Goal: Contribute content: Contribute content

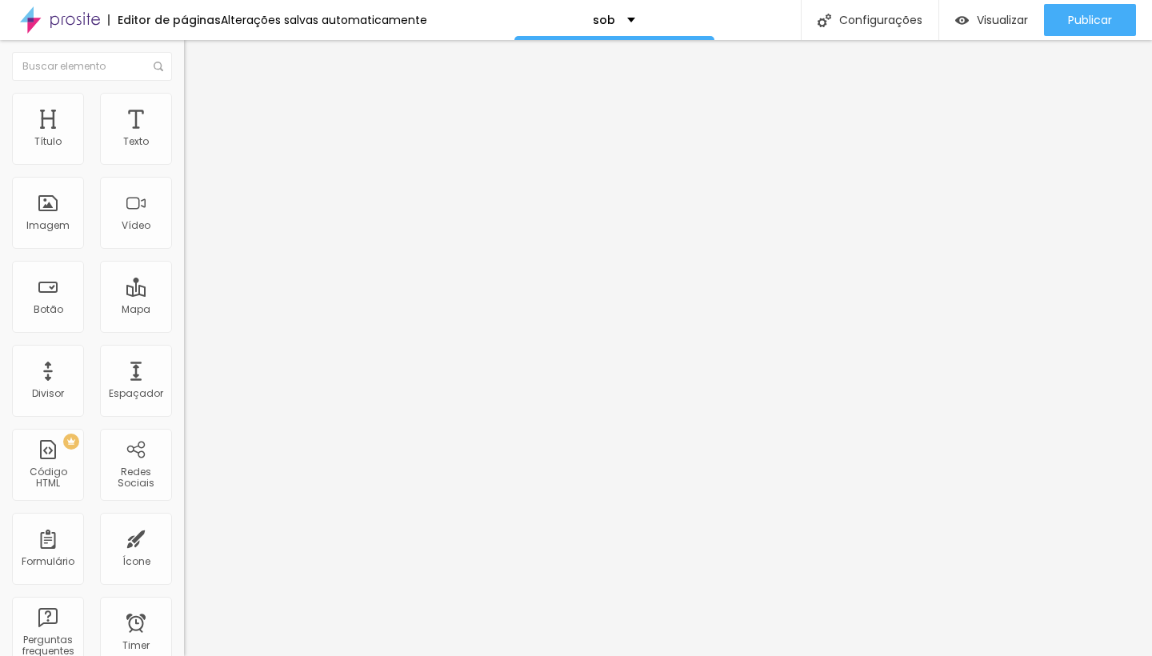
click at [184, 102] on img at bounding box center [191, 100] width 14 height 14
type input "4"
type input "7"
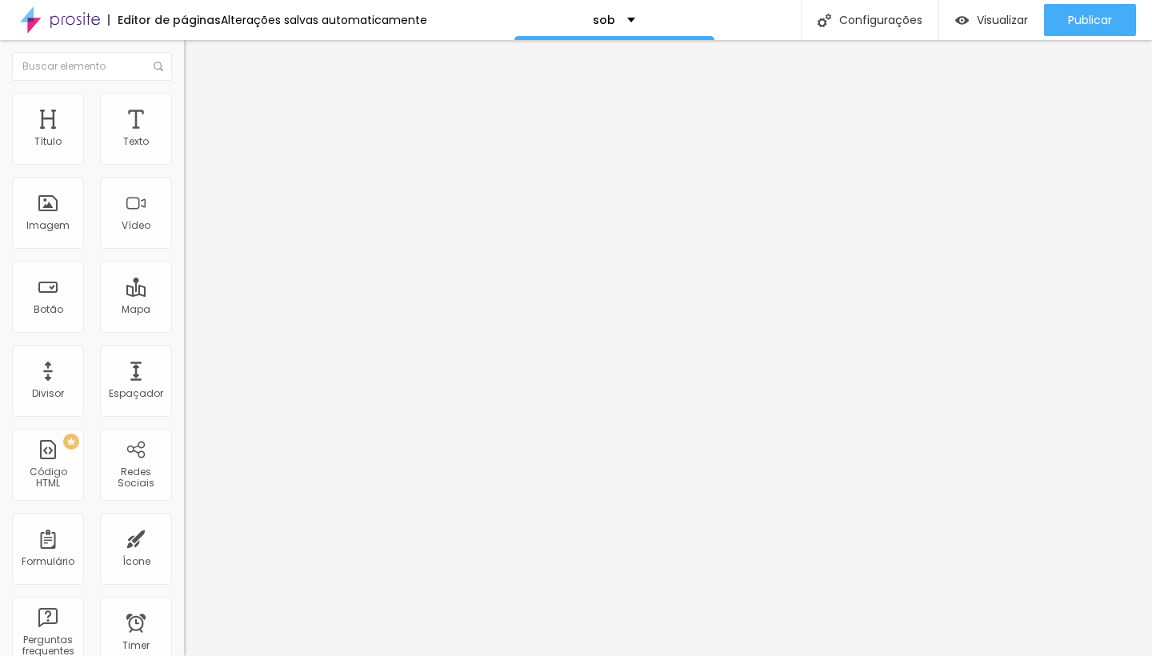
type input "26"
type input "36"
type input "37"
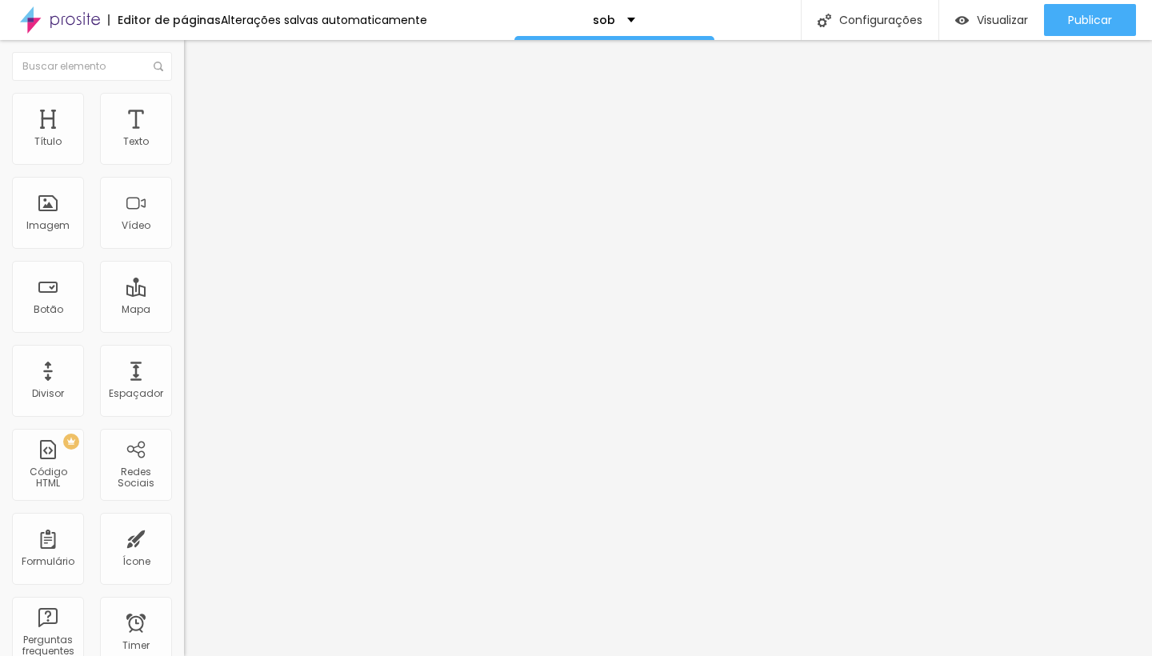
type input "37"
type input "35"
type input "28"
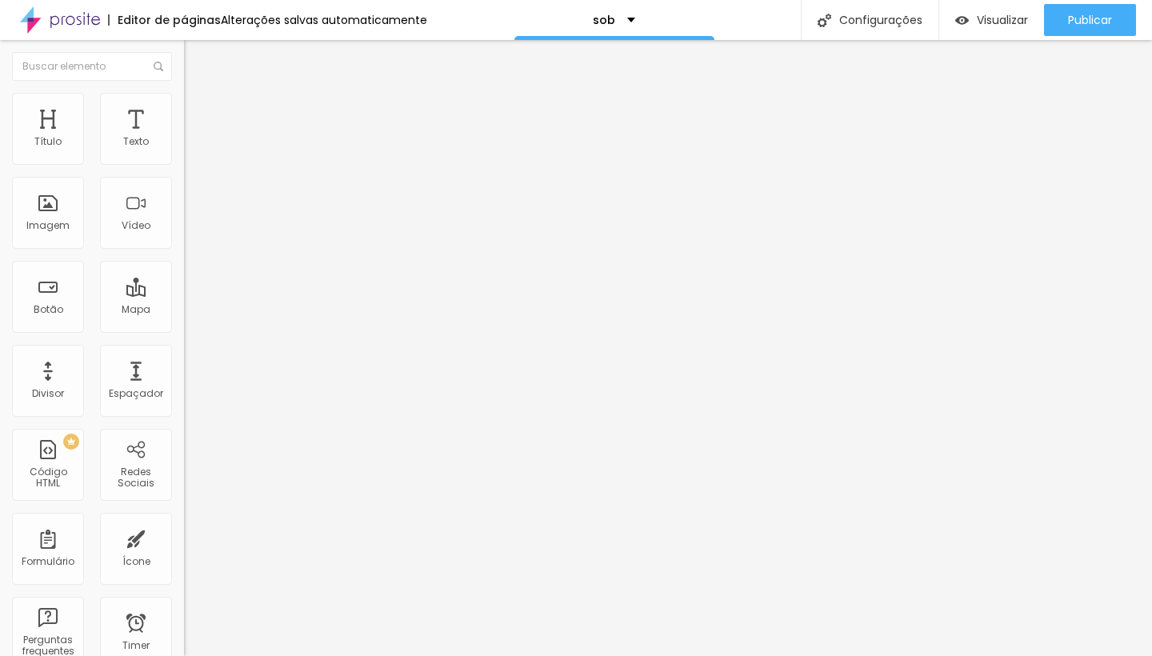
type input "18"
type input "9"
type input "7"
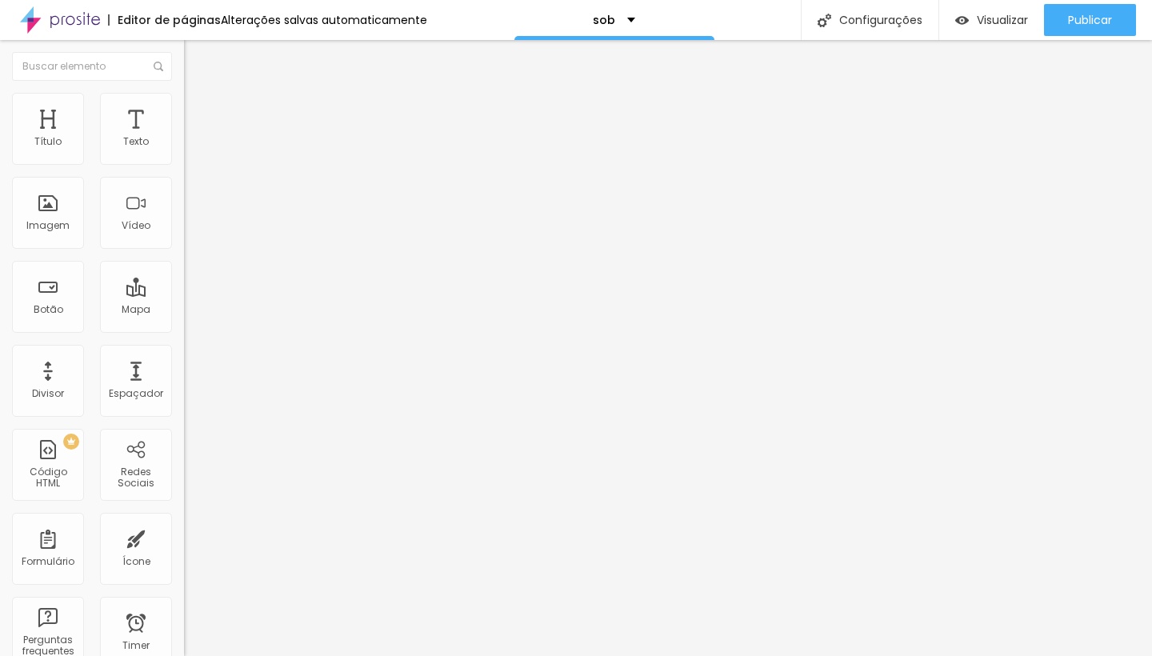
type input "7"
type input "9"
type input "13"
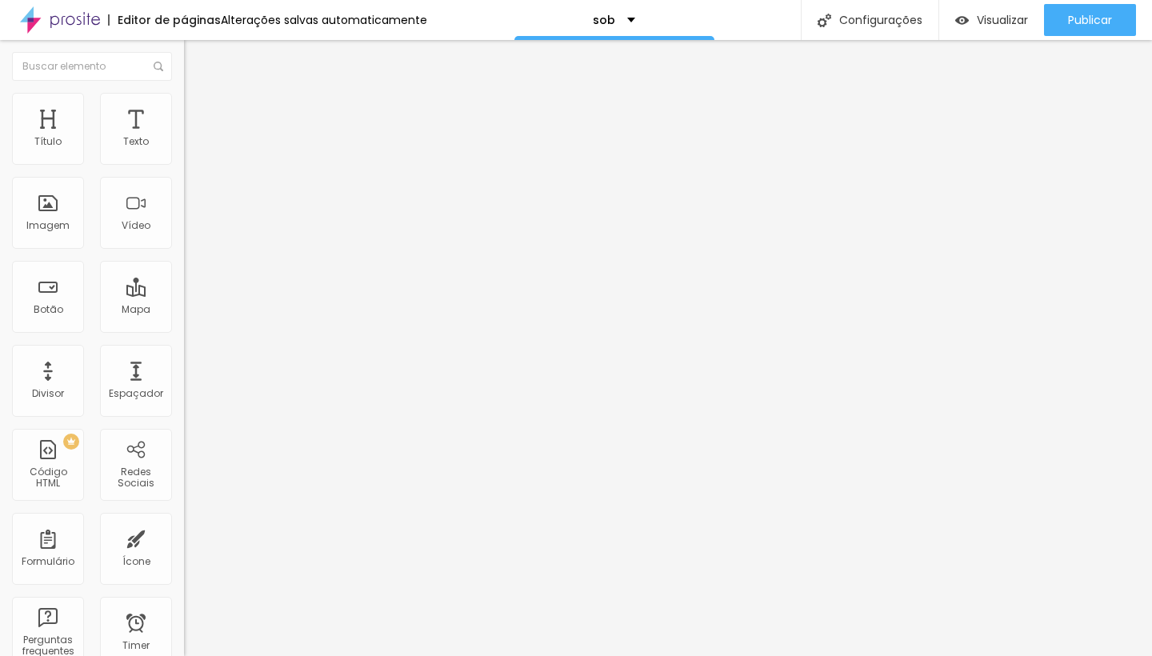
type input "31"
type input "50"
type input "67"
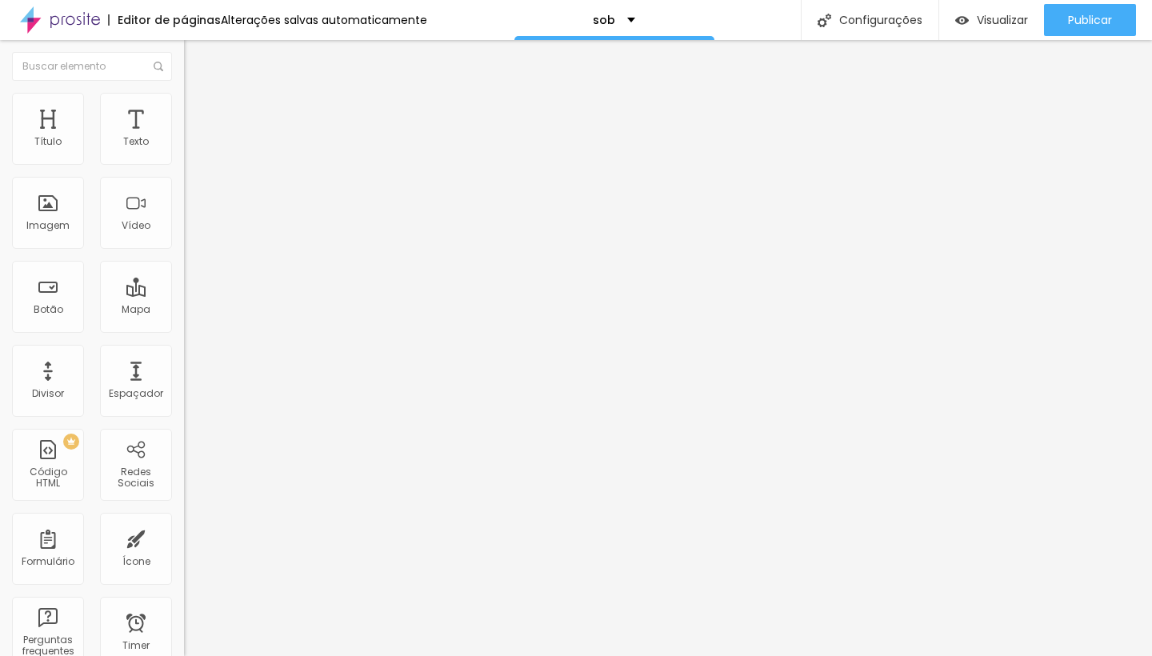
type input "67"
type input "70"
type input "68"
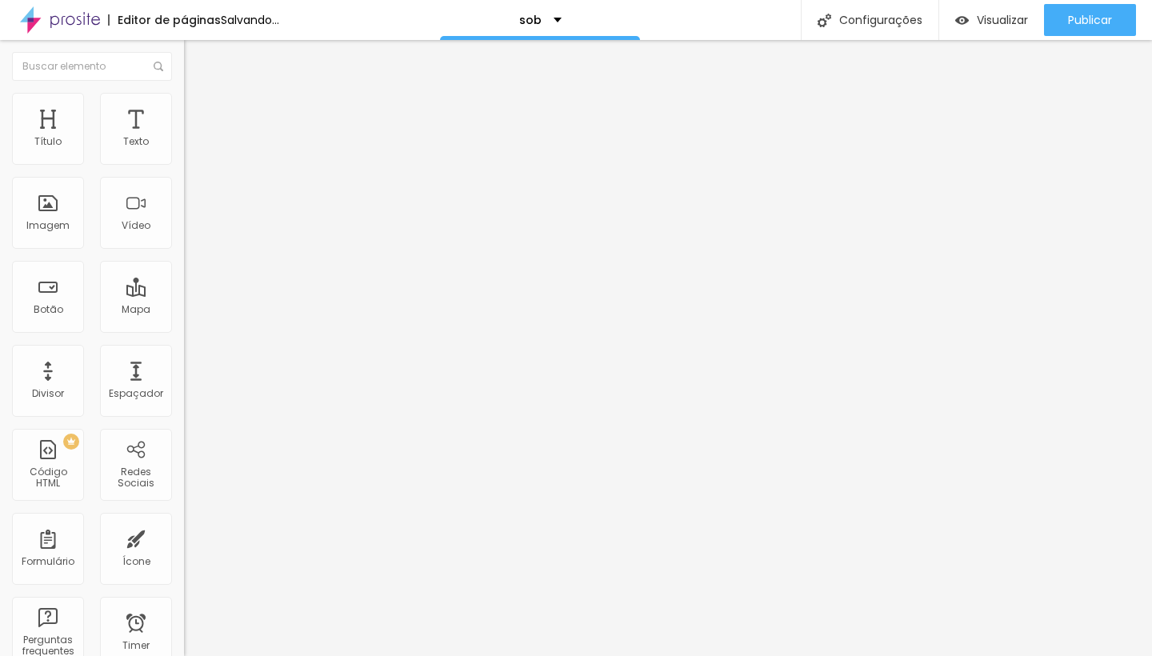
type input "55"
type input "44"
drag, startPoint x: 41, startPoint y: 160, endPoint x: 80, endPoint y: 167, distance: 39.8
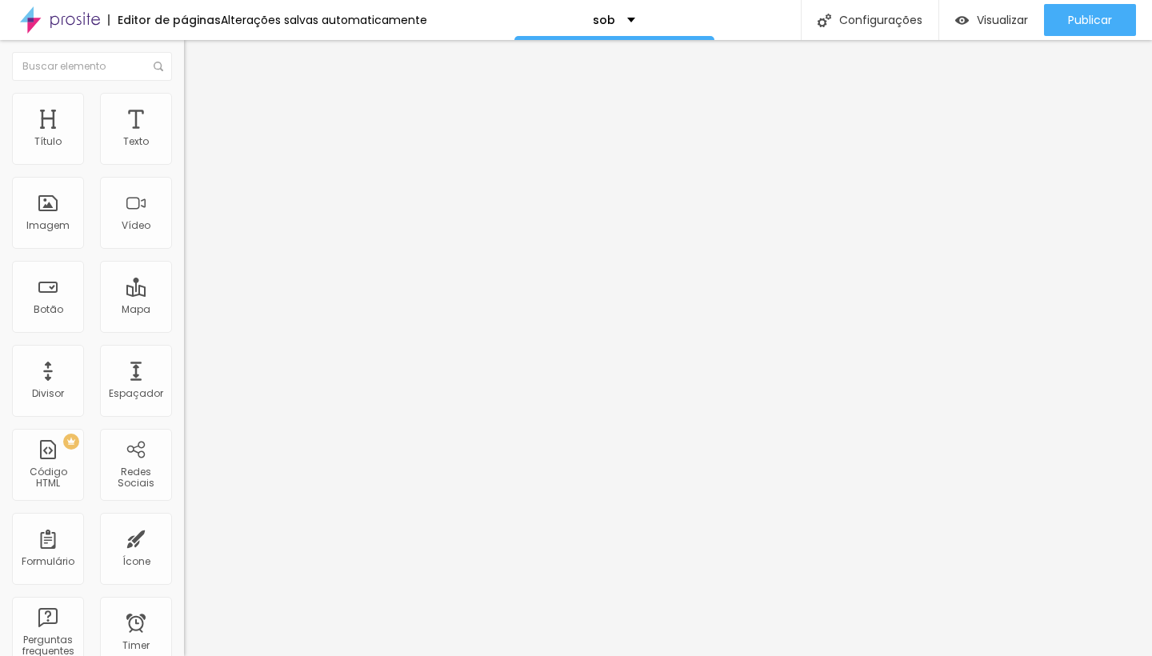
type input "44"
click at [184, 167] on div "44 Espaço de cima" at bounding box center [276, 222] width 184 height 226
type input "16"
type input "51"
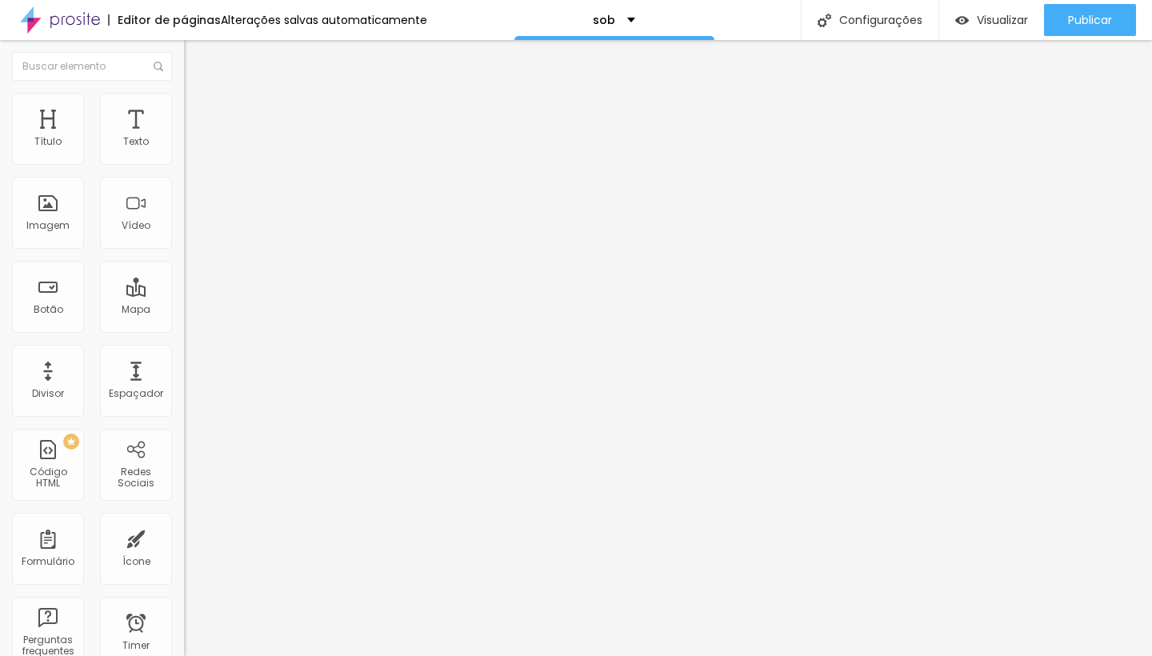
type input "51"
type input "63"
type input "67"
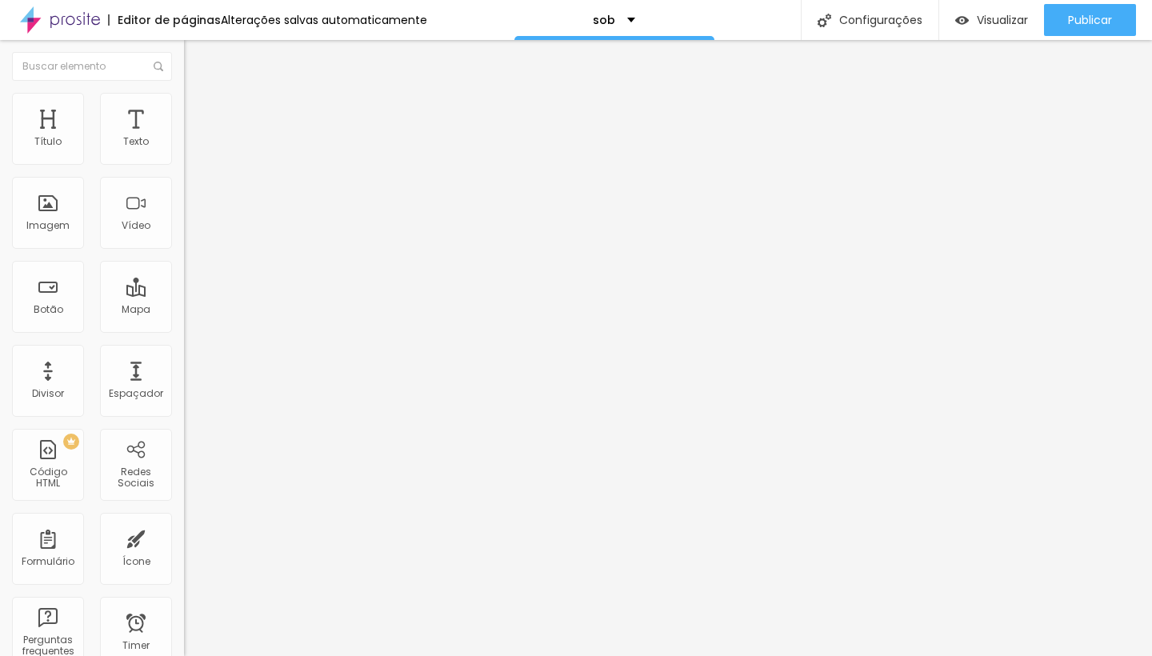
type input "66"
type input "42"
type input "11"
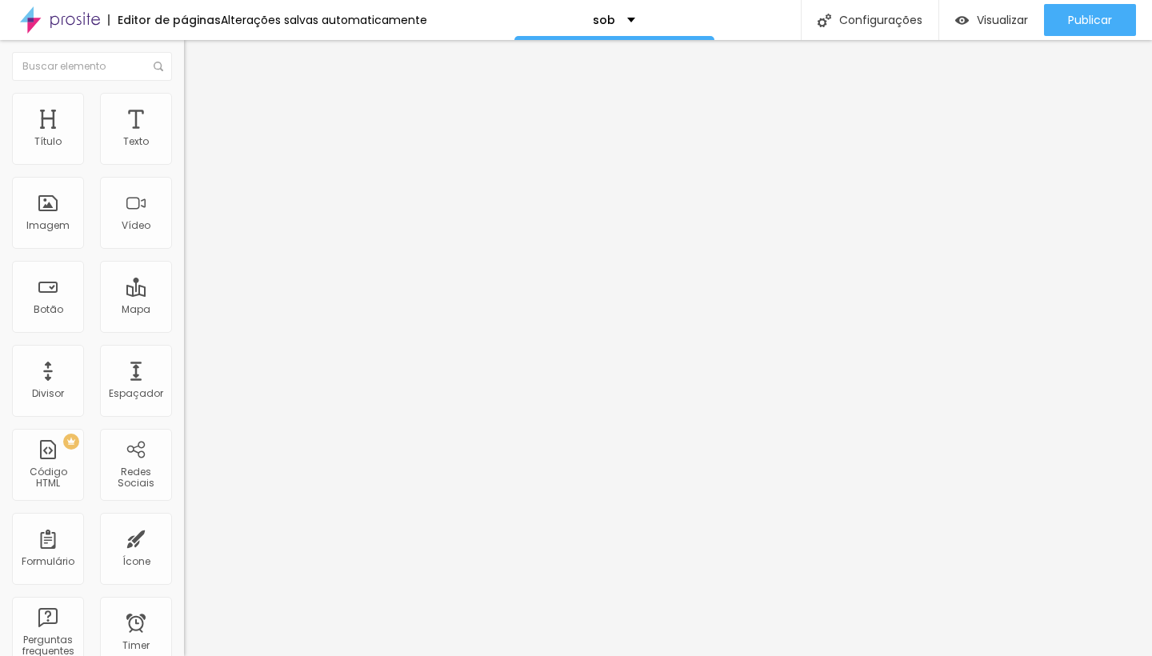
type input "11"
type input "0"
type input "7"
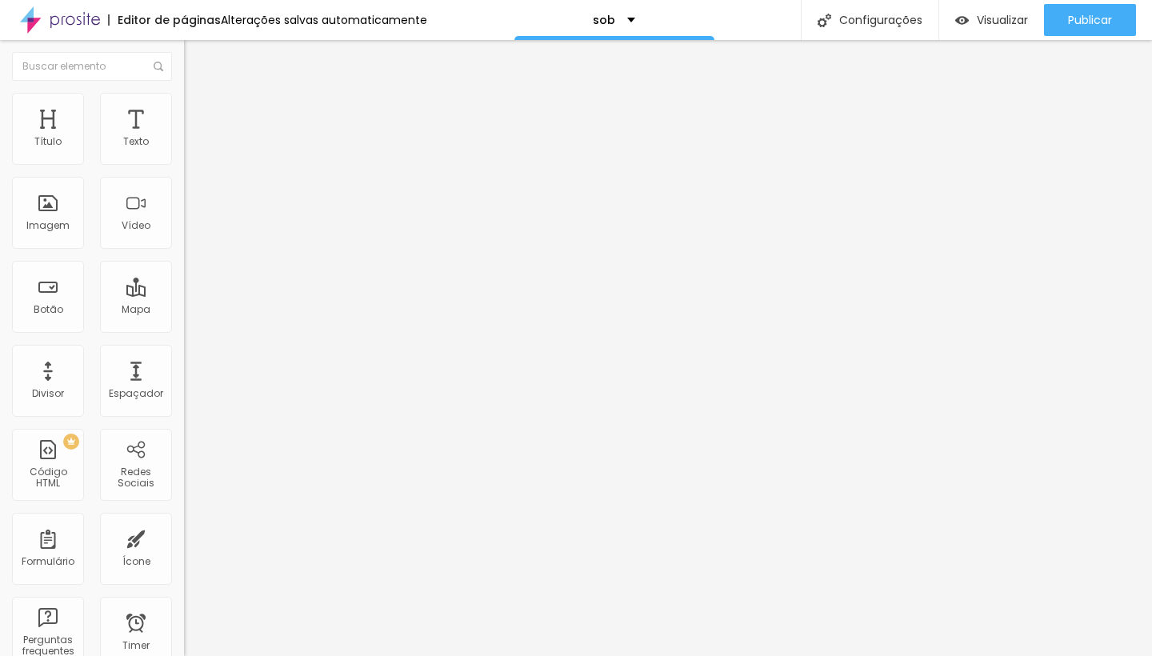
type input "19"
type input "29"
type input "31"
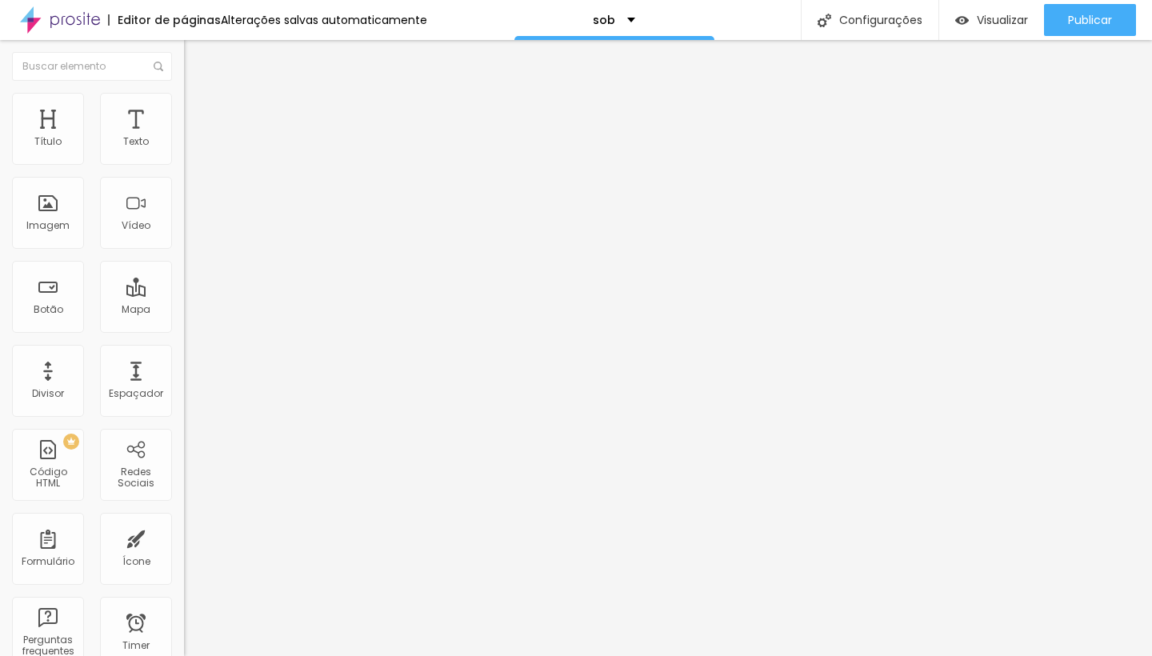
type input "31"
type input "32"
drag, startPoint x: 46, startPoint y: 192, endPoint x: 68, endPoint y: 199, distance: 22.8
type input "32"
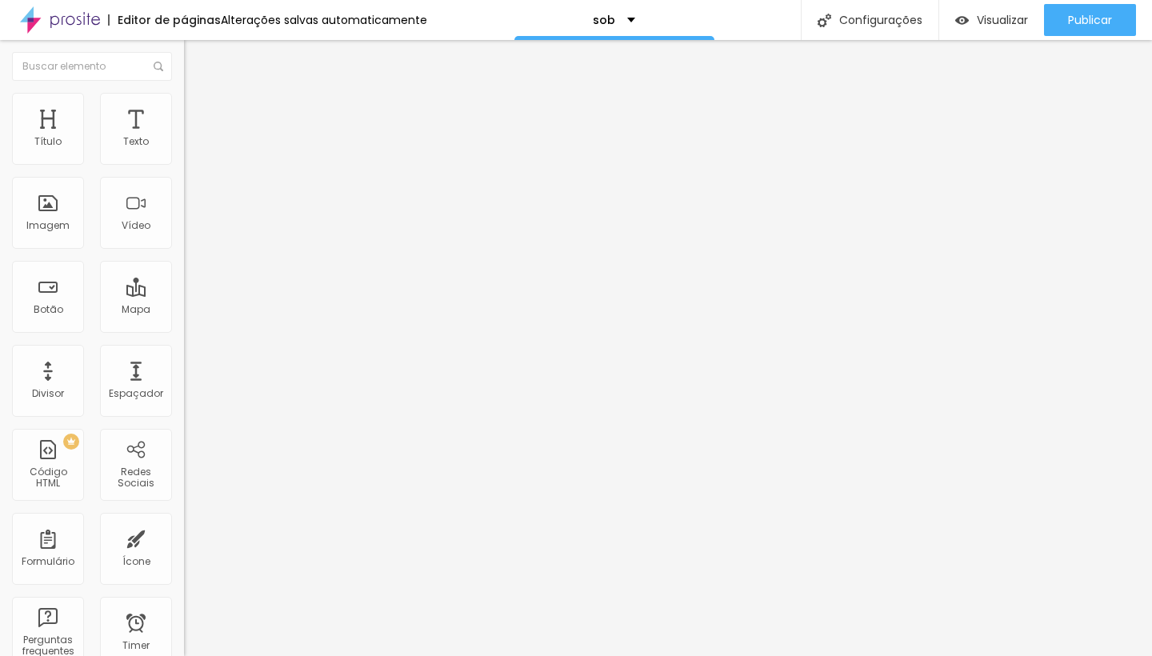
click at [184, 521] on input "range" at bounding box center [235, 527] width 103 height 13
click at [184, 91] on img at bounding box center [191, 84] width 14 height 14
click at [196, 61] on img "button" at bounding box center [202, 58] width 13 height 13
click at [184, 109] on li "Avançado" at bounding box center [276, 117] width 184 height 16
type input "5"
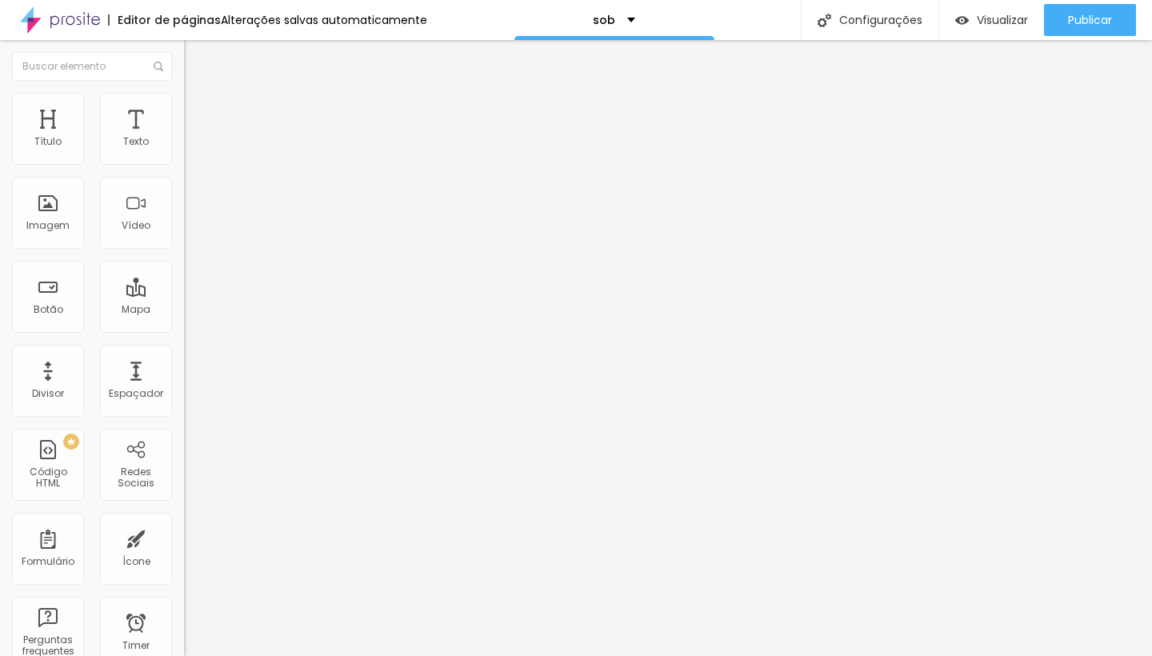
type input "5"
type input "3"
type input "0"
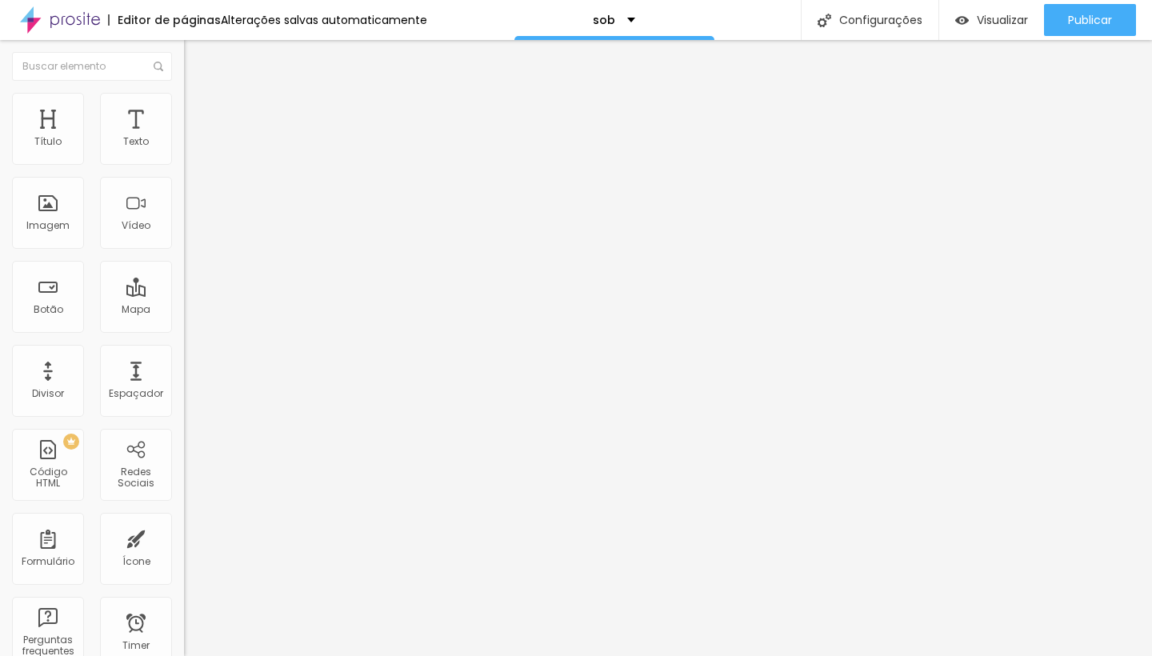
drag, startPoint x: 42, startPoint y: 159, endPoint x: 24, endPoint y: 159, distance: 18.4
type input "0"
click at [184, 159] on div "0 Espaço de cima" at bounding box center [276, 238] width 184 height 226
type input "11"
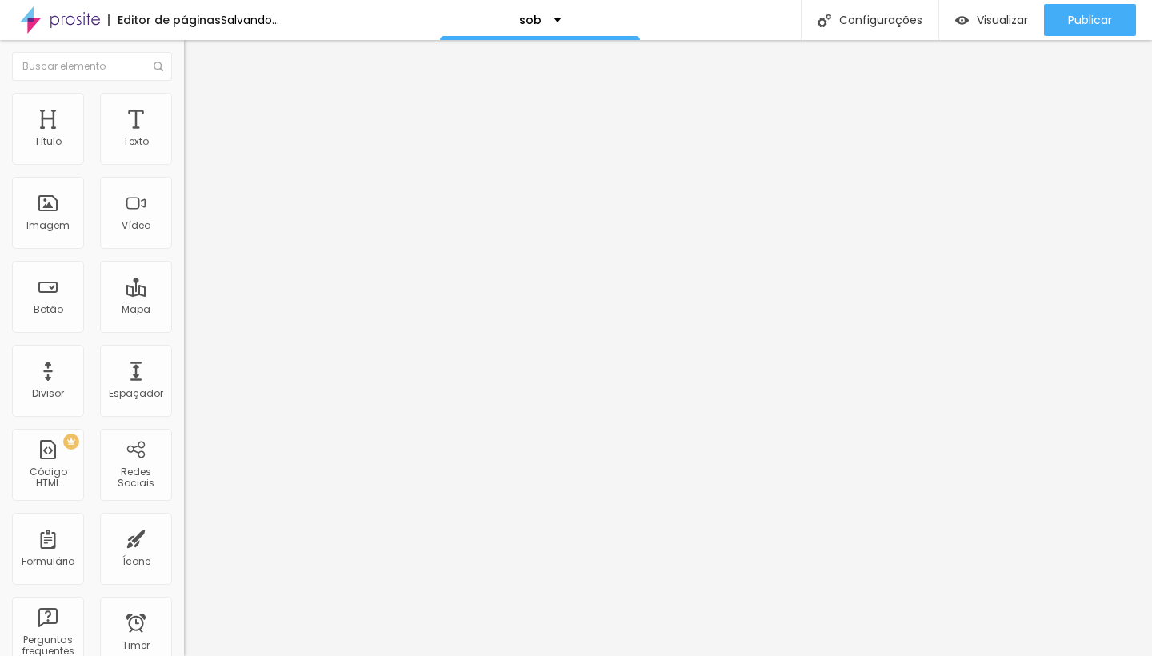
type input "7"
type input "2"
type input "0"
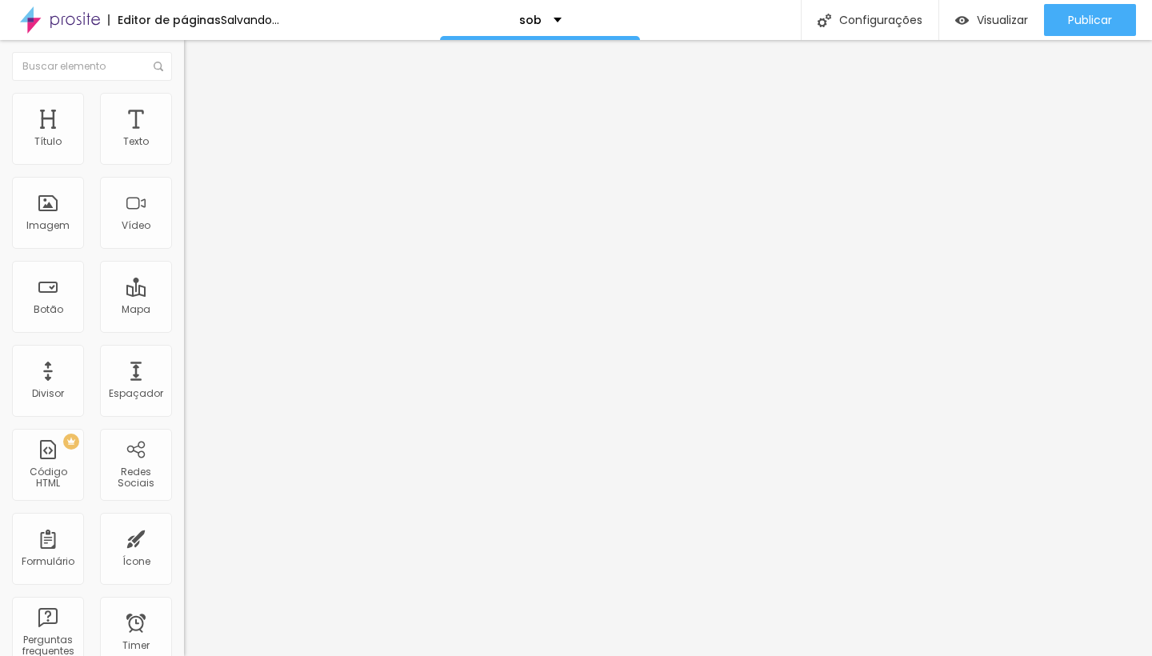
type input "0"
drag, startPoint x: 48, startPoint y: 195, endPoint x: 8, endPoint y: 196, distance: 40.0
click at [184, 351] on div "0 Espaço de baixo" at bounding box center [276, 464] width 184 height 226
type input "3"
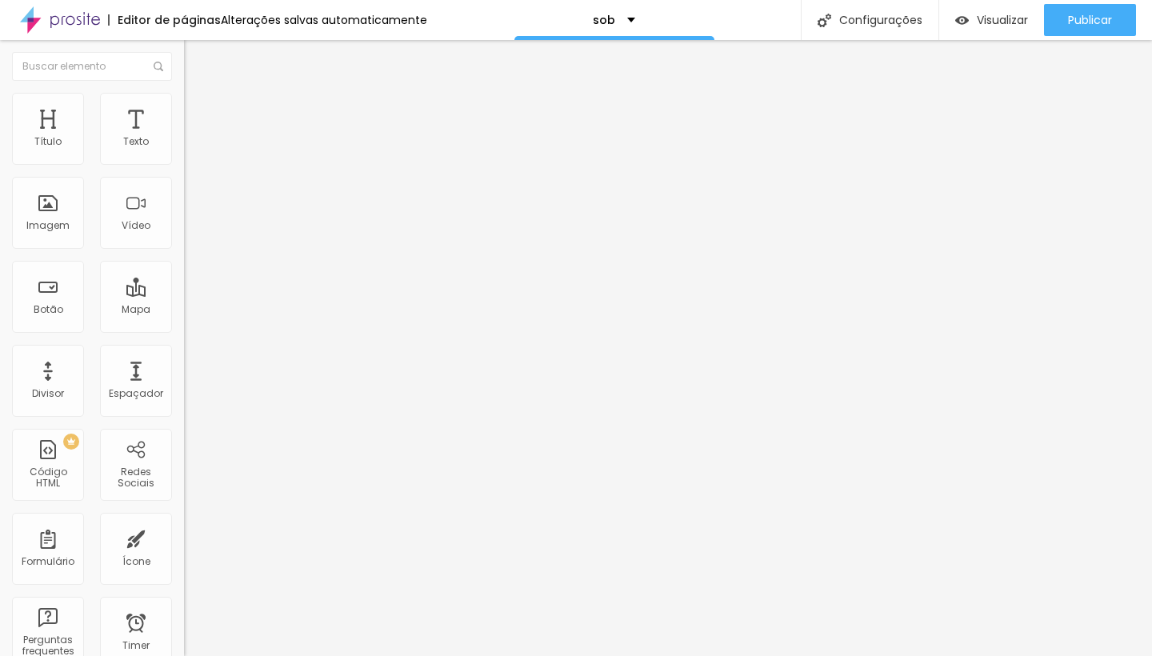
type input "11"
type input "25"
type input "41"
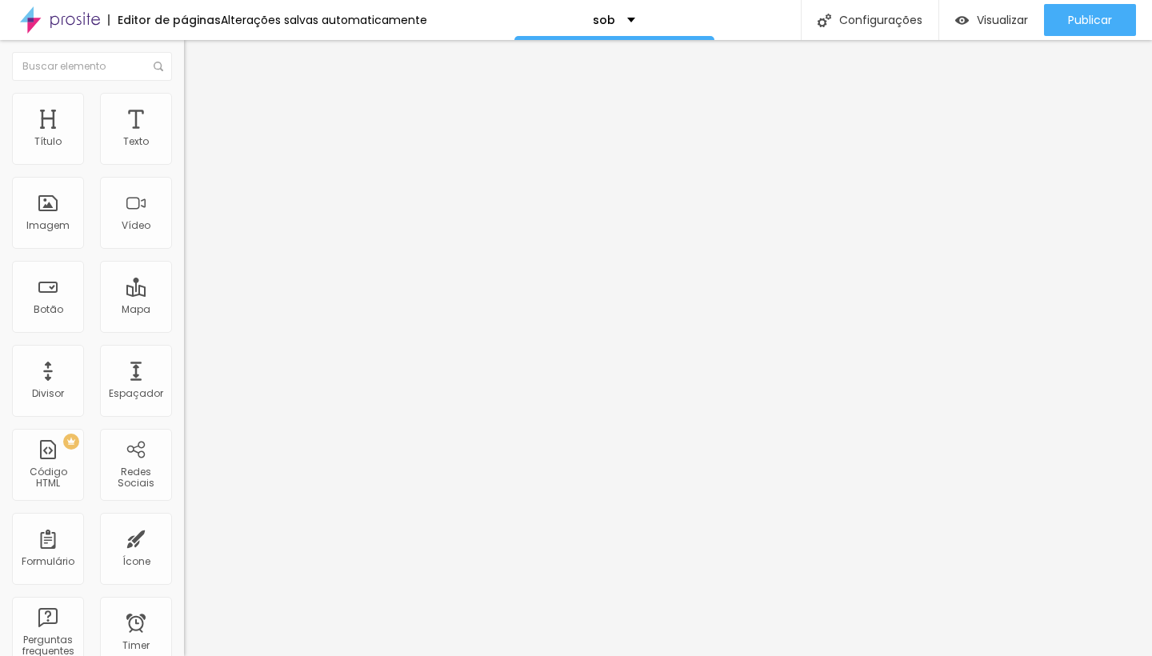
type input "41"
type input "55"
type input "67"
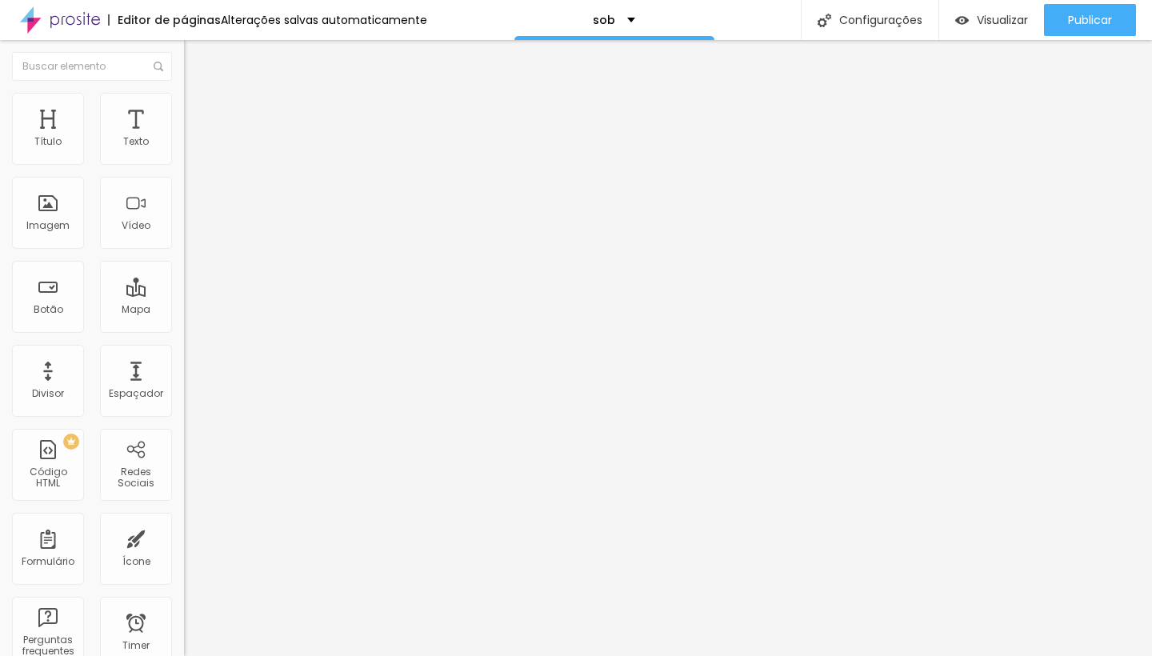
type input "77"
type input "82"
type input "87"
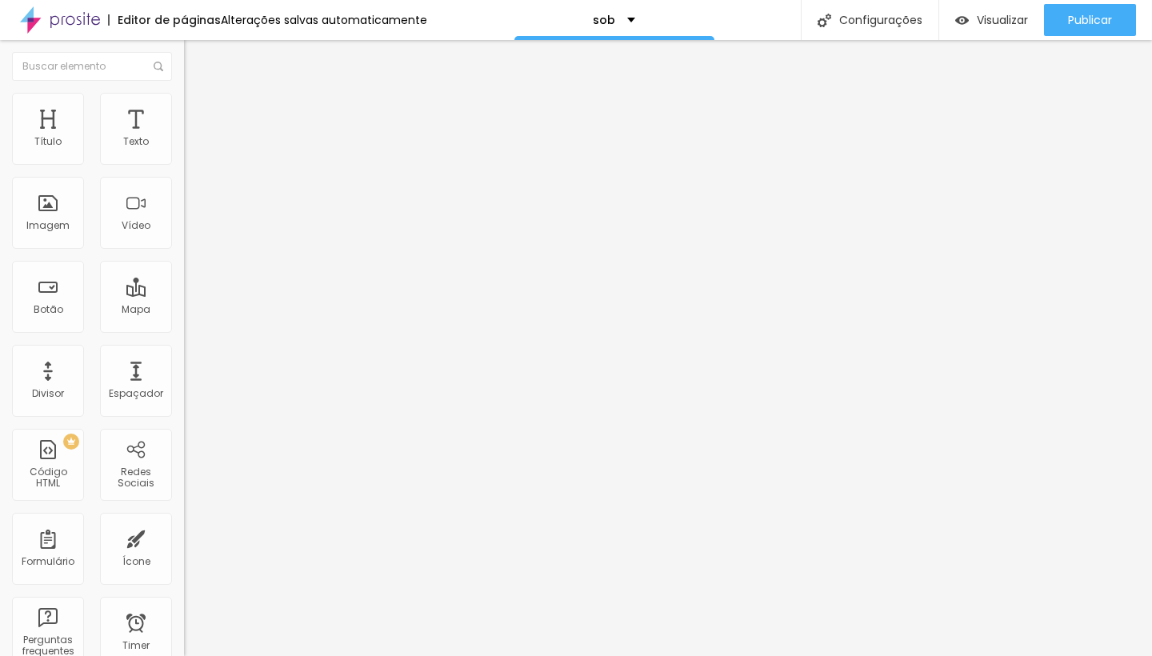
type input "87"
type input "91"
type input "92"
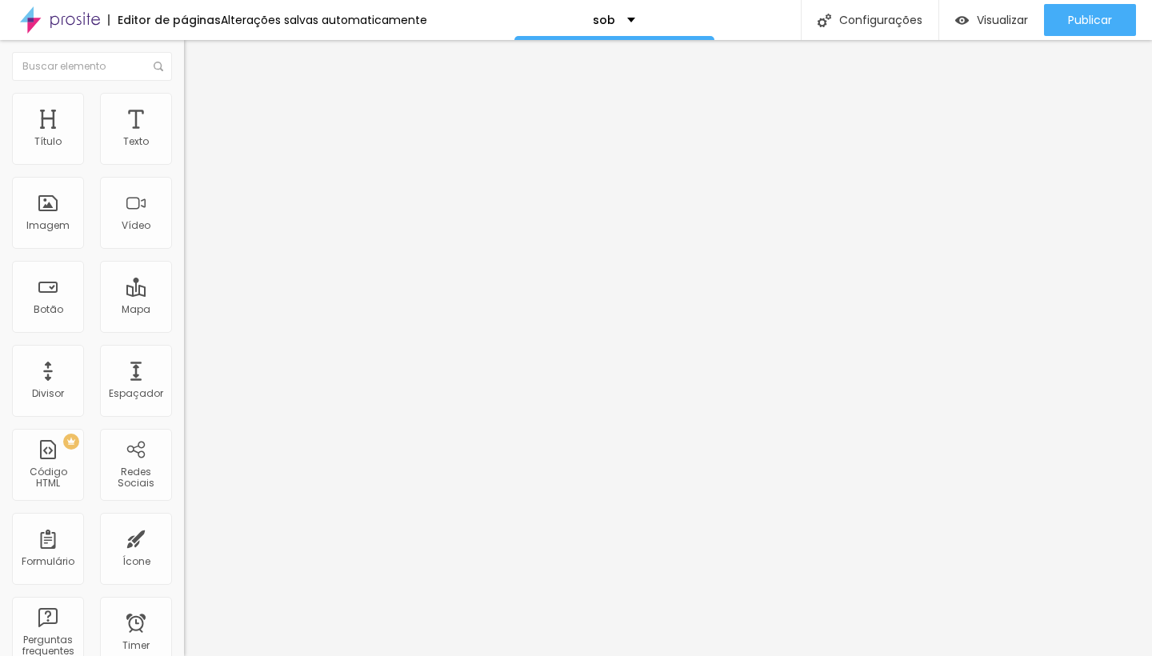
type input "93"
type input "94"
type input "95"
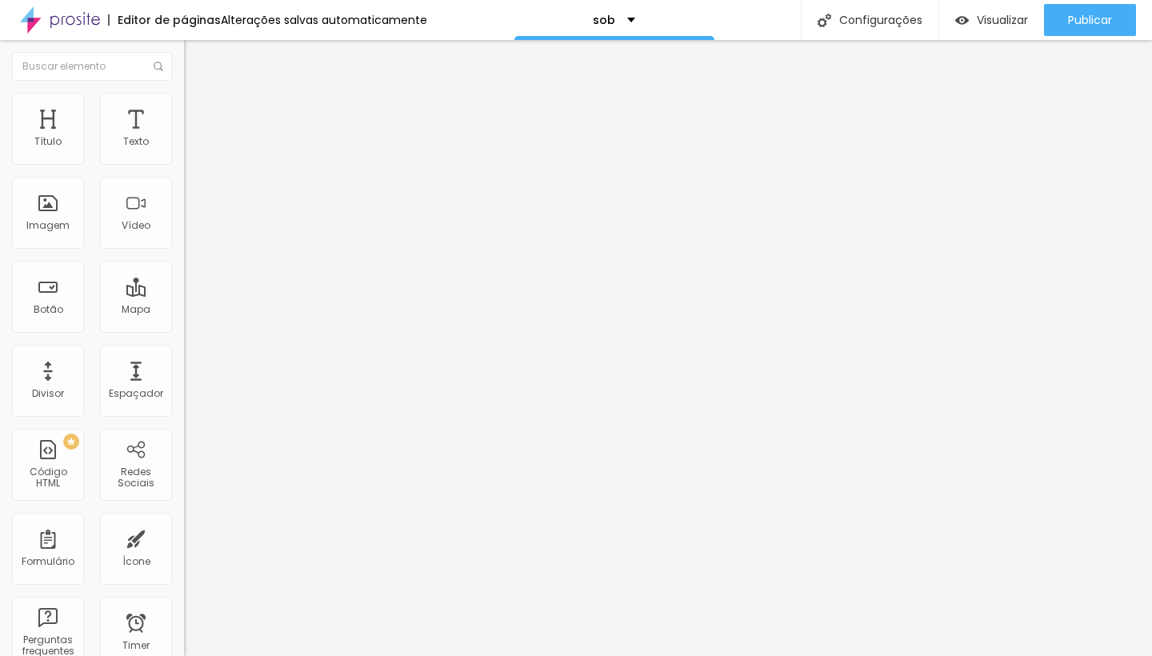
type input "95"
type input "94"
type input "85"
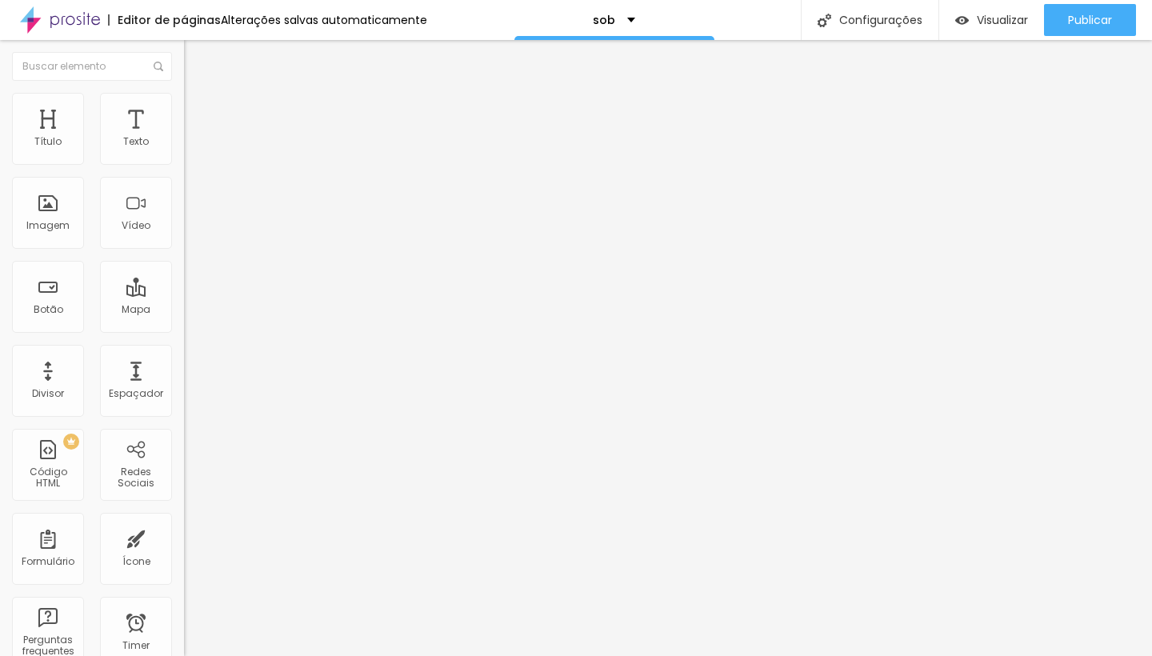
type input "64"
type input "38"
type input "15"
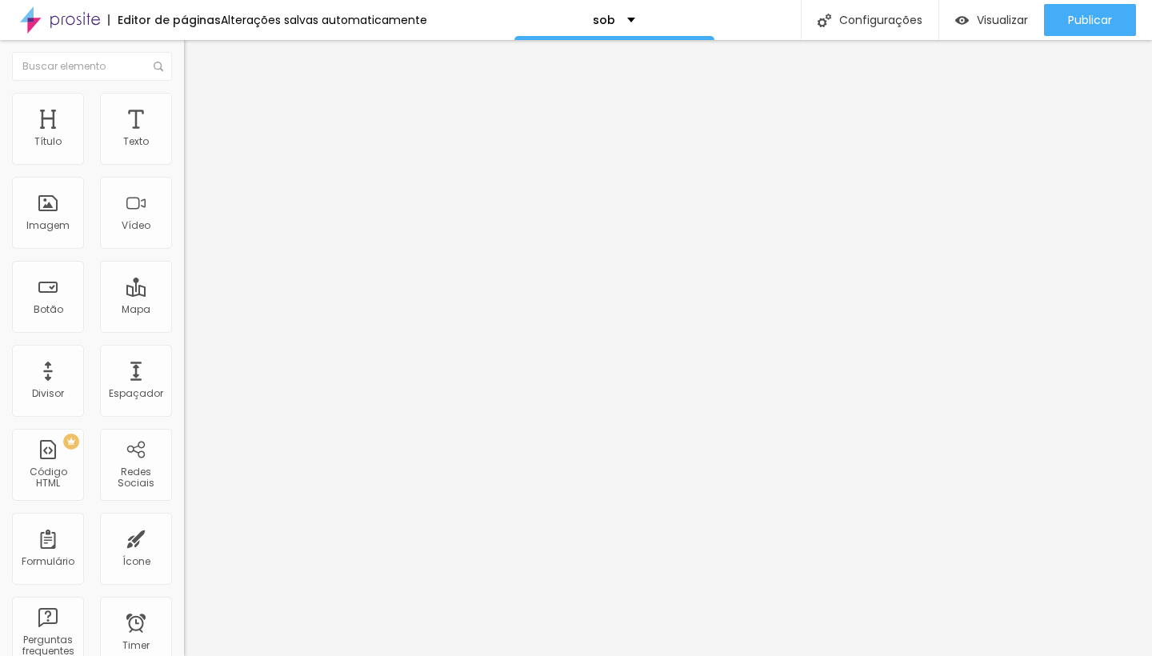
type input "15"
type input "0"
drag, startPoint x: 38, startPoint y: 194, endPoint x: 1, endPoint y: 178, distance: 40.4
click at [184, 178] on div "0 Espaço de cima 0 Espaço de baixo ID Html Classes Html Visível nos dispositivo…" at bounding box center [276, 461] width 184 height 673
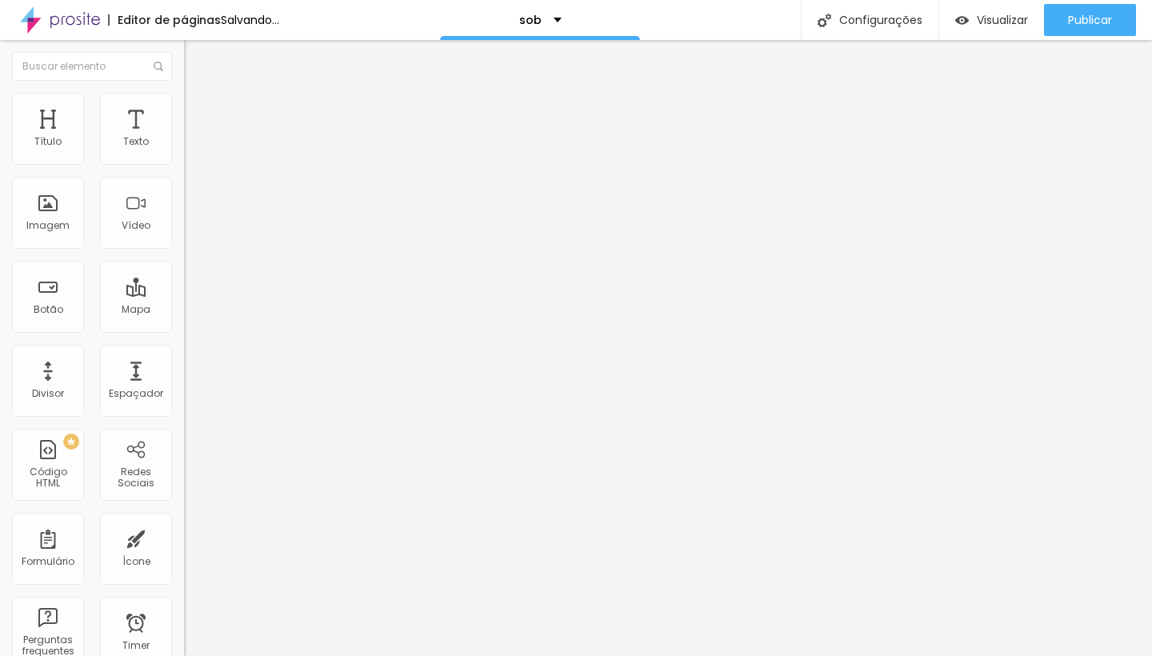
click at [184, 102] on img at bounding box center [191, 100] width 14 height 14
type input "95"
type input "55"
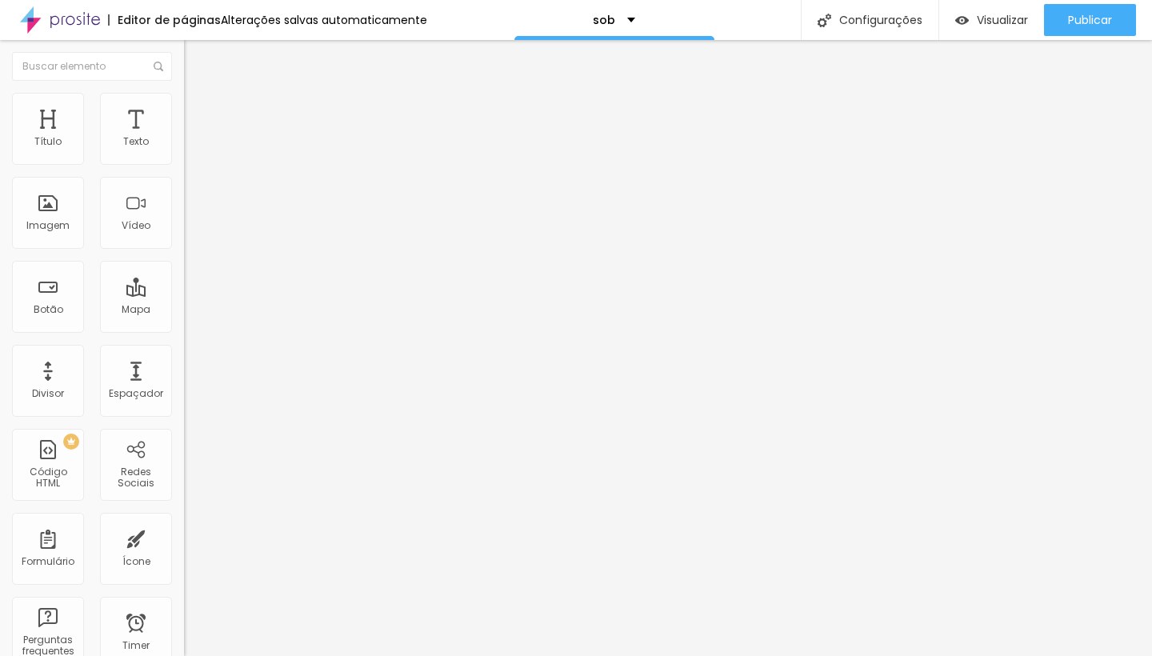
type input "45"
type input "40"
type input "35"
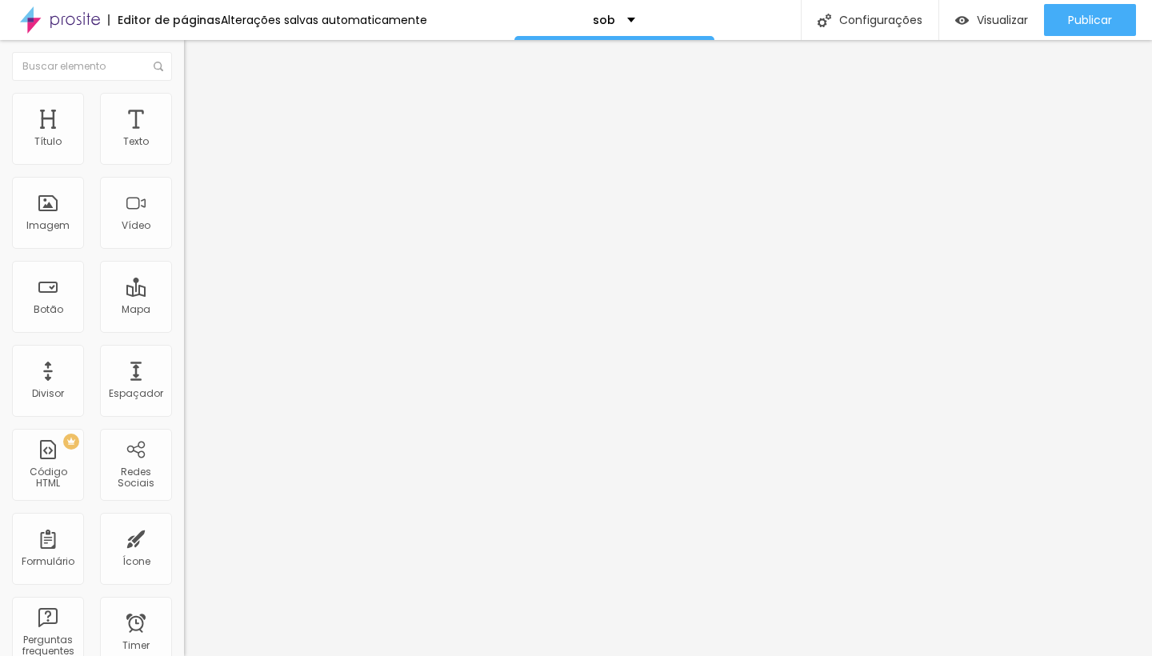
type input "35"
type input "30"
type input "25"
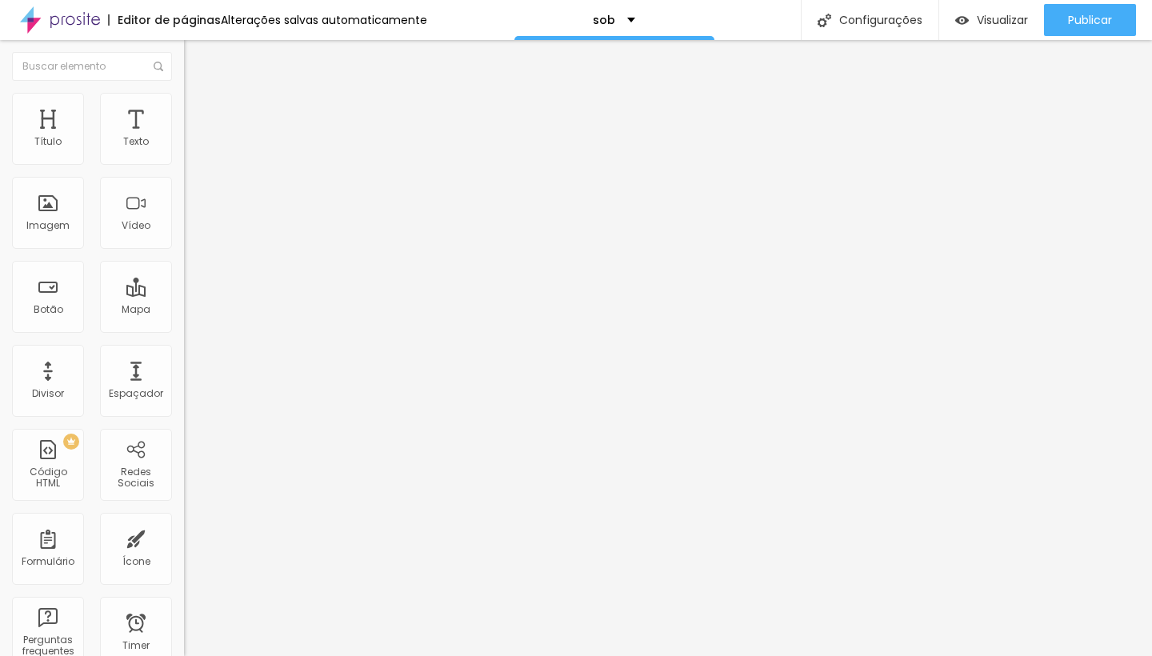
type input "20"
type input "15"
type input "20"
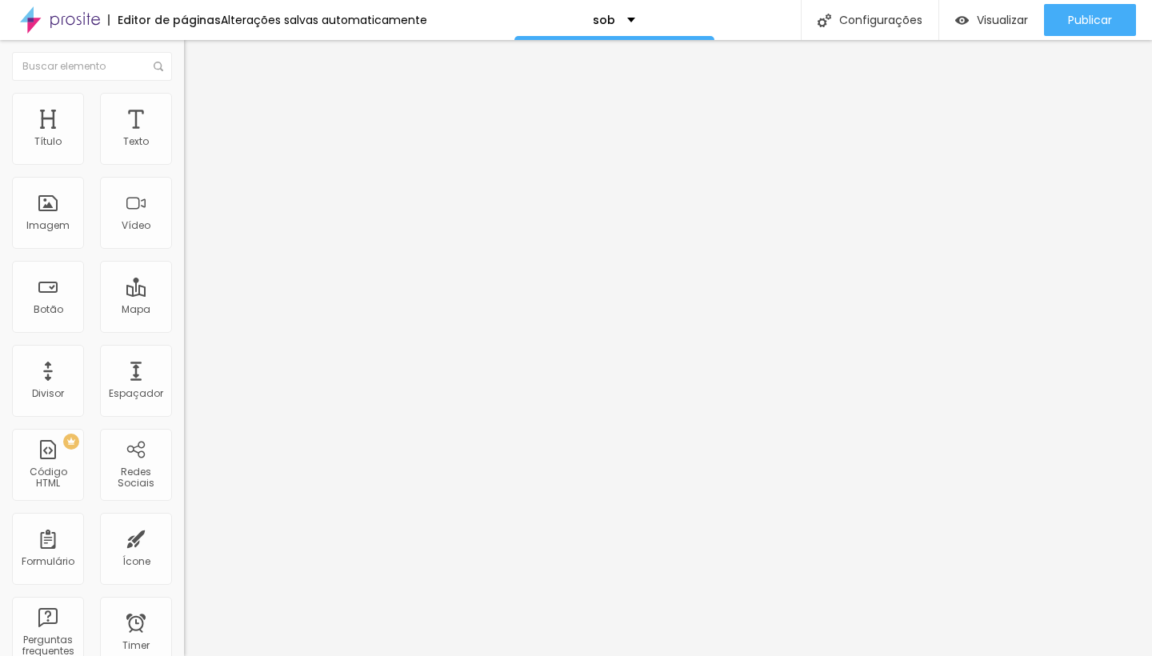
type input "20"
type input "25"
type input "30"
drag, startPoint x: 165, startPoint y: 174, endPoint x: 52, endPoint y: 170, distance: 112.9
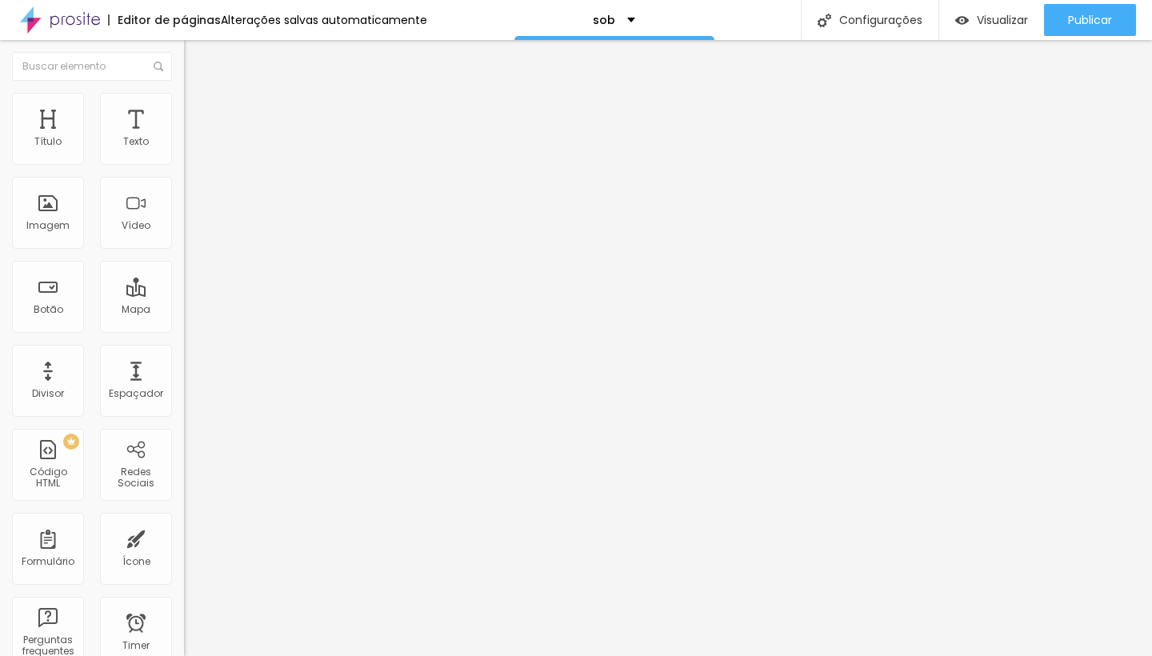
type input "30"
click at [184, 166] on div at bounding box center [276, 158] width 184 height 14
click at [184, 109] on li "Avançado" at bounding box center [276, 117] width 184 height 16
click at [198, 94] on span "Conteúdo" at bounding box center [223, 88] width 50 height 14
click at [184, 109] on li "Avançado" at bounding box center [276, 117] width 184 height 16
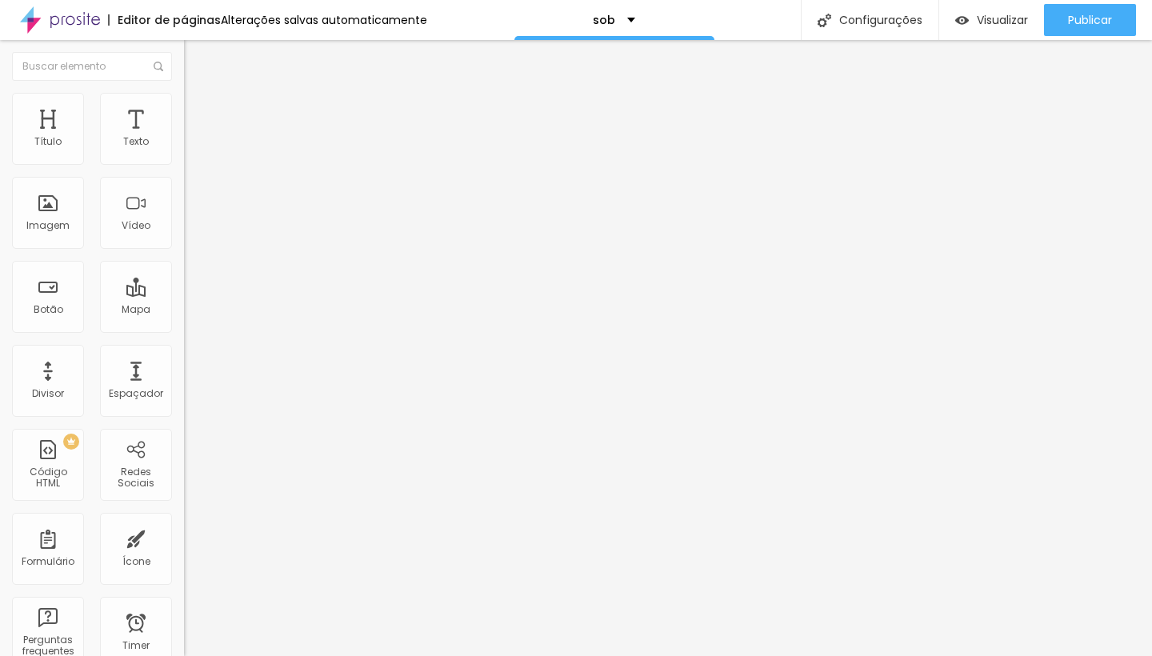
click at [198, 110] on span "Estilo" at bounding box center [210, 104] width 25 height 14
type input "25"
type input "20"
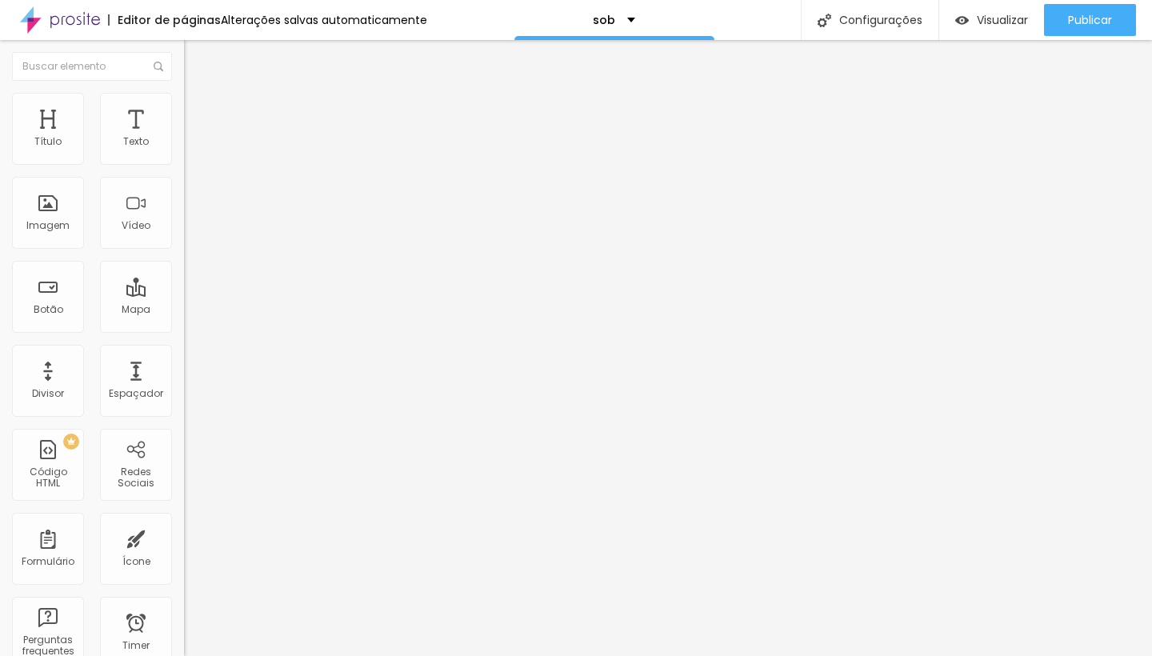
type input "15"
type input "10"
type input "15"
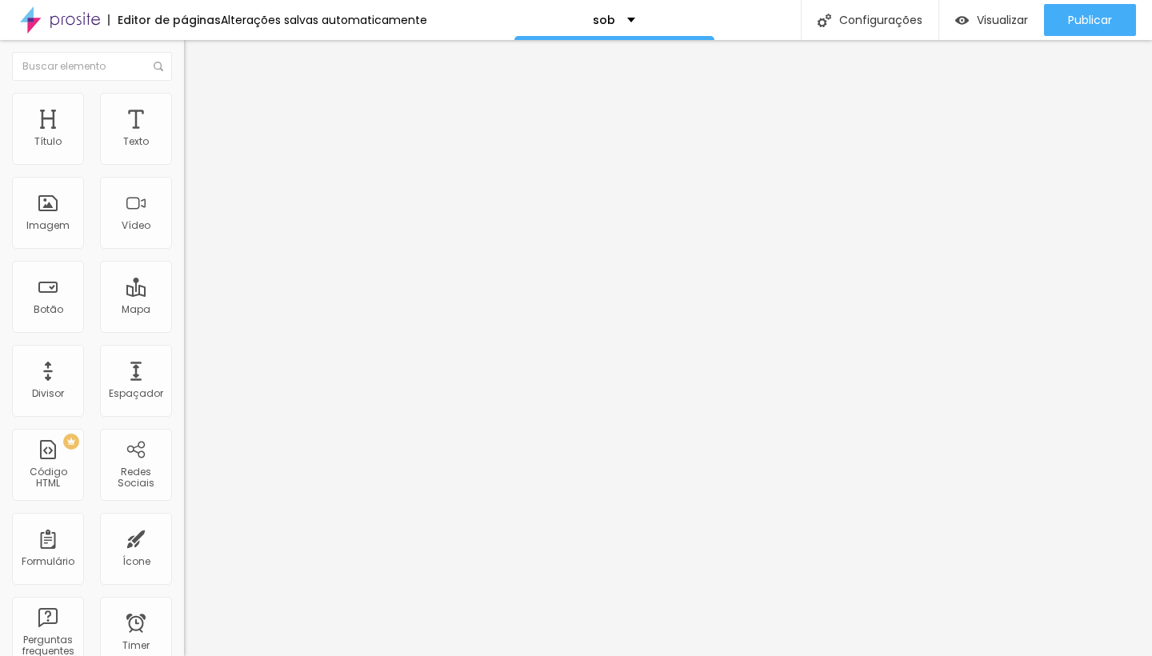
type input "15"
type input "20"
drag, startPoint x: 50, startPoint y: 173, endPoint x: 38, endPoint y: 174, distance: 12.0
type input "20"
click at [184, 164] on input "range" at bounding box center [235, 157] width 103 height 13
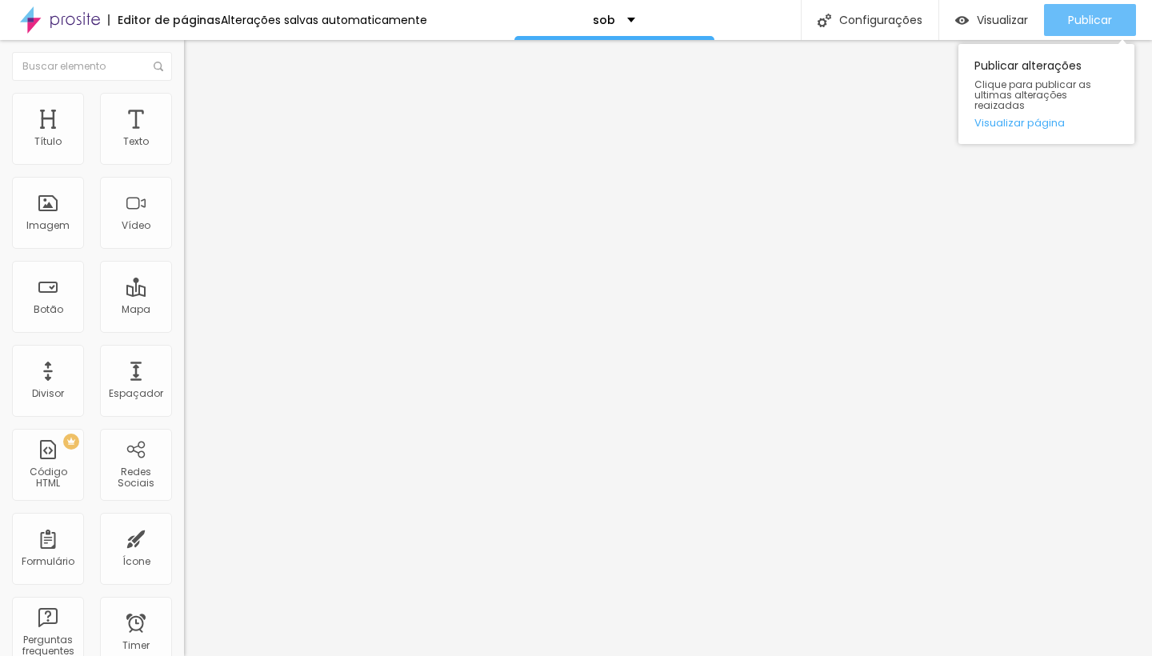
click at [1088, 25] on span "Publicar" at bounding box center [1090, 20] width 44 height 13
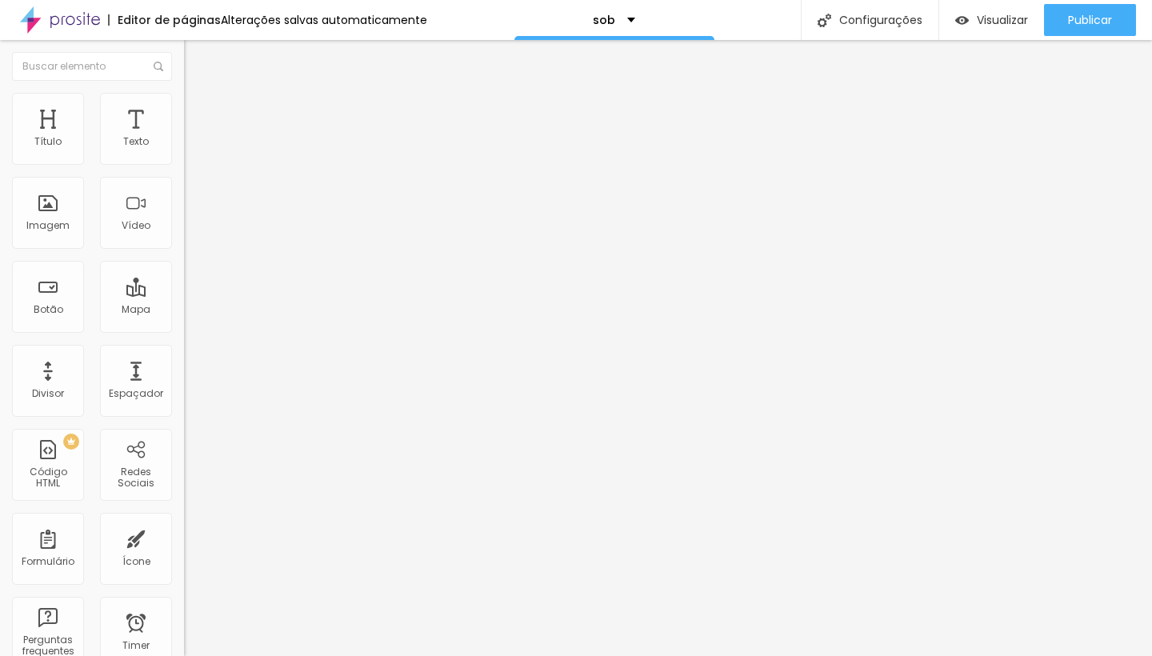
click at [196, 58] on div "Editar Imagem" at bounding box center [249, 58] width 107 height 13
click at [992, 29] on div "Visualizar" at bounding box center [991, 20] width 73 height 32
click at [178, 23] on div "Editor de páginas" at bounding box center [164, 19] width 113 height 11
click at [593, 21] on p "sob" at bounding box center [604, 19] width 22 height 11
click at [521, 58] on link "sob" at bounding box center [510, 49] width 22 height 17
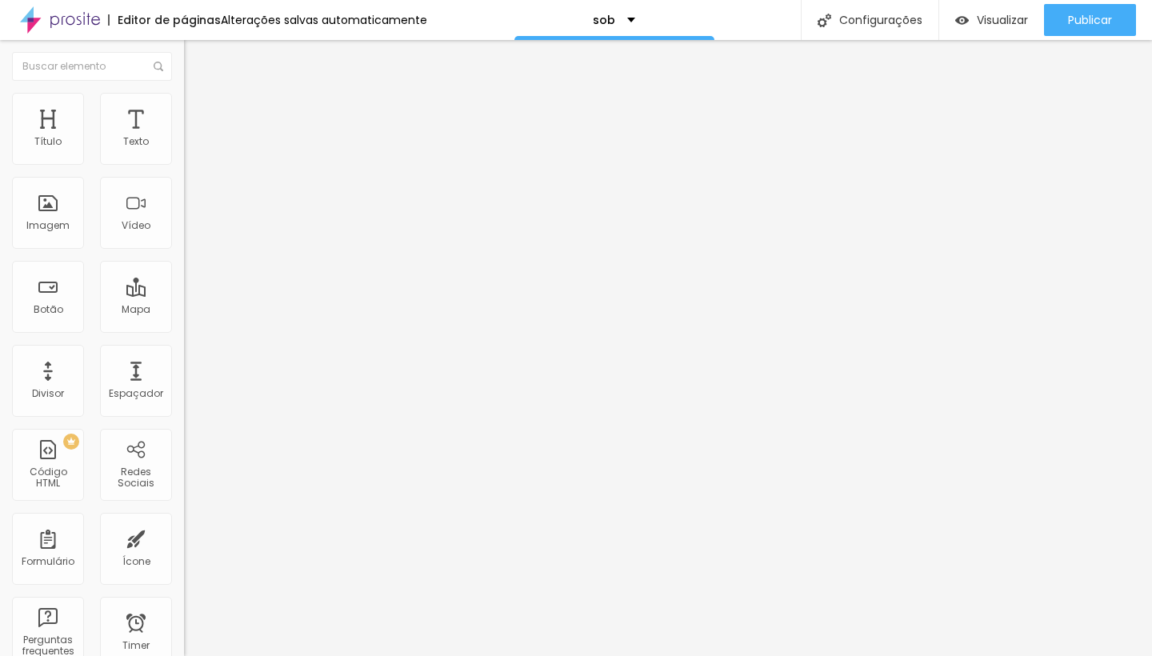
click at [184, 103] on li "Estilo" at bounding box center [276, 101] width 184 height 16
click at [194, 413] on icon "button" at bounding box center [197, 418] width 6 height 11
click at [190, 432] on icon "button" at bounding box center [195, 437] width 10 height 10
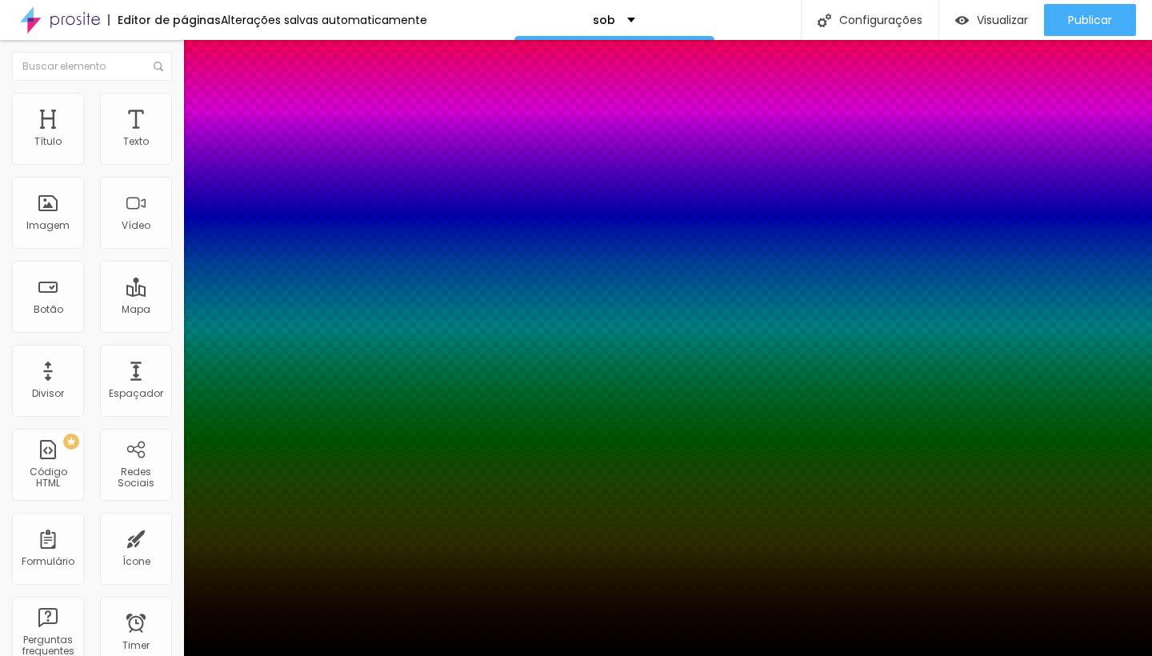
type input "3"
type input "6"
type input "17"
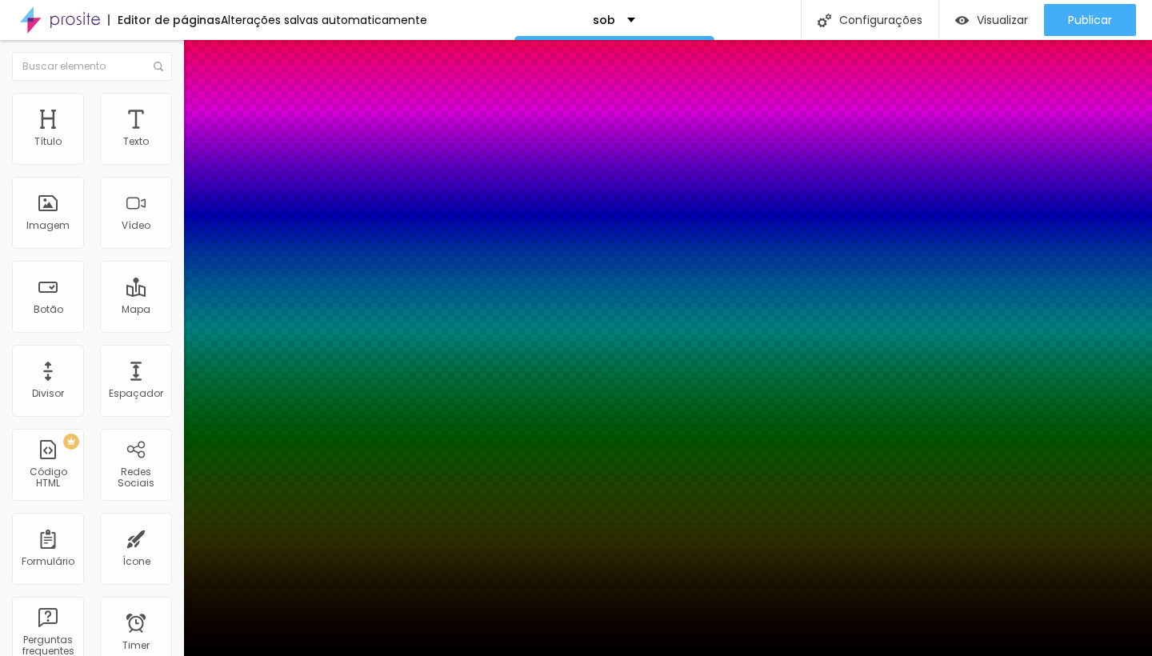
type input "17"
type input "32"
type input "50"
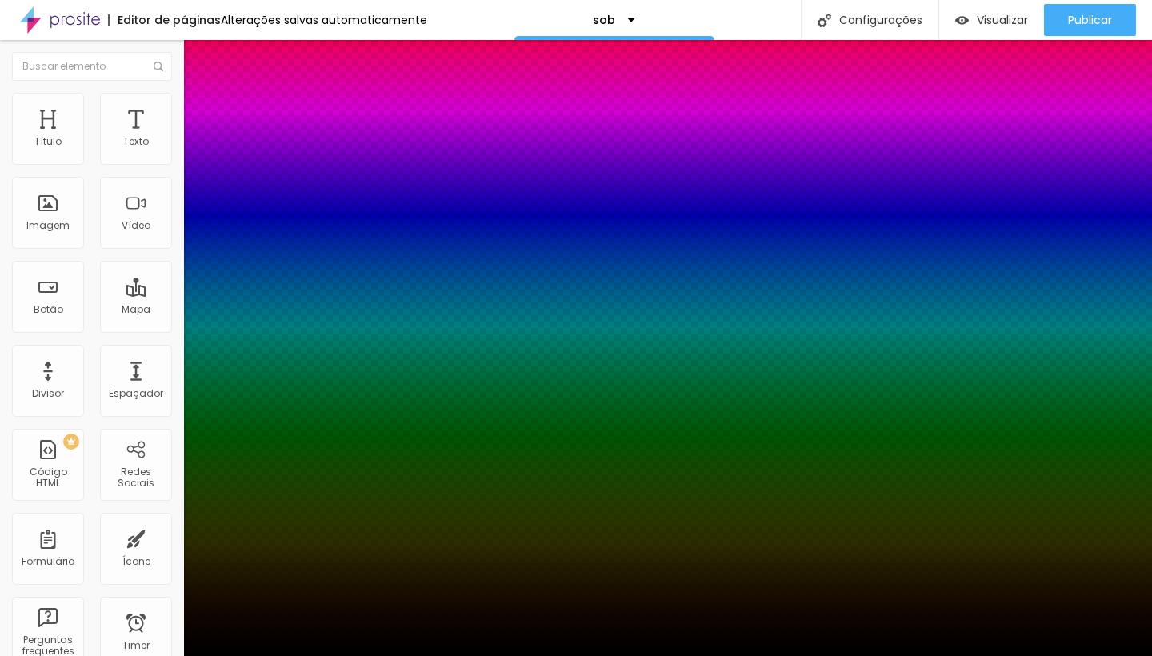
type input "63"
type input "72"
type input "79"
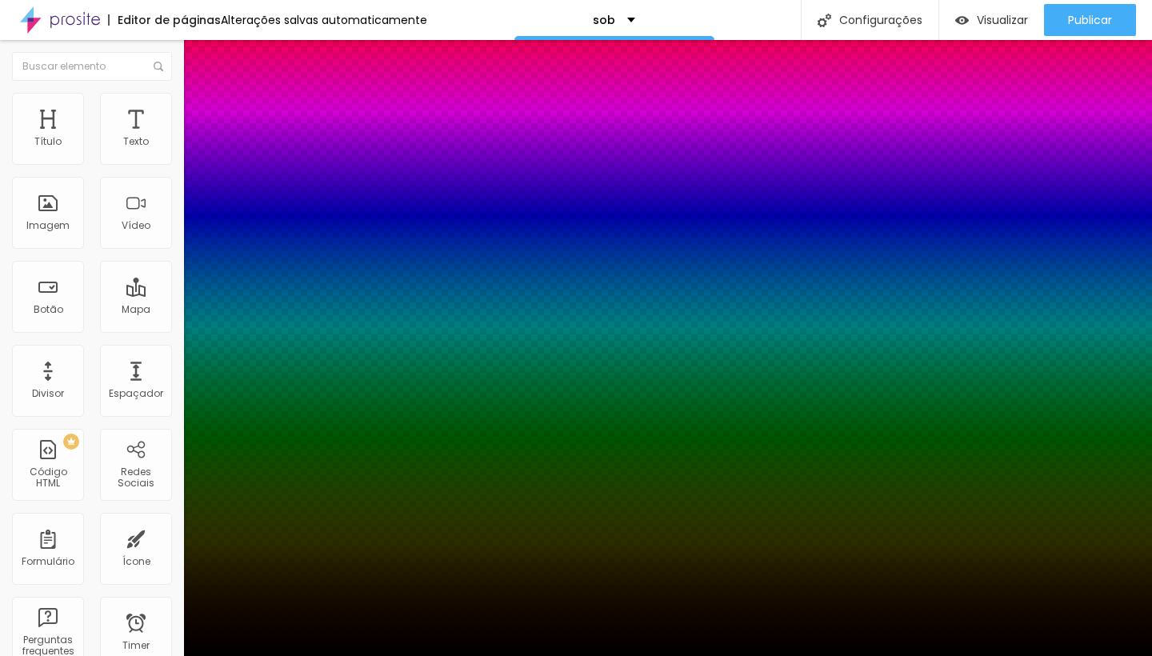
type input "79"
type input "83"
type input "81"
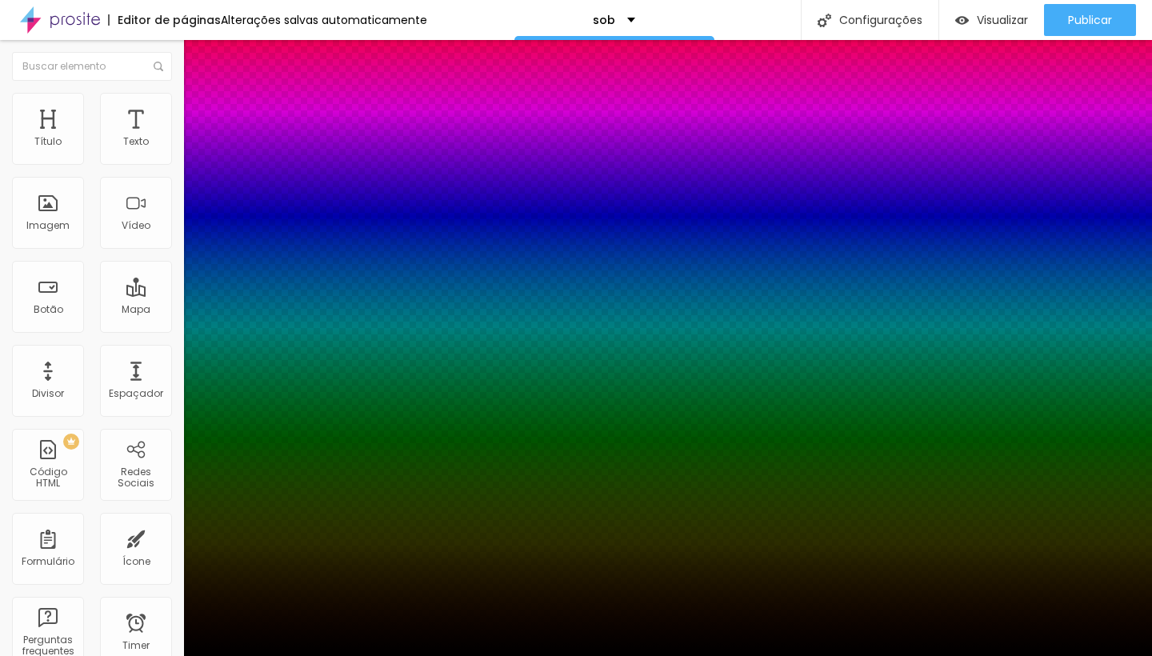
type input "77"
type input "68"
type input "59"
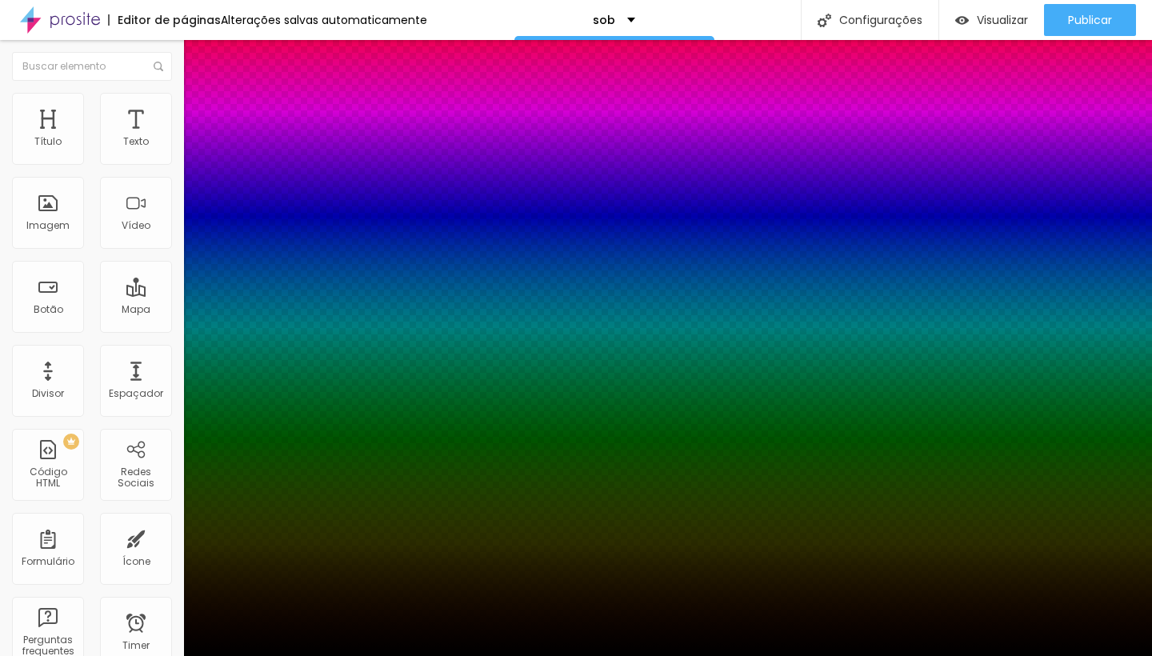
type input "59"
type input "50"
type input "46"
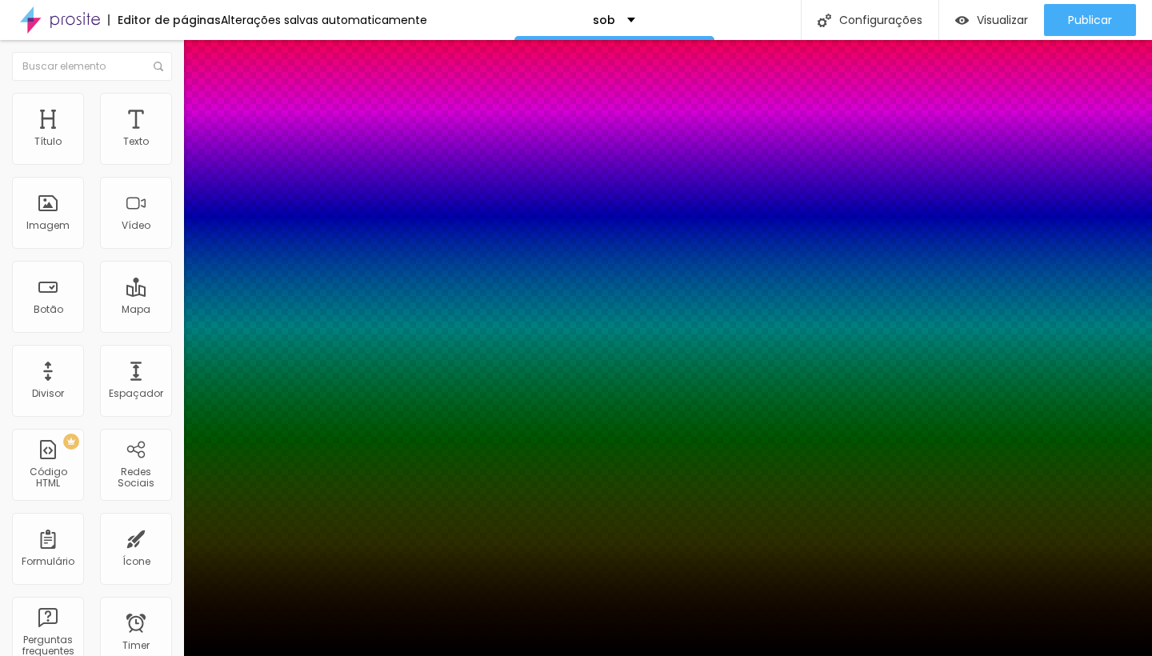
type input "43"
type input "41"
type input "48"
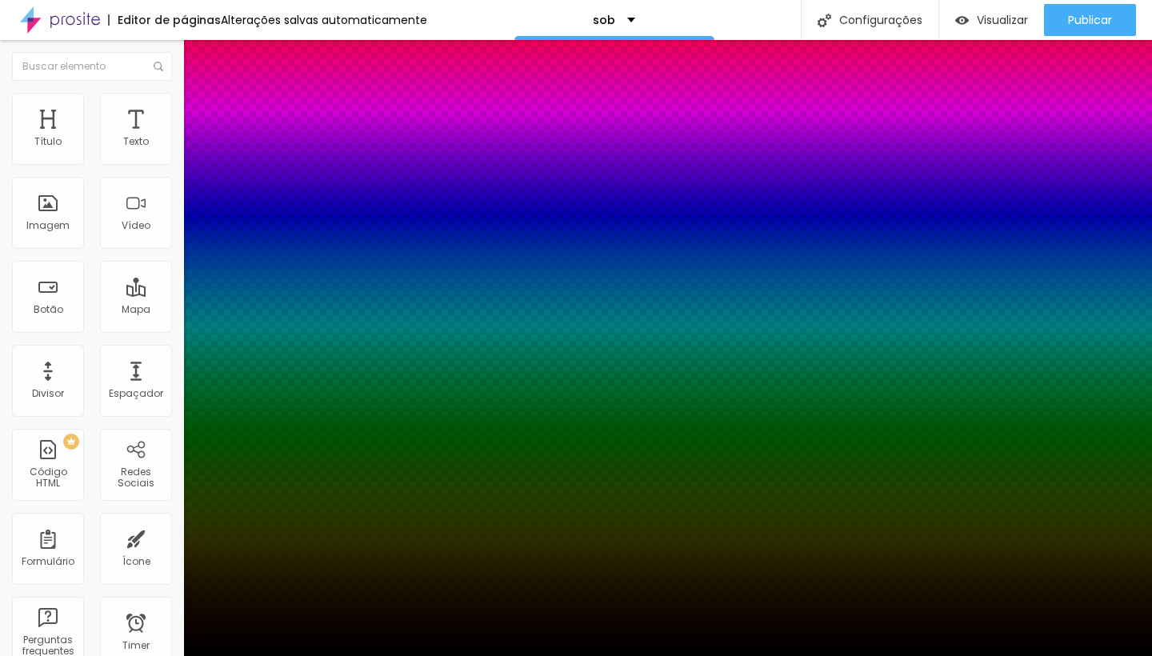
type input "48"
type input "66"
type input "94"
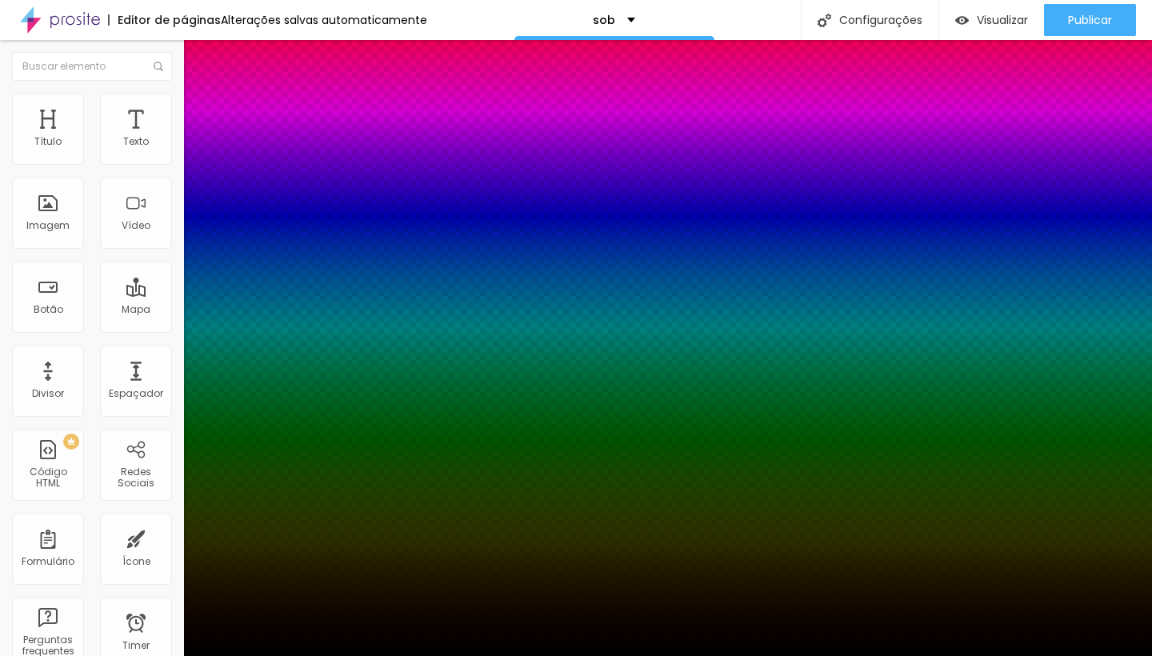
type input "100"
type input "88"
type input "73"
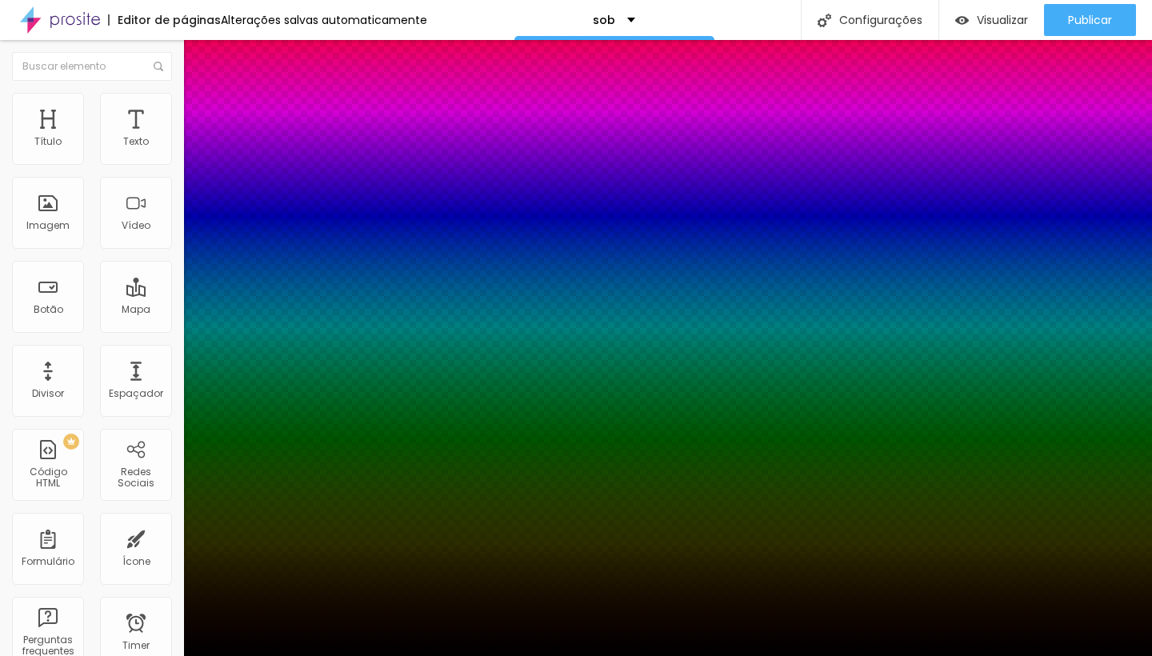
type input "73"
type input "60"
type input "54"
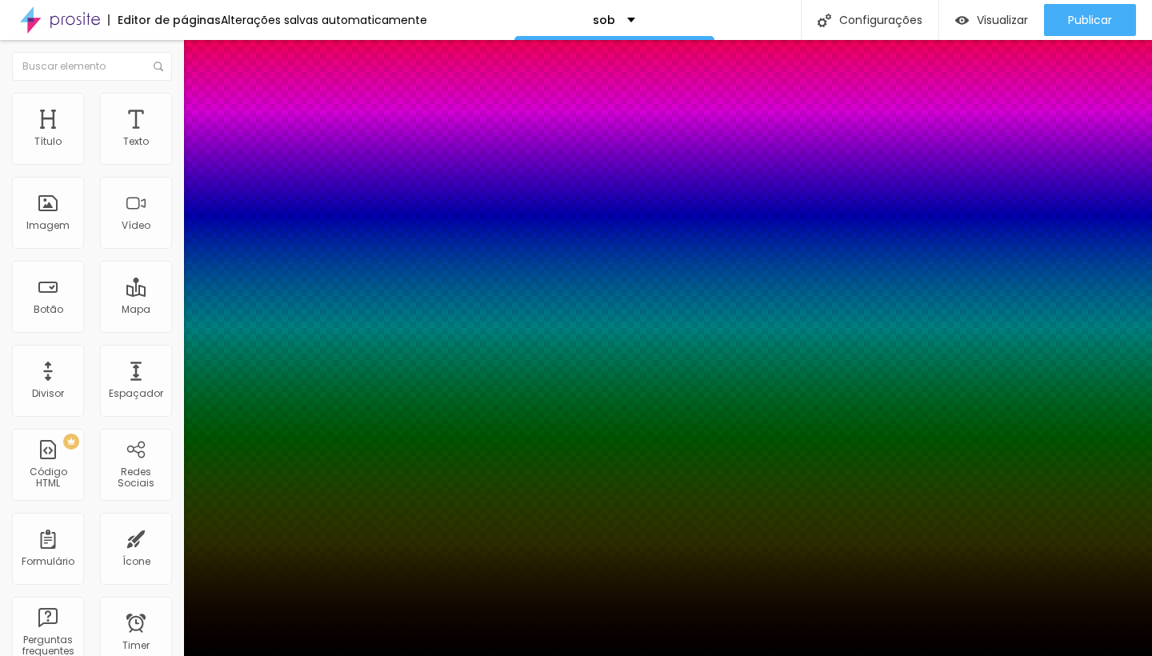
type input "50"
type input "48"
type input "44"
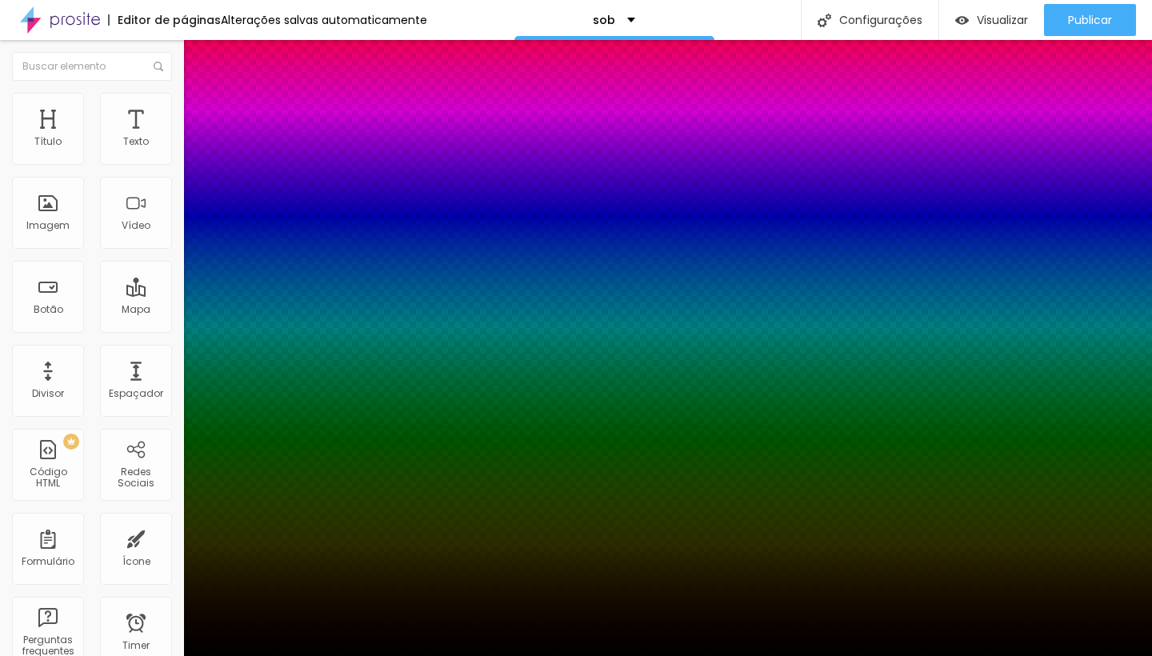
type input "44"
type input "35"
type input "26"
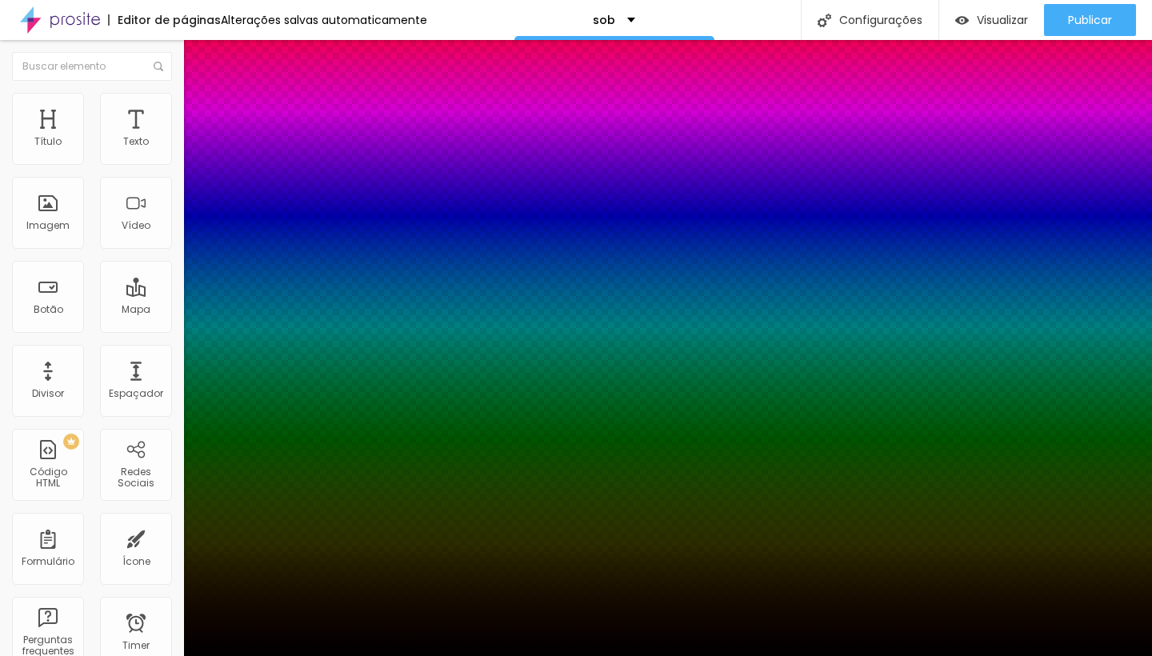
type input "16"
type input "8"
type input "2"
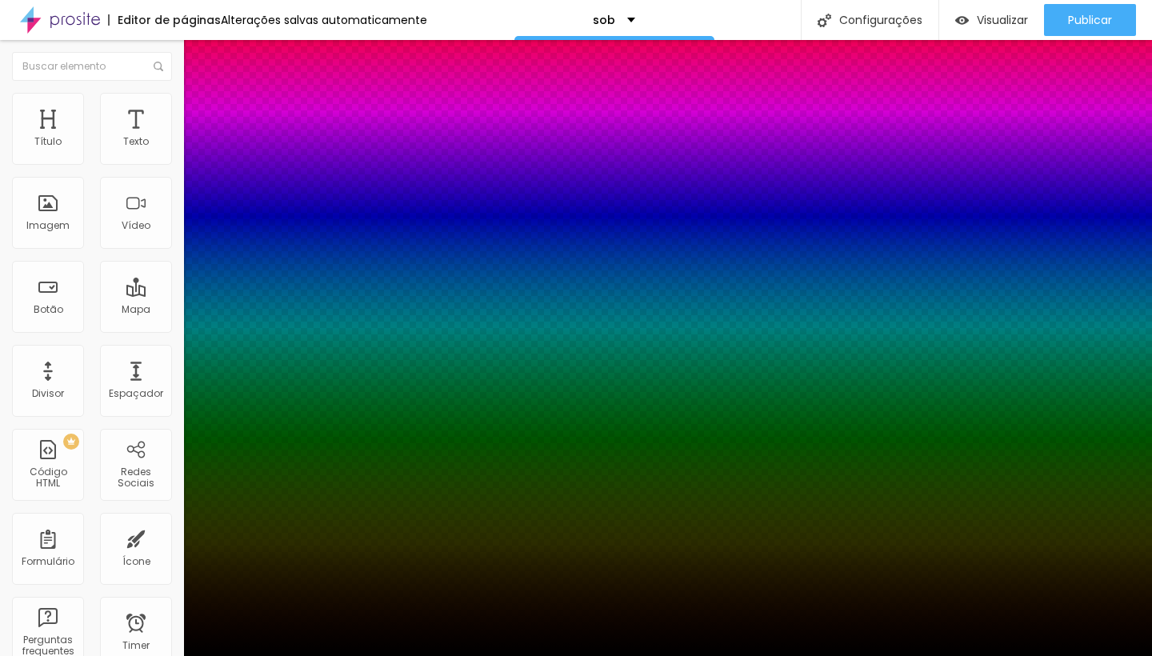
type input "2"
type input "0"
drag, startPoint x: 265, startPoint y: 444, endPoint x: 262, endPoint y: 435, distance: 9.4
type input "0"
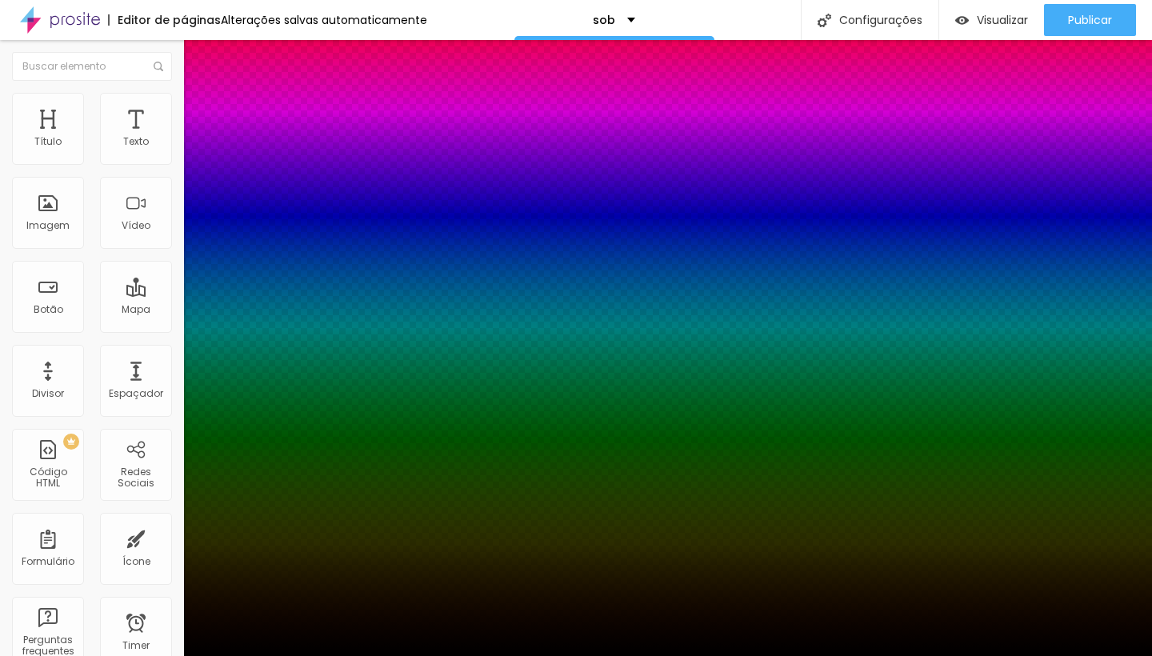
click at [290, 655] on div at bounding box center [576, 665] width 1152 height 0
type input "7"
type input "6"
type input "15"
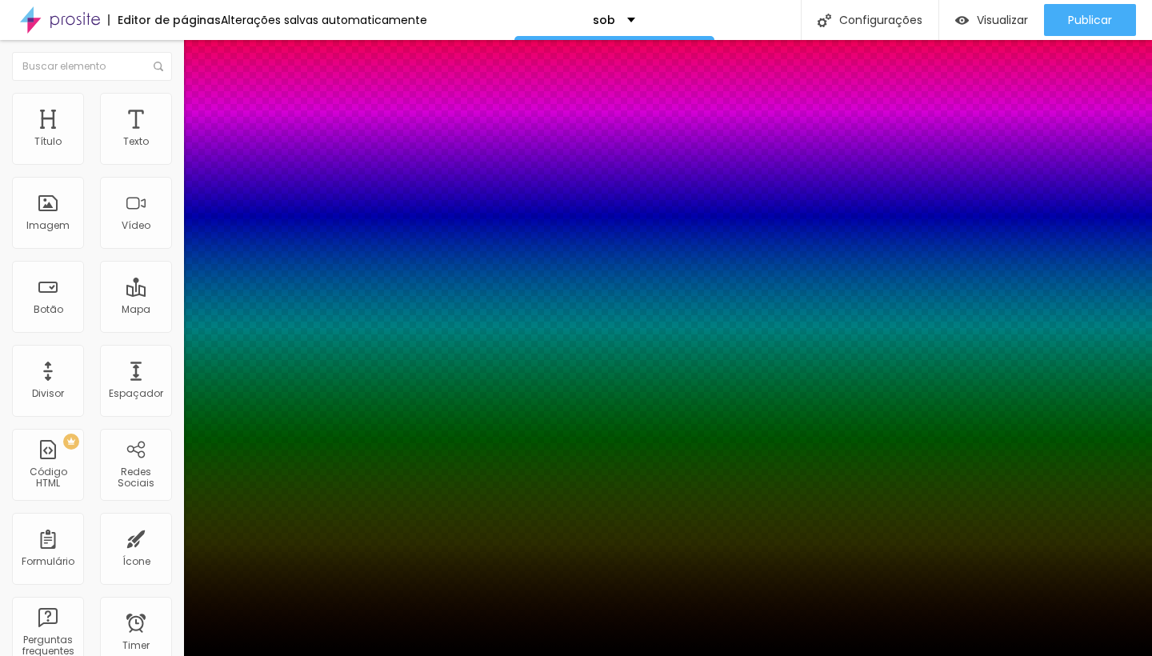
type input "23"
type input "24"
type input "25"
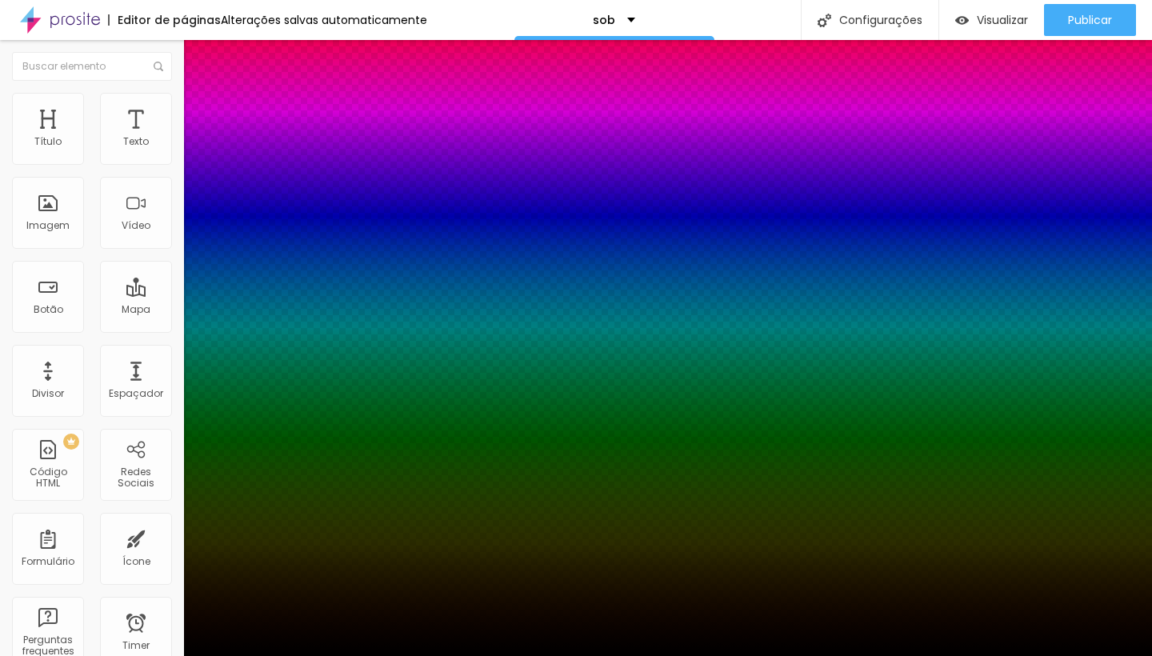
click at [293, 655] on div at bounding box center [576, 665] width 1152 height 0
click at [153, 655] on div at bounding box center [576, 656] width 1152 height 0
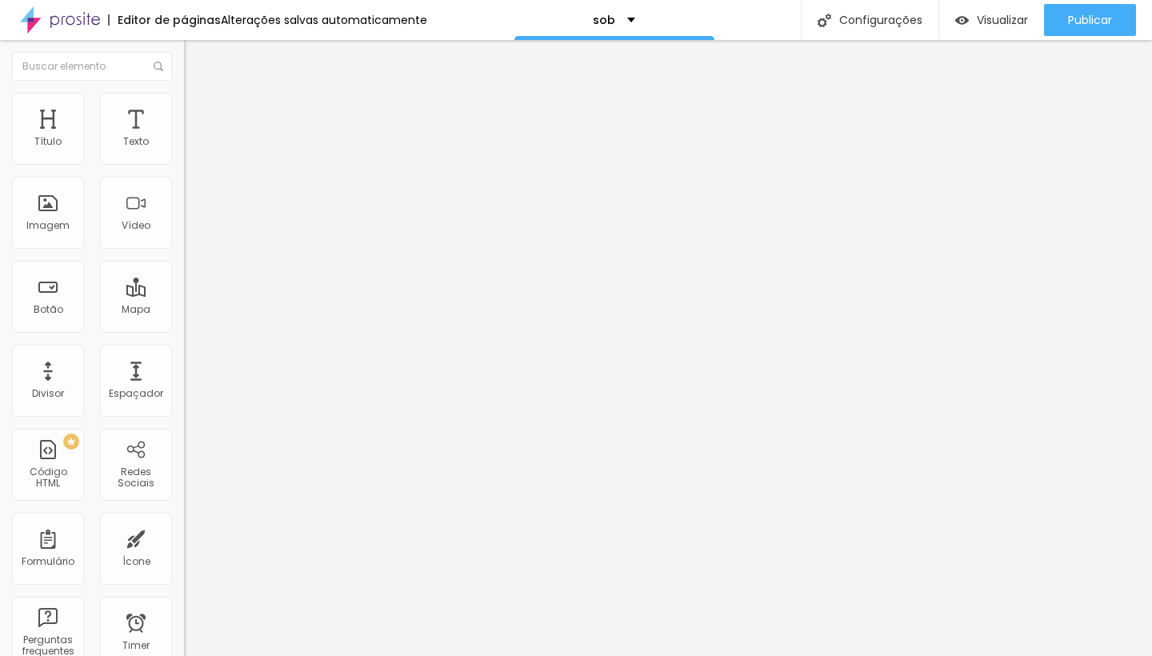
click at [184, 109] on img at bounding box center [191, 116] width 14 height 14
click at [184, 96] on img at bounding box center [191, 100] width 14 height 14
type input "15"
type input "20"
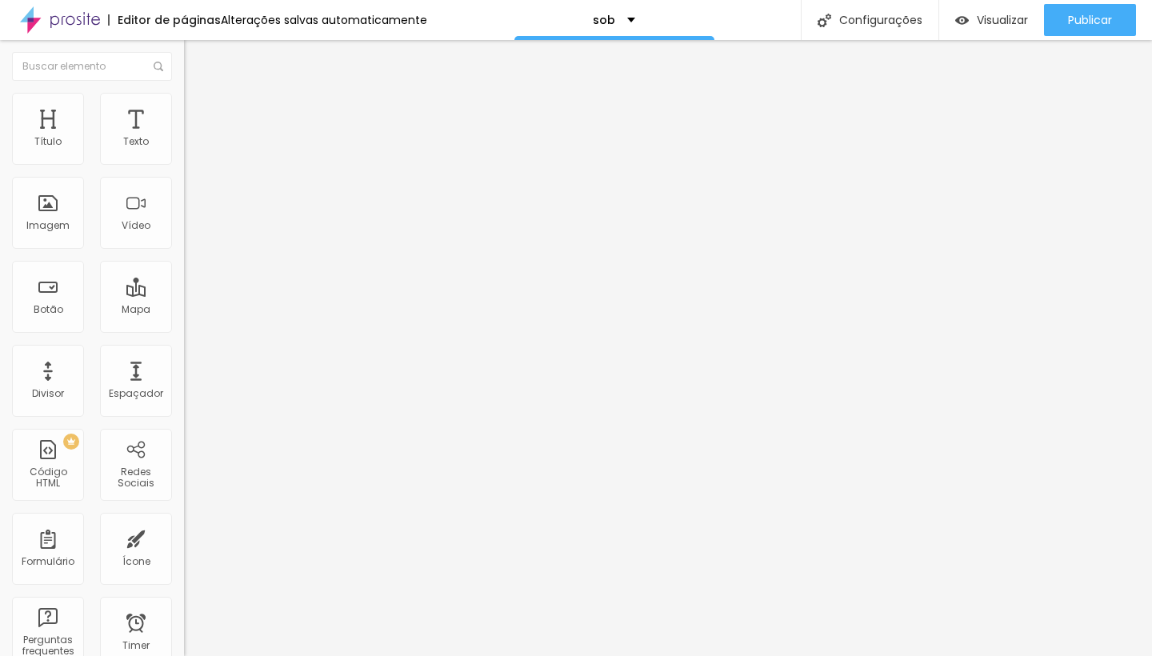
type input "20"
type input "25"
type input "30"
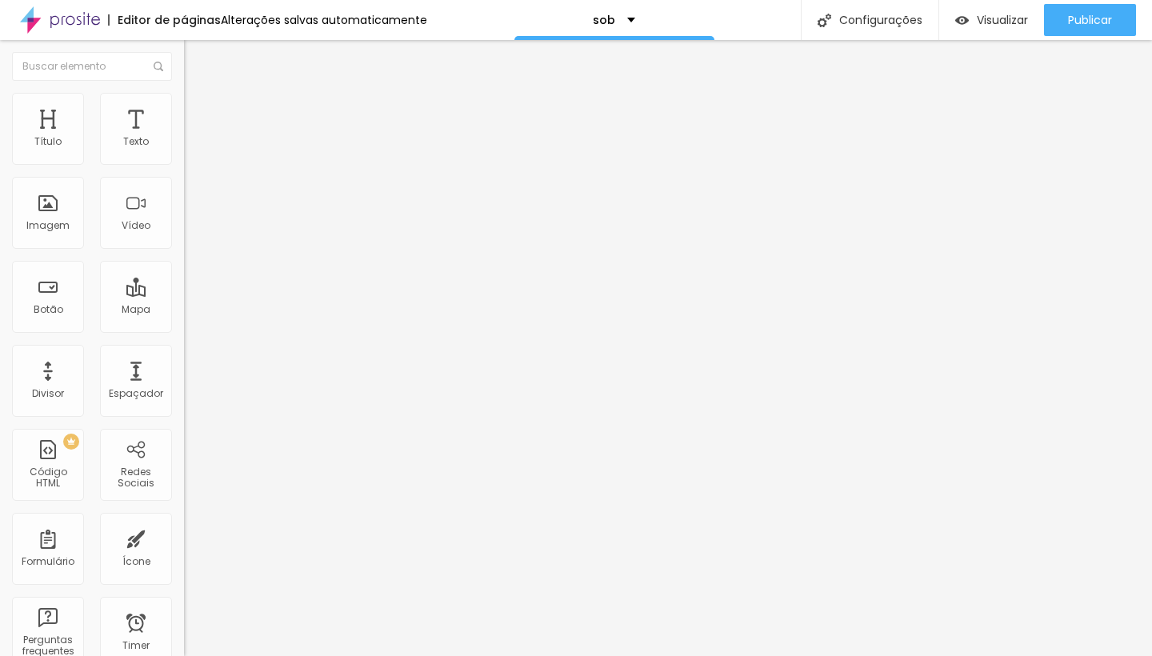
type input "35"
type input "30"
drag, startPoint x: 35, startPoint y: 175, endPoint x: 51, endPoint y: 175, distance: 16.0
type input "30"
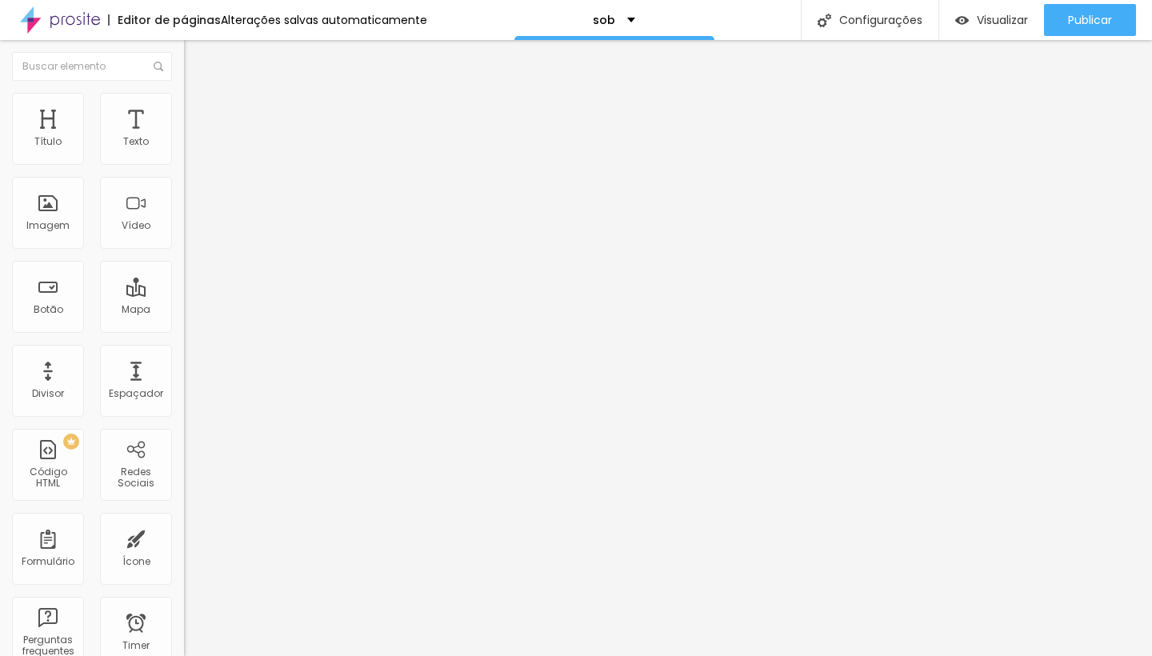
click at [184, 164] on input "range" at bounding box center [235, 157] width 103 height 13
click at [184, 91] on img at bounding box center [191, 84] width 14 height 14
click at [196, 58] on div "Editar Imagem" at bounding box center [249, 58] width 107 height 13
click at [198, 113] on span "Avançado" at bounding box center [224, 120] width 53 height 14
type input "2"
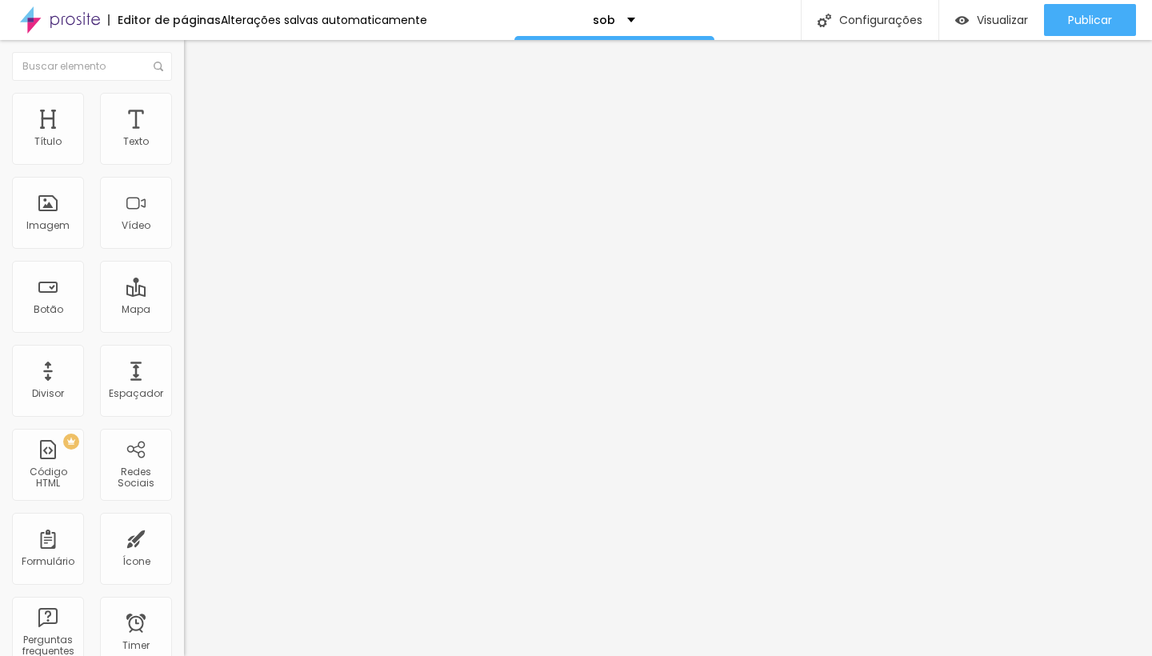
type input "2"
type input "11"
type input "25"
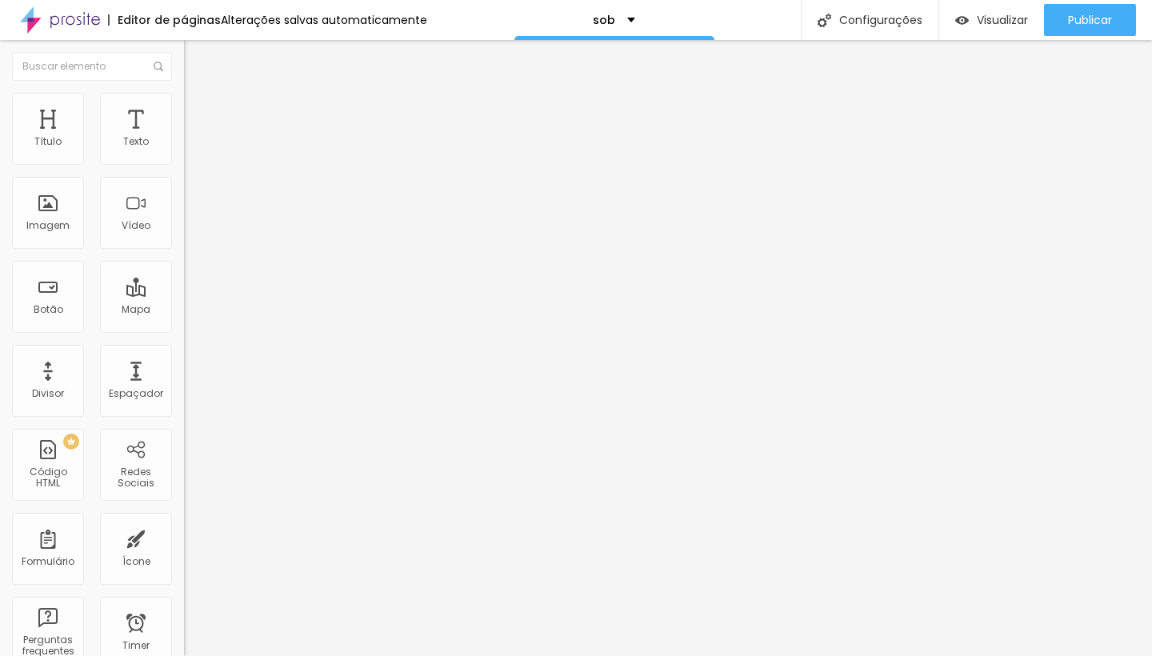
type input "39"
type input "49"
type input "55"
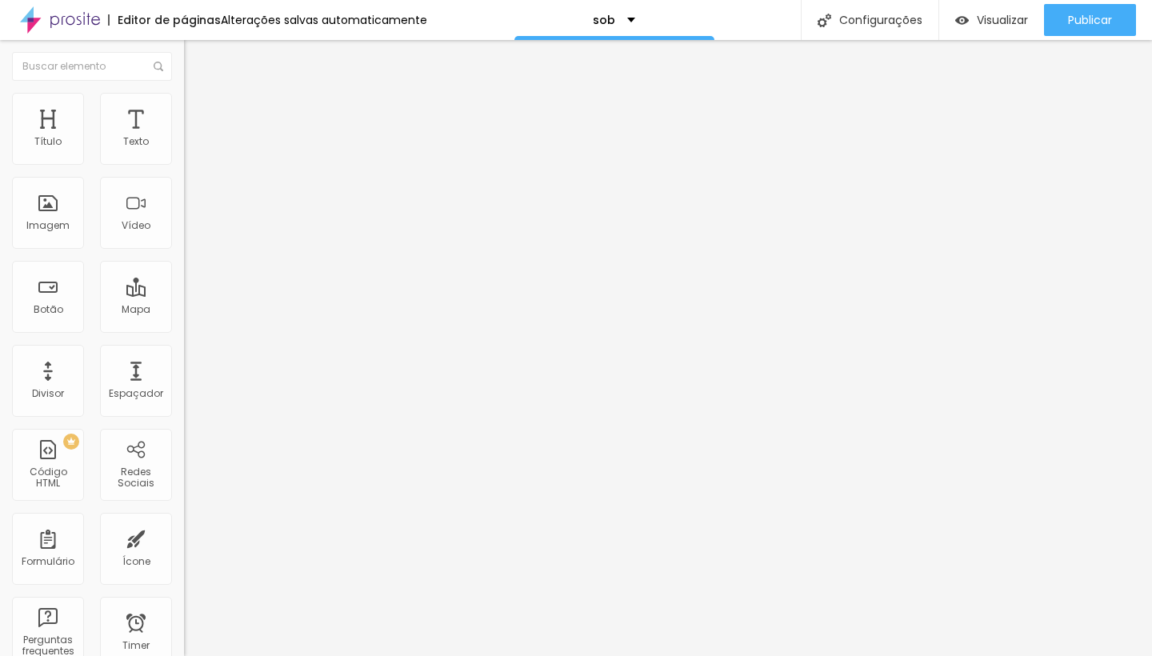
type input "55"
type input "60"
type input "63"
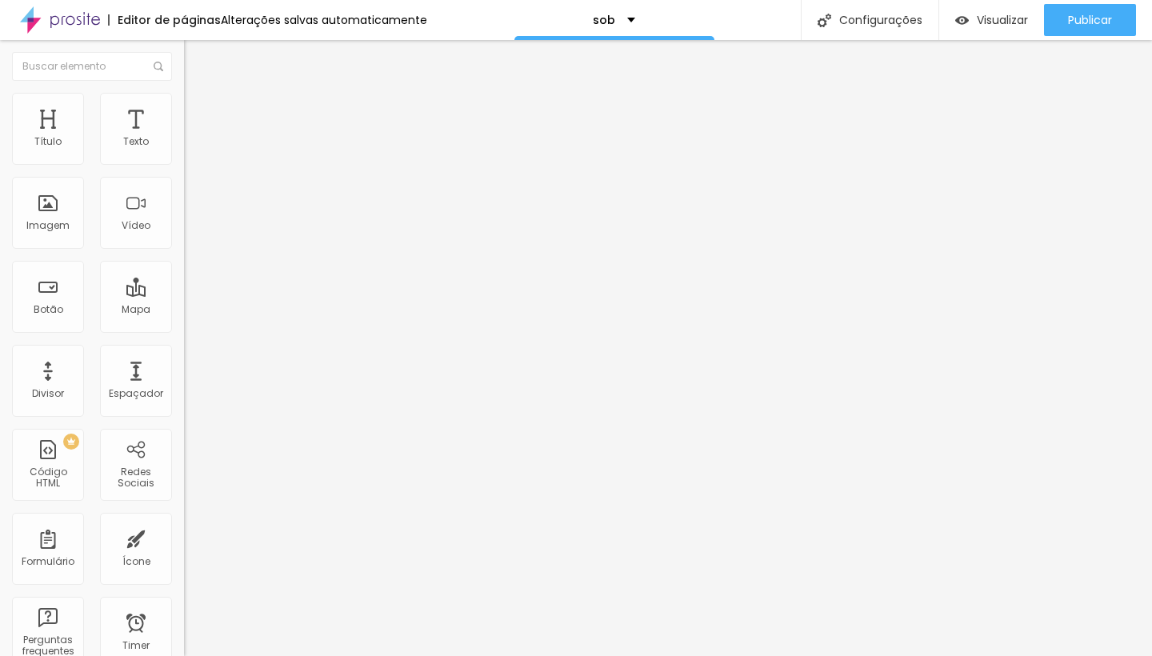
type input "64"
type input "63"
type input "61"
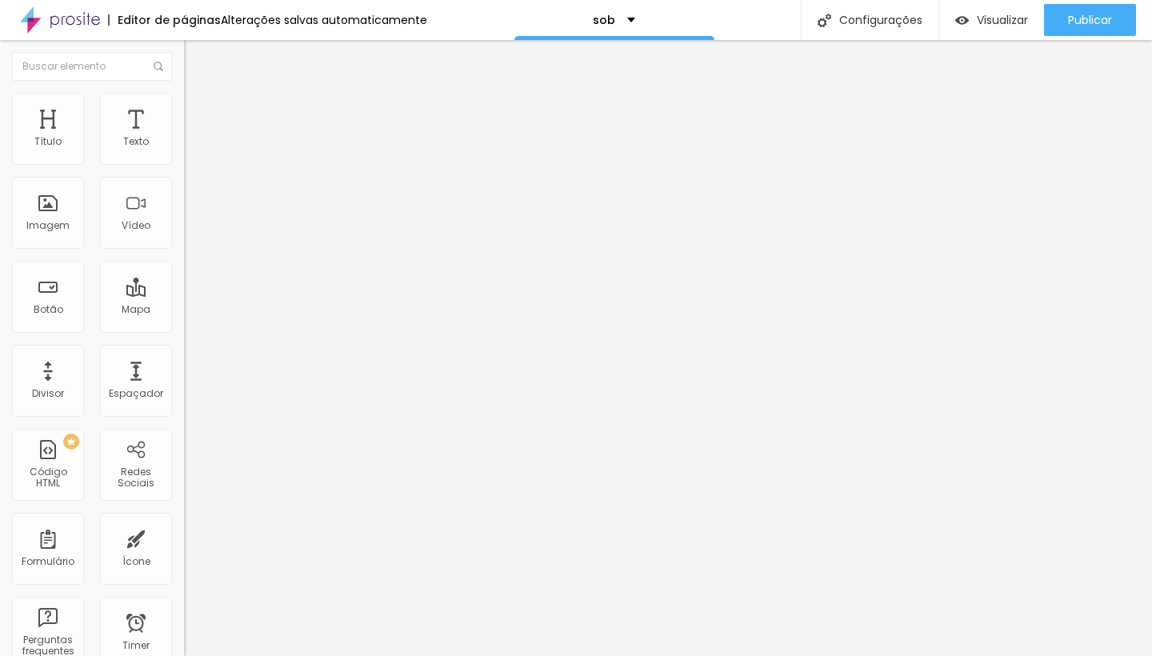
type input "61"
type input "54"
type input "40"
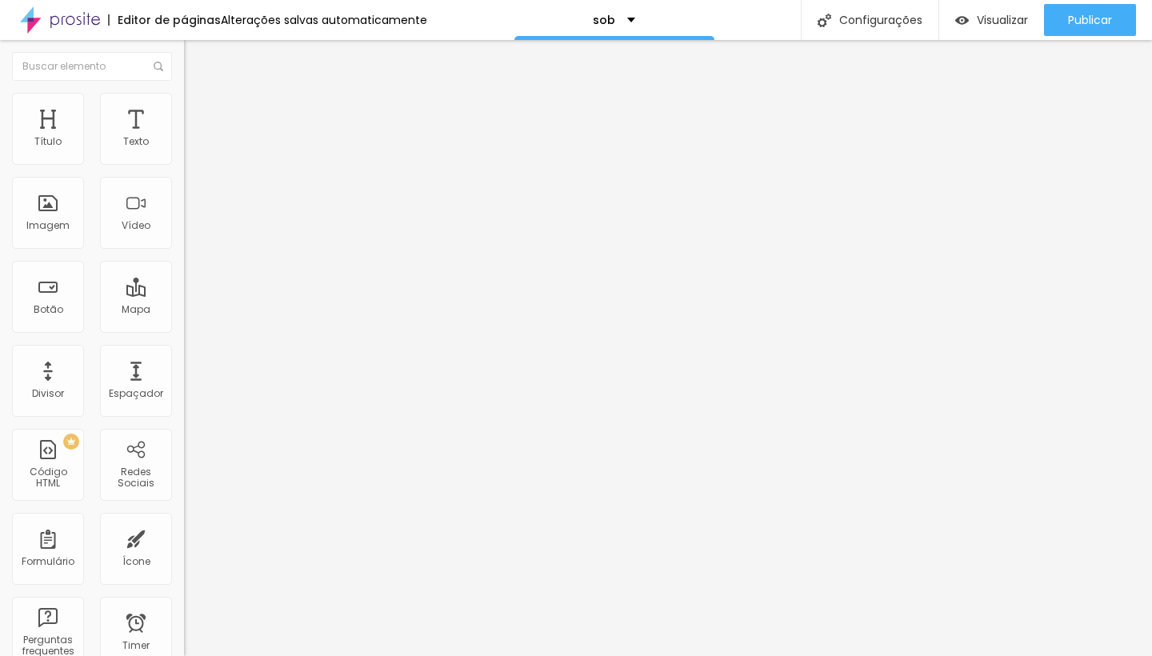
type input "22"
type input "5"
type input "0"
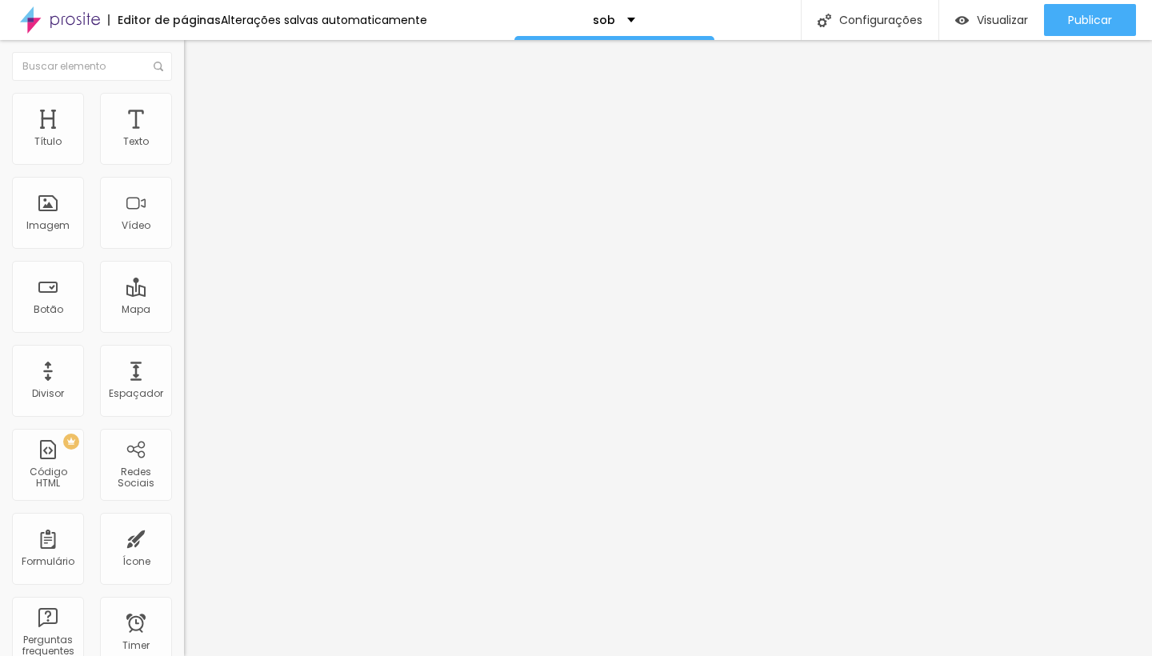
type input "0"
drag, startPoint x: 35, startPoint y: 159, endPoint x: 13, endPoint y: 162, distance: 22.6
click at [184, 162] on div "0 Espaço de cima" at bounding box center [276, 238] width 184 height 226
type input "1"
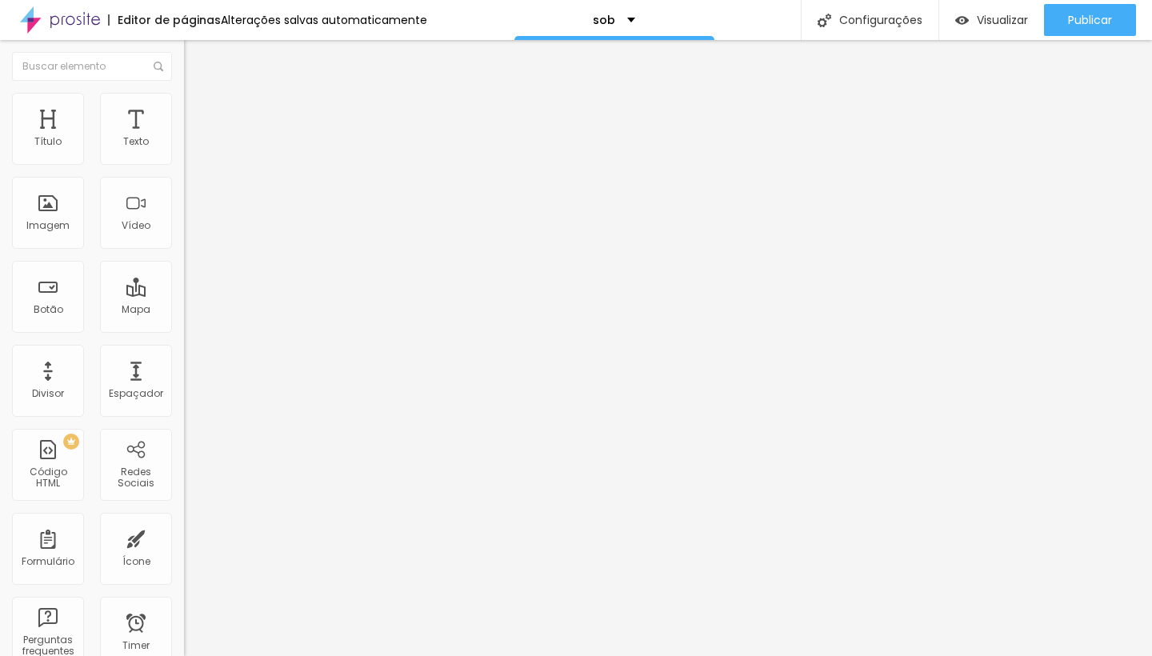
type input "2"
type input "7"
type input "12"
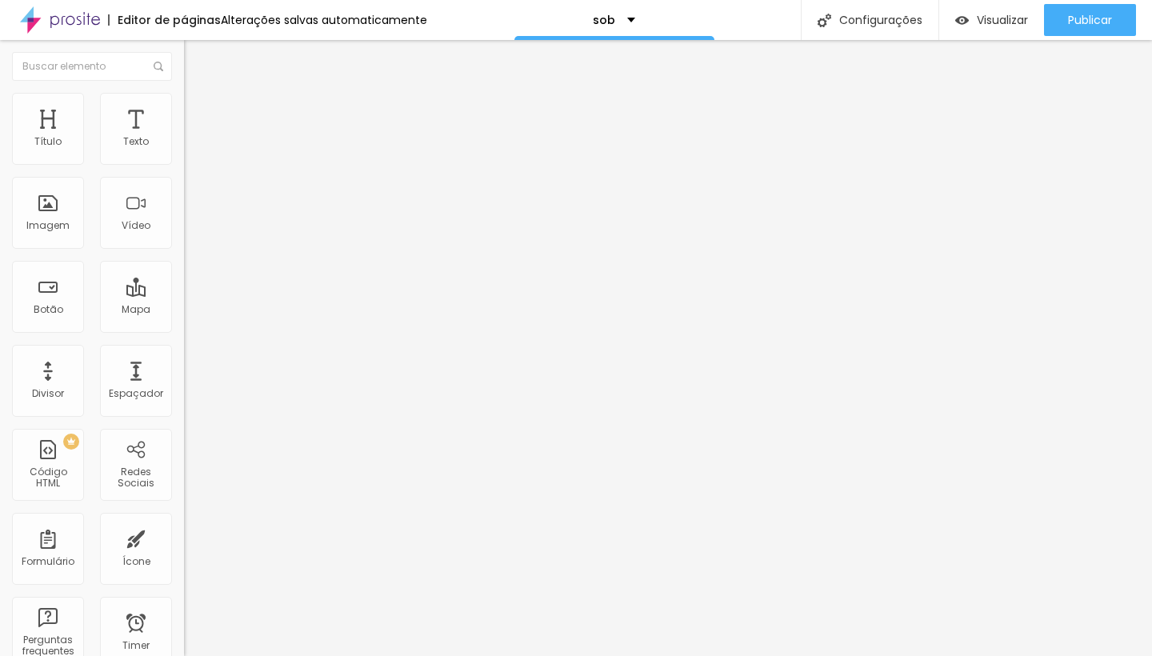
type input "12"
type input "17"
type input "21"
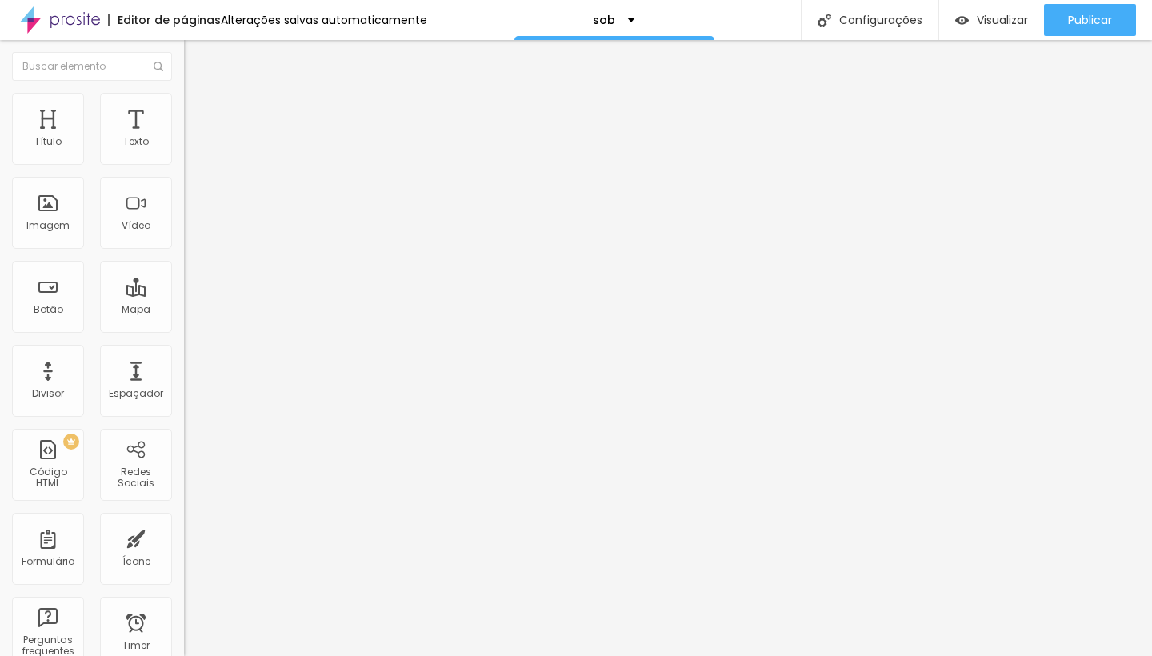
type input "25"
type input "27"
type input "28"
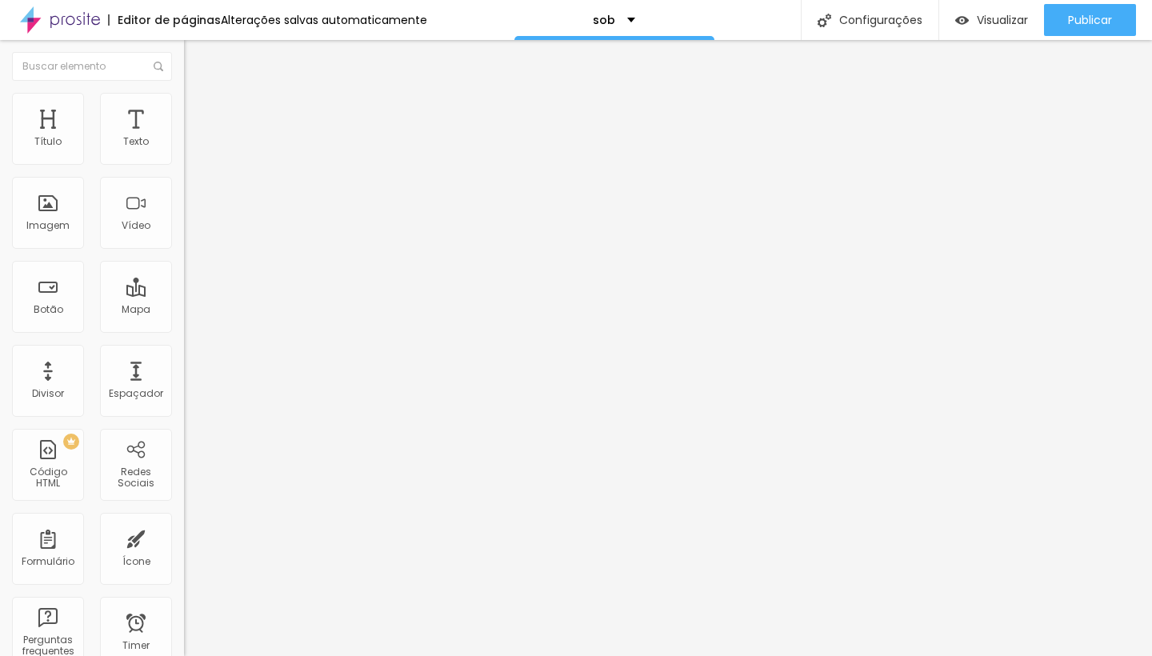
type input "28"
type input "29"
type input "30"
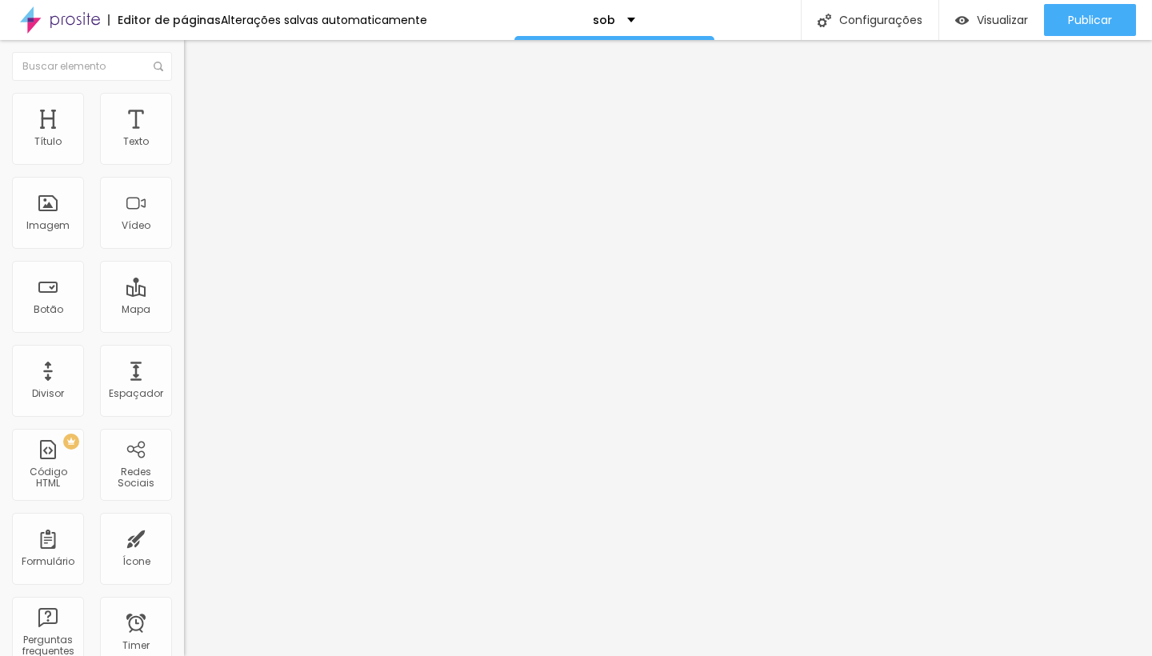
type input "31"
type input "32"
type input "33"
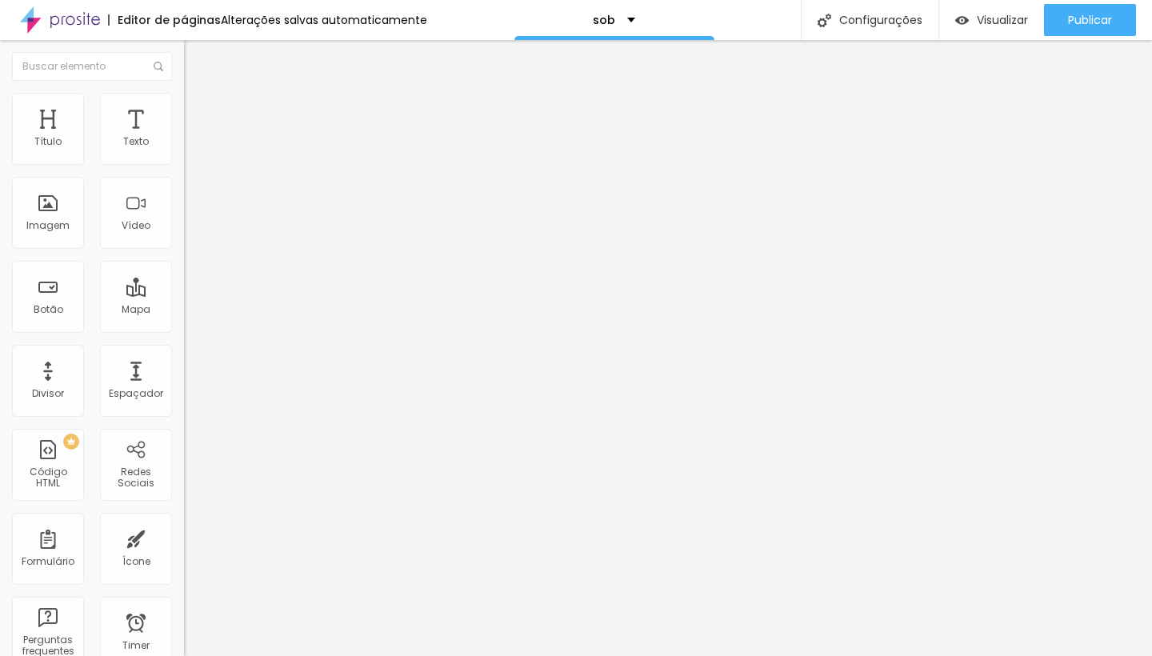
type input "33"
type input "34"
type input "35"
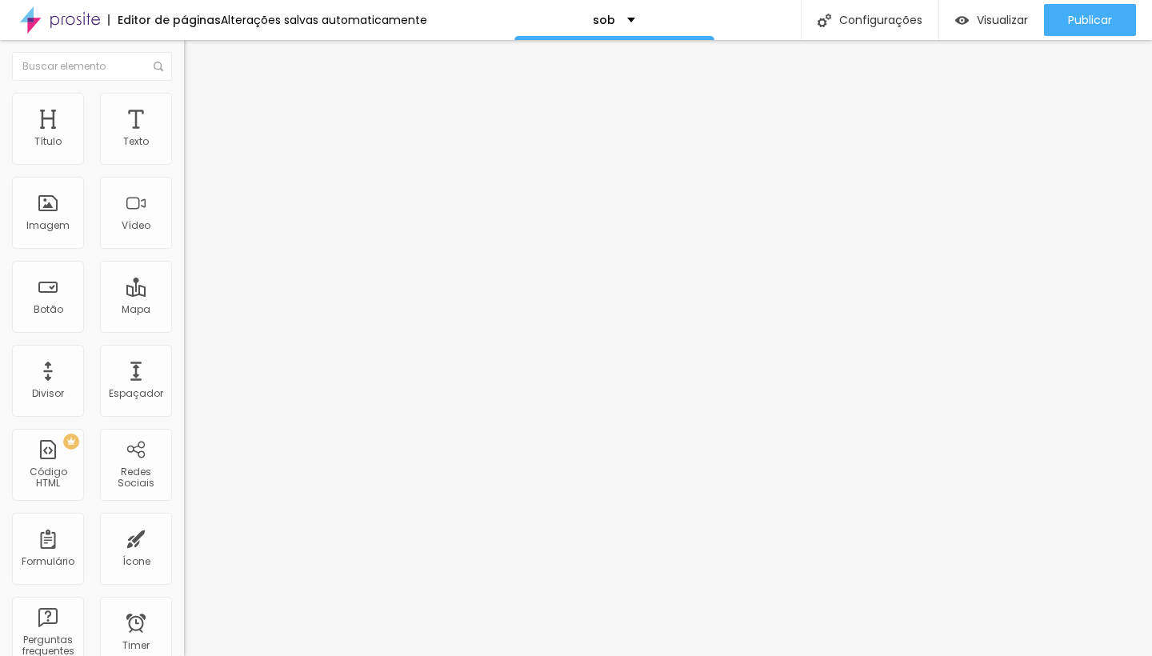
type input "36"
type input "38"
type input "39"
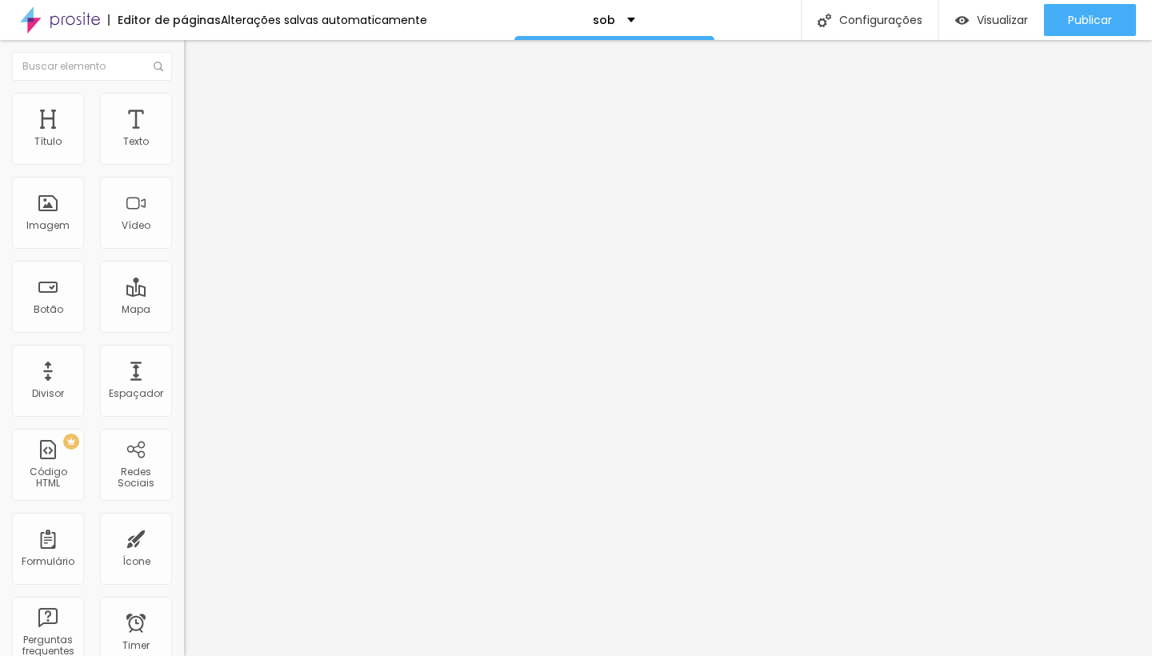
type input "39"
type input "41"
type input "42"
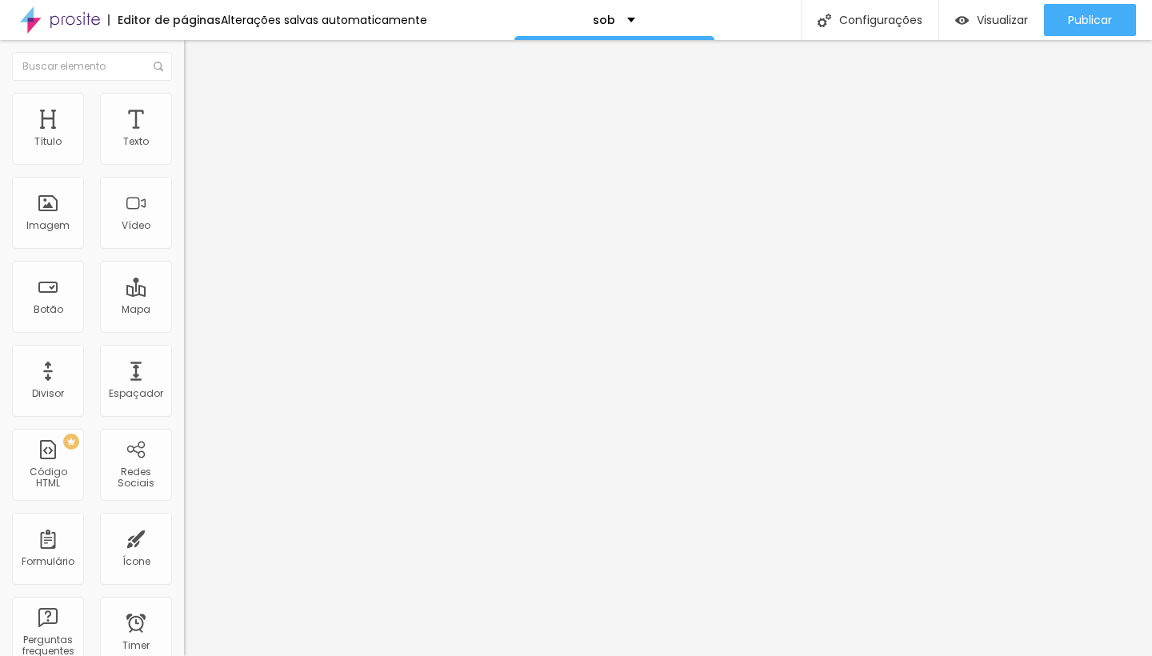
type input "43"
type input "44"
type input "0"
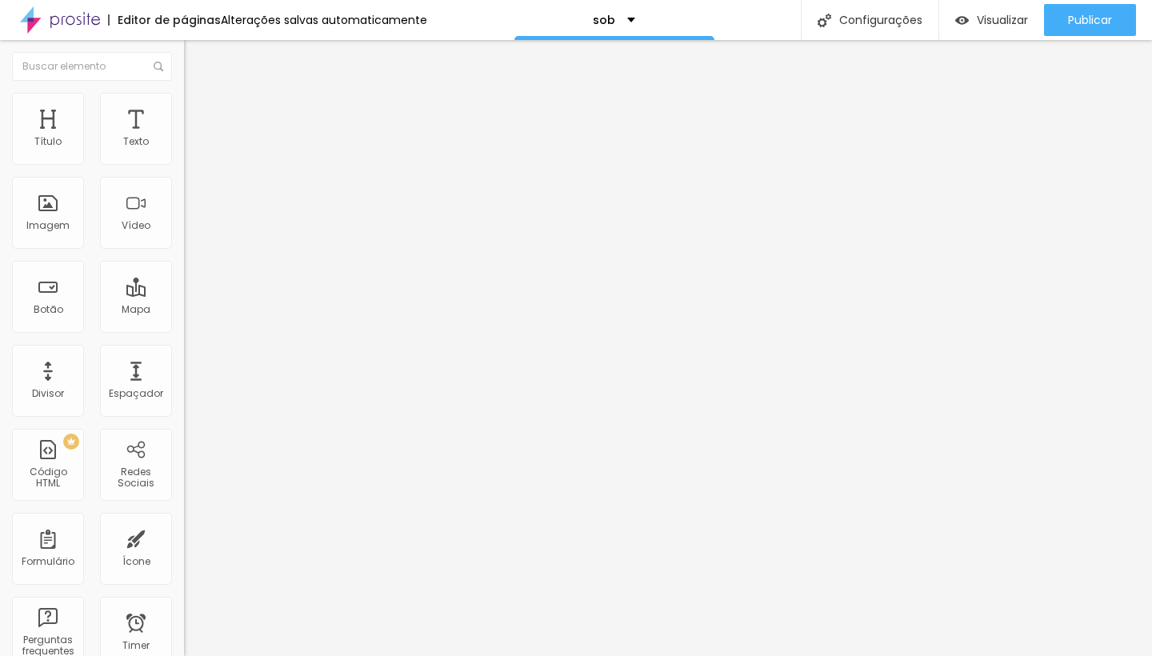
type input "0"
drag, startPoint x: 38, startPoint y: 196, endPoint x: 79, endPoint y: 191, distance: 41.9
click at [184, 196] on div "0 Espaço de cima 0 Espaço de baixo ID Html Classes Html Visível nos dispositivo…" at bounding box center [276, 461] width 184 height 673
type input "43"
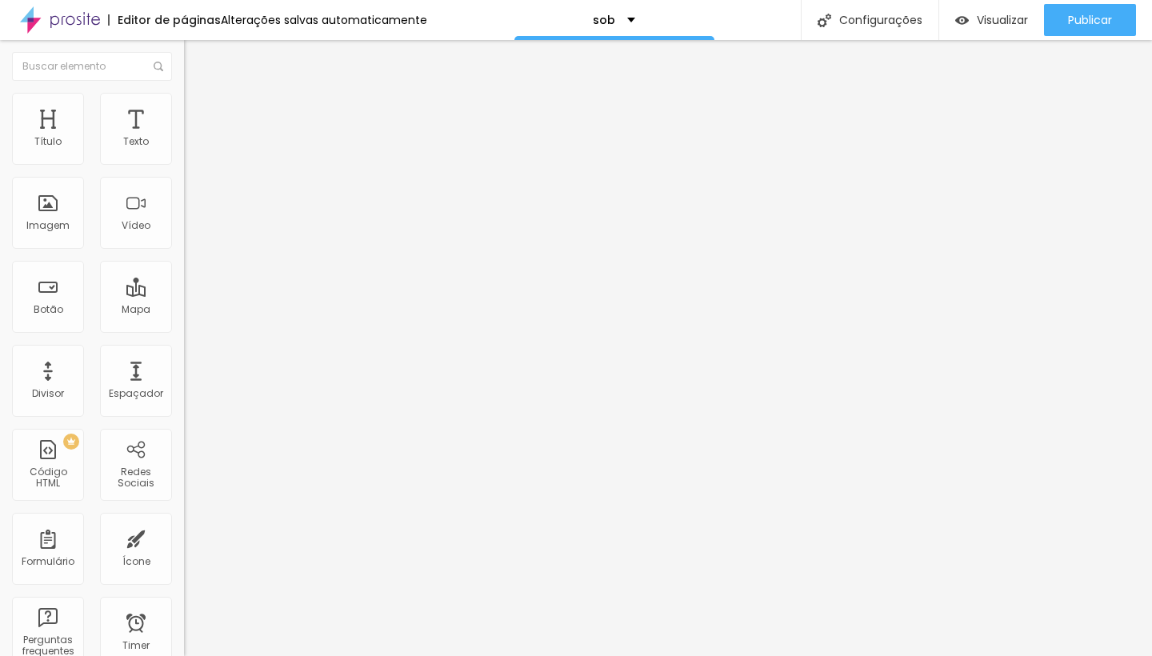
type input "42"
type input "37"
type input "26"
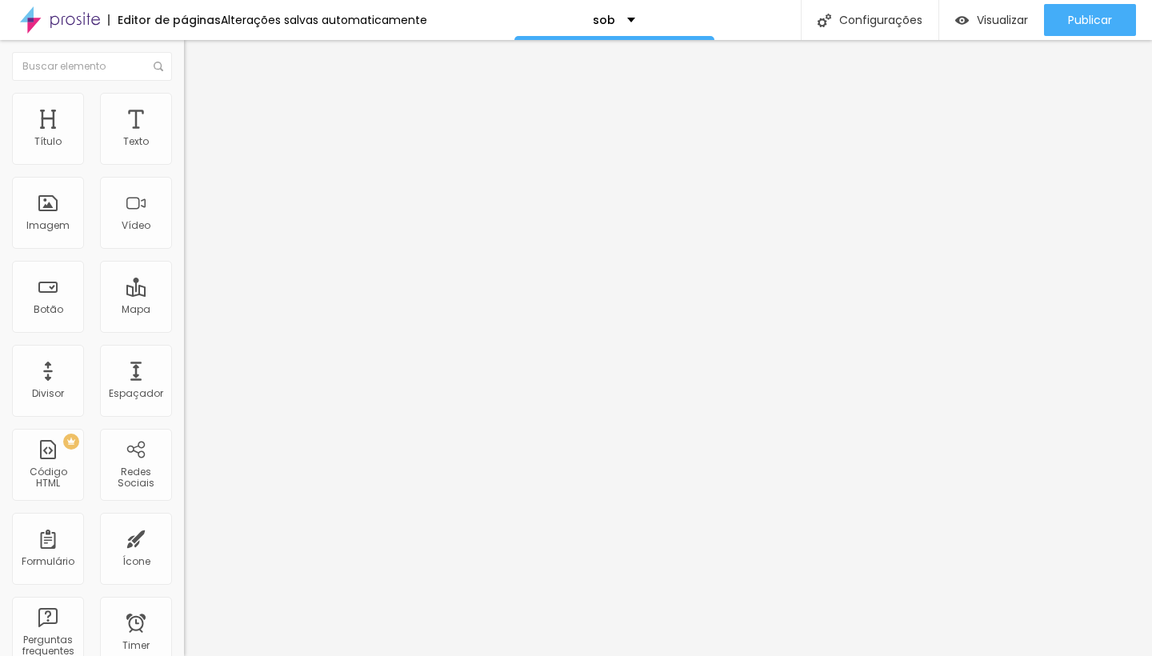
type input "26"
type input "11"
type input "0"
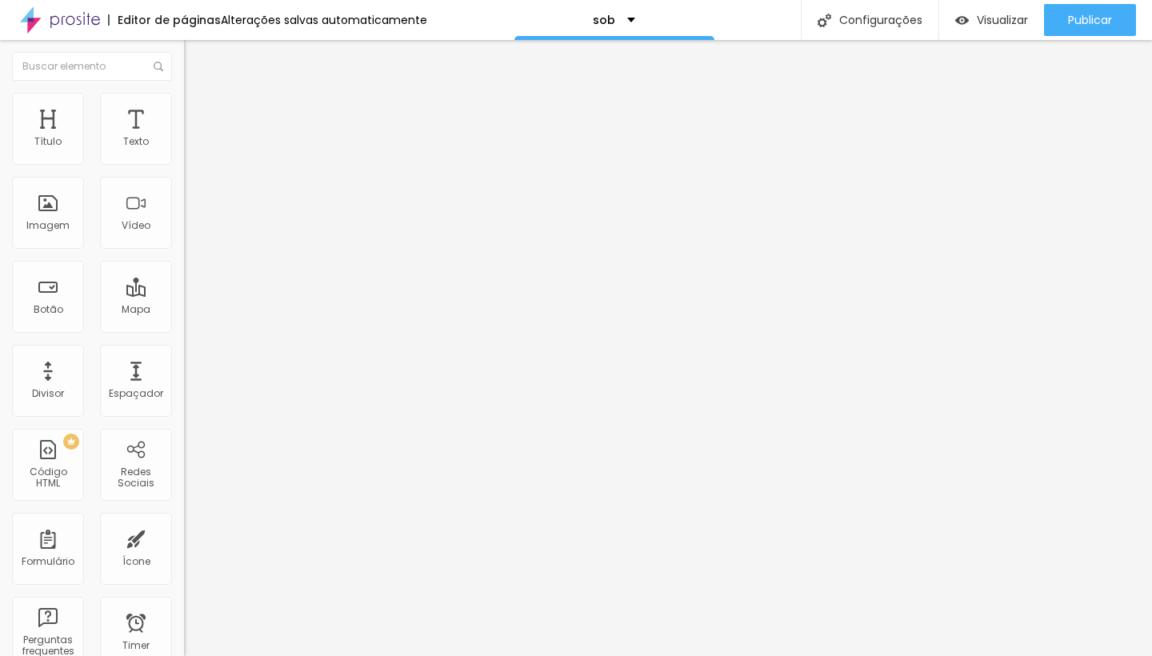
drag, startPoint x: 79, startPoint y: 191, endPoint x: 0, endPoint y: 191, distance: 79.2
click at [184, 191] on div "0 Espaço de cima 0 Espaço de baixo ID Html Classes Html Visível nos dispositivo…" at bounding box center [276, 461] width 184 height 673
click at [58, 219] on div "Imagem" at bounding box center [48, 213] width 72 height 72
click at [184, 106] on li "Estilo" at bounding box center [276, 101] width 184 height 16
click at [198, 113] on span "Avançado" at bounding box center [224, 120] width 53 height 14
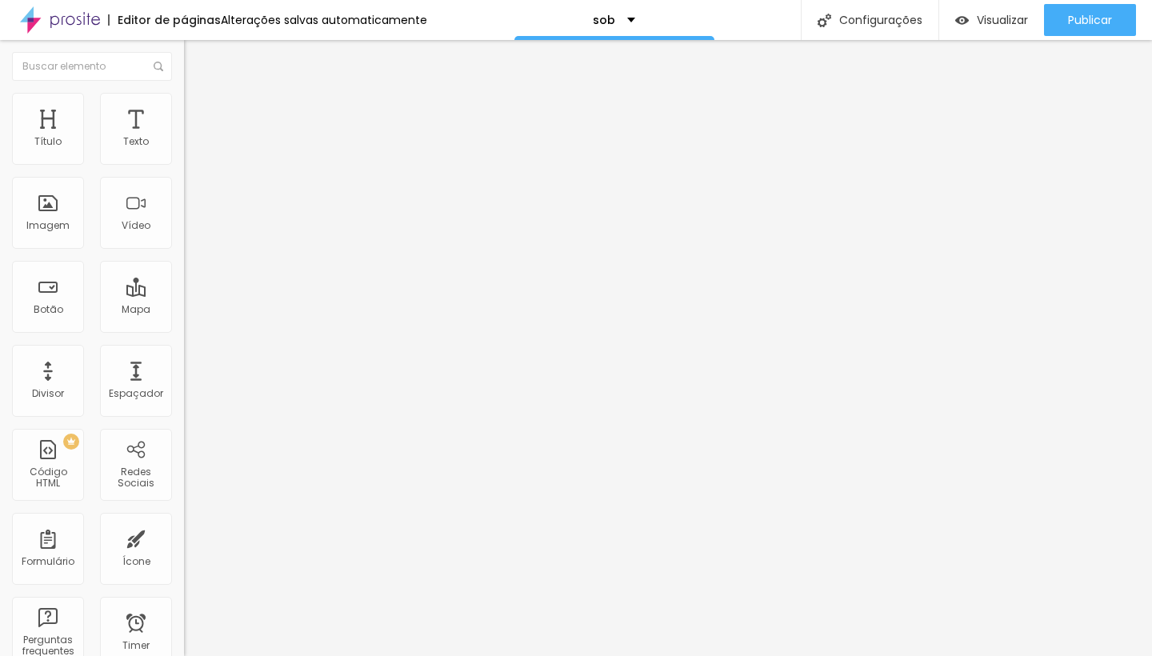
click at [184, 103] on li "Estilo" at bounding box center [276, 101] width 184 height 16
type input "95"
type input "85"
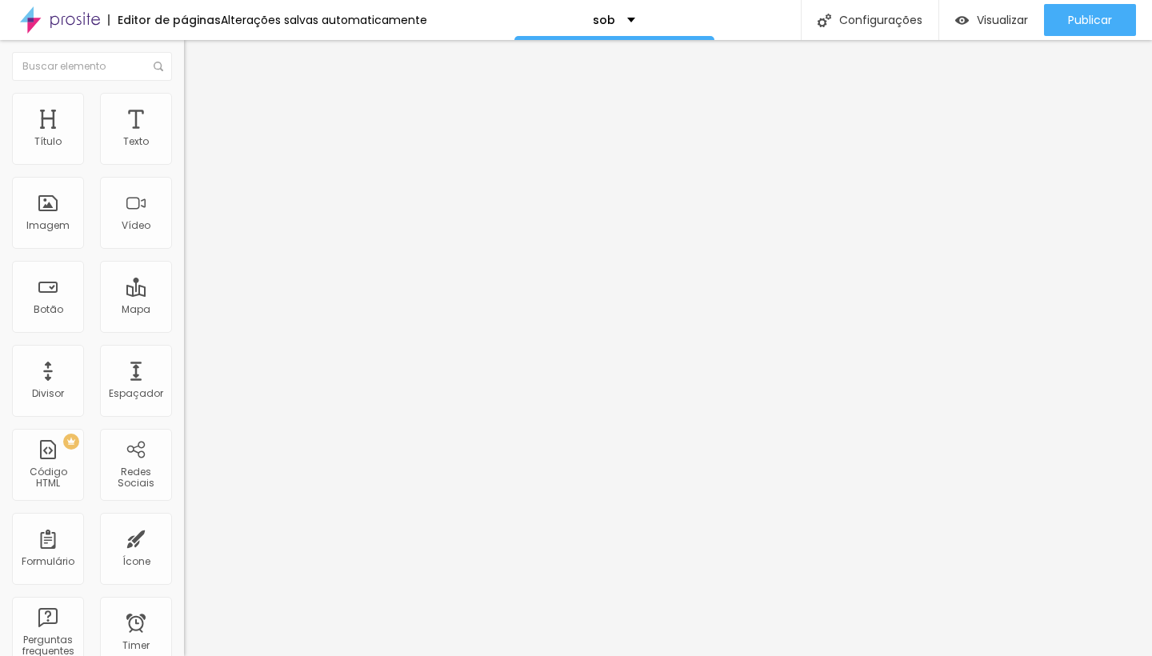
type input "75"
type input "70"
type input "60"
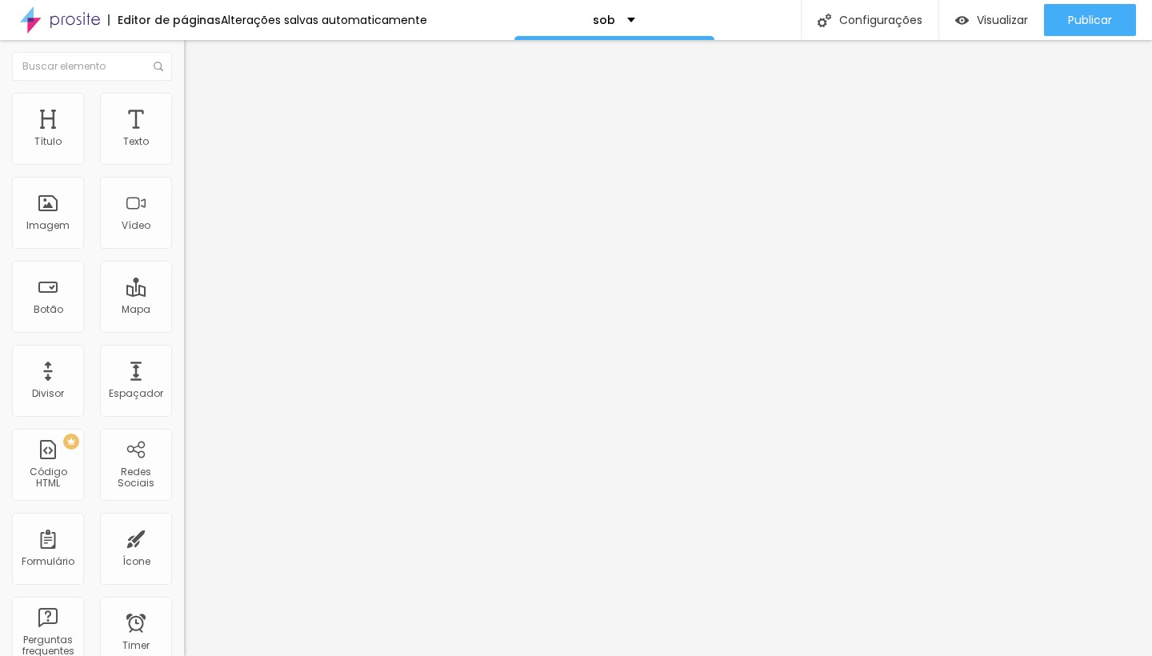
type input "60"
type input "55"
type input "50"
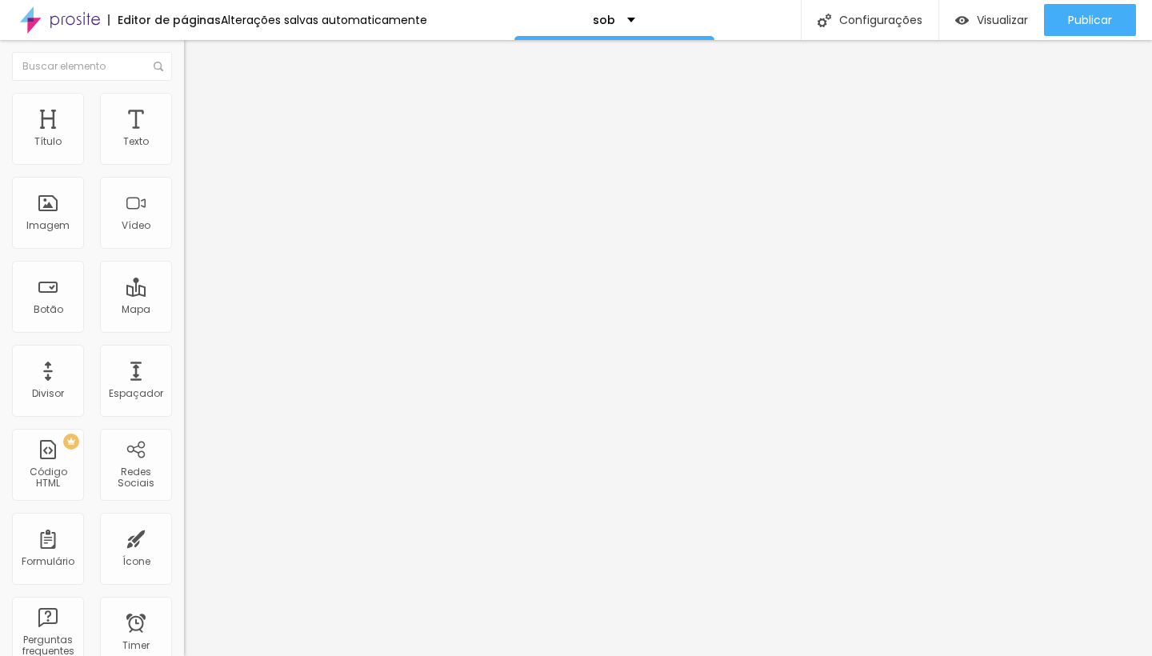
type input "45"
type input "40"
type input "35"
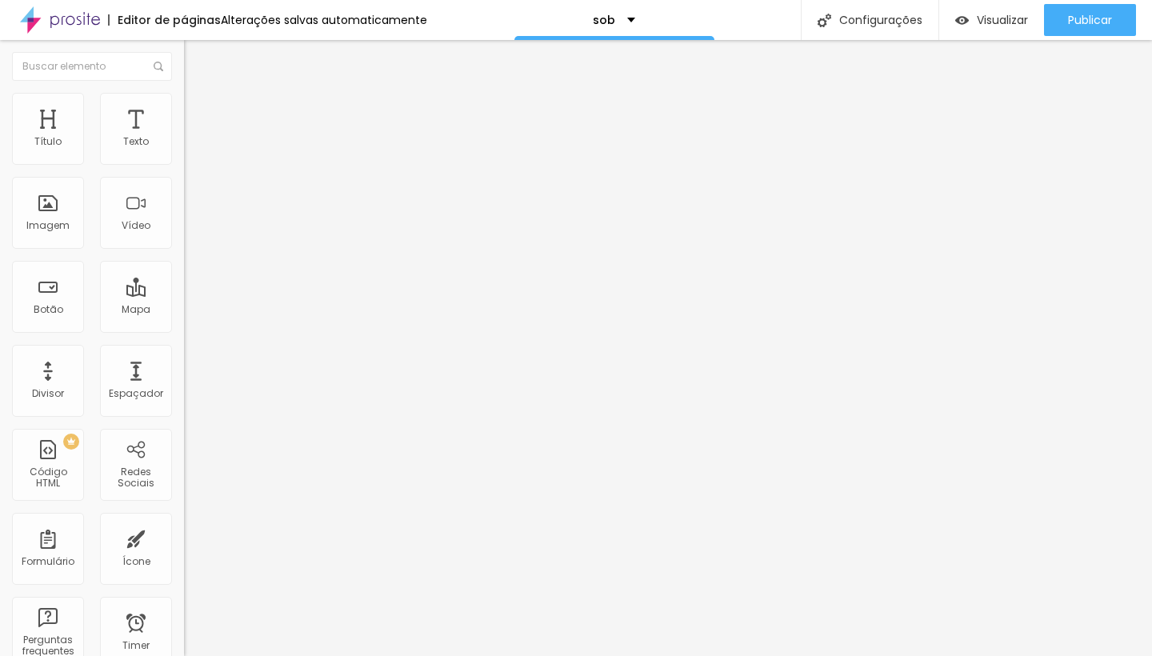
drag, startPoint x: 166, startPoint y: 176, endPoint x: 60, endPoint y: 176, distance: 106.4
type input "35"
click at [184, 164] on input "range" at bounding box center [235, 157] width 103 height 13
drag, startPoint x: 142, startPoint y: 196, endPoint x: 40, endPoint y: 117, distance: 128.8
click at [198, 94] on span "Conteúdo" at bounding box center [223, 88] width 50 height 14
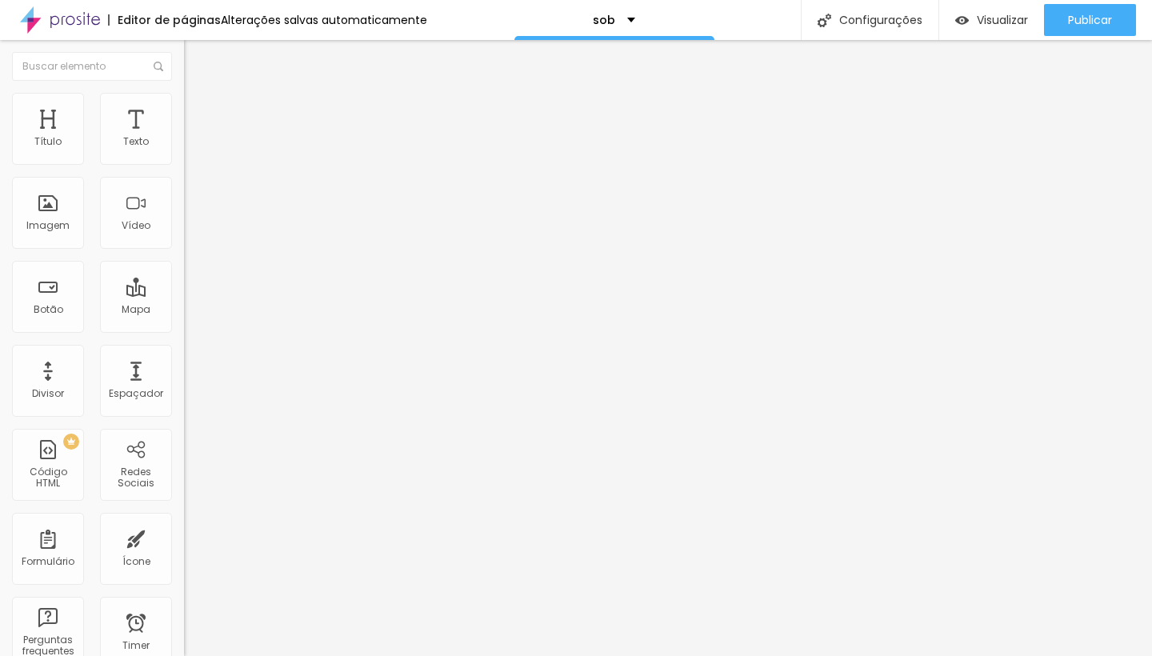
click at [198, 113] on span "Avançado" at bounding box center [224, 120] width 53 height 14
click at [198, 107] on span "Estilo" at bounding box center [210, 104] width 25 height 14
click at [184, 93] on li "Conteúdo" at bounding box center [276, 85] width 184 height 16
click at [184, 136] on div "Adicionar imagem" at bounding box center [276, 130] width 184 height 11
click at [184, 138] on span "Adicionar imagem" at bounding box center [235, 131] width 103 height 14
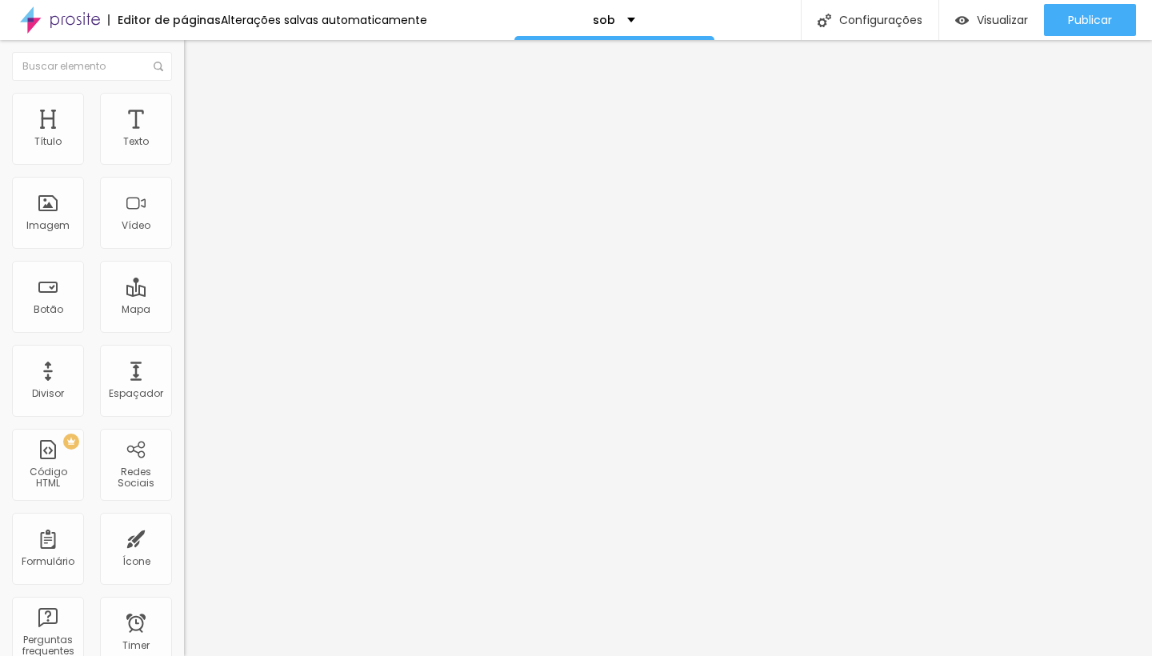
click at [184, 95] on li "Estilo" at bounding box center [276, 101] width 184 height 16
click at [184, 109] on li "Avançado" at bounding box center [276, 117] width 184 height 16
click at [184, 104] on li "Estilo" at bounding box center [276, 101] width 184 height 16
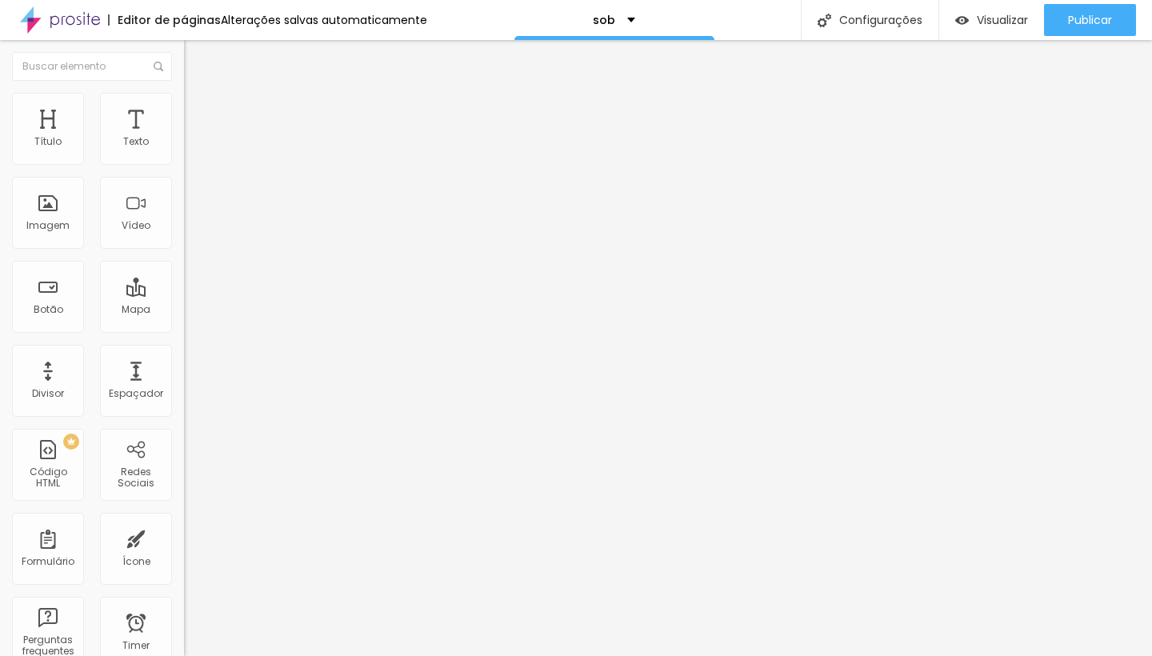
drag, startPoint x: 60, startPoint y: 179, endPoint x: 38, endPoint y: 173, distance: 23.3
click at [184, 164] on input "range" at bounding box center [235, 157] width 103 height 13
drag, startPoint x: 38, startPoint y: 207, endPoint x: 218, endPoint y: 212, distance: 180.8
click at [218, 212] on div "Título Texto Imagem Vídeo Botão Mapa Divisor Espaçador PREMIUM Código HTML Rede…" at bounding box center [576, 348] width 1152 height 616
drag, startPoint x: 34, startPoint y: 174, endPoint x: 44, endPoint y: 174, distance: 9.6
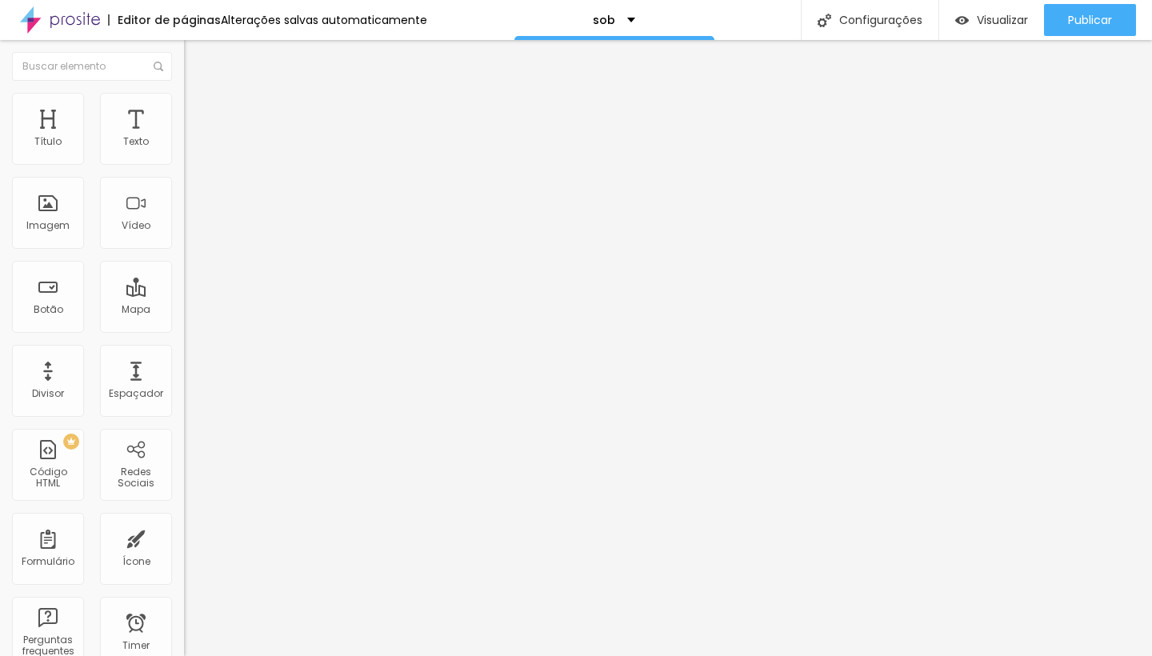
click at [184, 164] on input "range" at bounding box center [235, 157] width 103 height 13
click at [184, 93] on li "Conteúdo" at bounding box center [276, 85] width 184 height 16
click at [184, 48] on button "Editar Imagem" at bounding box center [276, 58] width 184 height 37
click at [198, 138] on span "Titulo 1" at bounding box center [224, 126] width 52 height 22
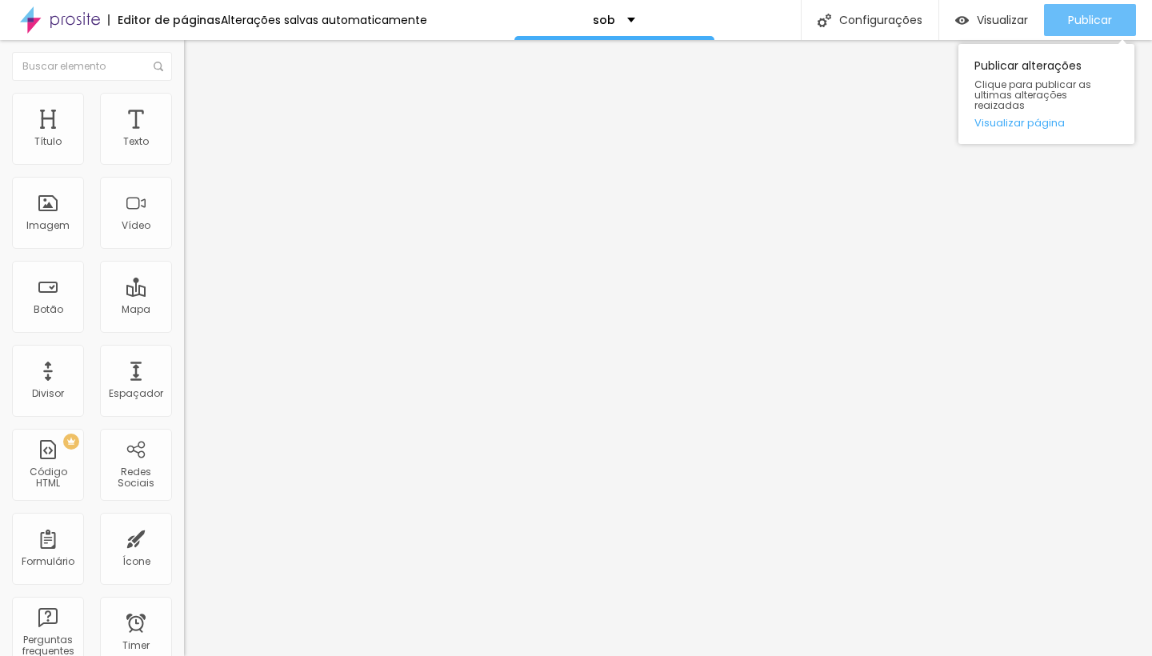
click at [1092, 16] on span "Publicar" at bounding box center [1090, 20] width 44 height 13
